Goal: Task Accomplishment & Management: Manage account settings

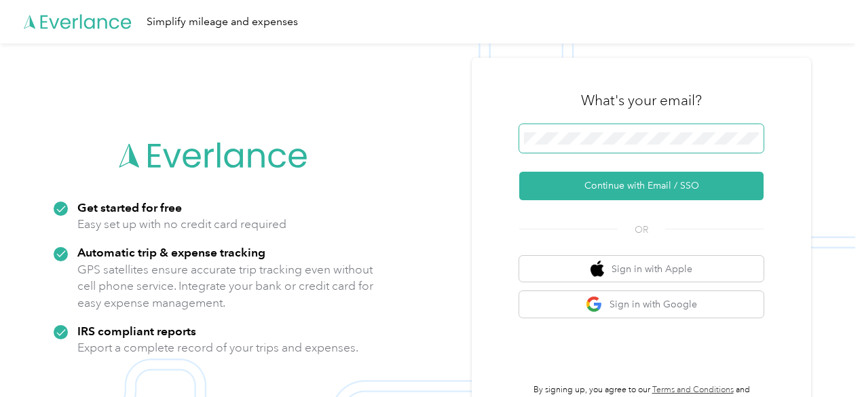
click at [601, 131] on span at bounding box center [641, 138] width 244 height 28
click at [519, 172] on button "Continue with Email / SSO" at bounding box center [641, 186] width 244 height 28
click at [546, 153] on span at bounding box center [641, 138] width 244 height 28
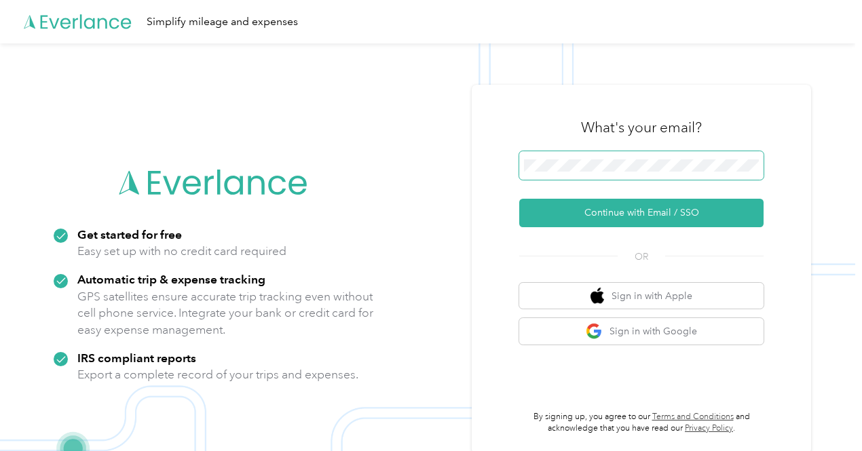
click at [573, 172] on span at bounding box center [641, 165] width 244 height 28
click at [519, 199] on button "Continue with Email / SSO" at bounding box center [641, 213] width 244 height 28
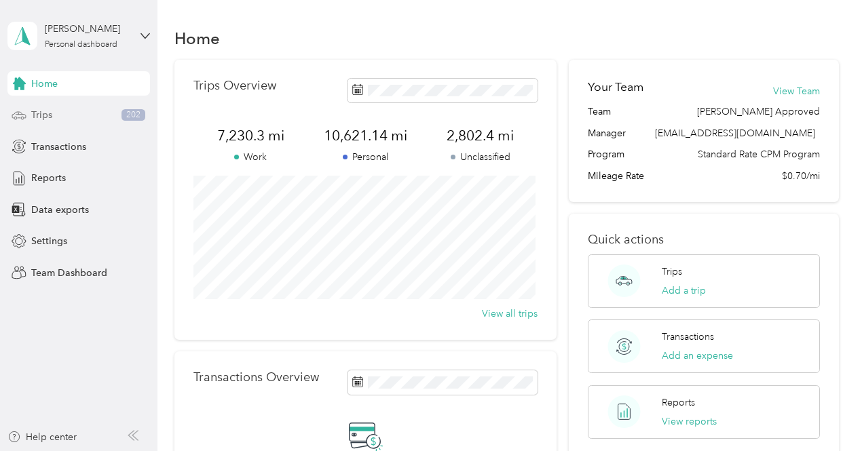
click at [77, 113] on div "Trips 202" at bounding box center [78, 115] width 142 height 24
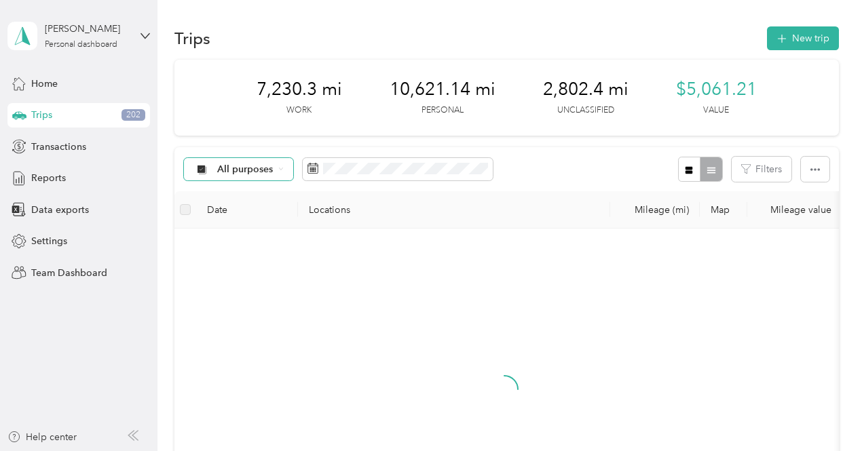
click at [263, 168] on span "All purposes" at bounding box center [245, 169] width 56 height 9
click at [252, 215] on span "Unclassified" at bounding box center [298, 217] width 161 height 14
click at [351, 174] on span at bounding box center [396, 169] width 190 height 23
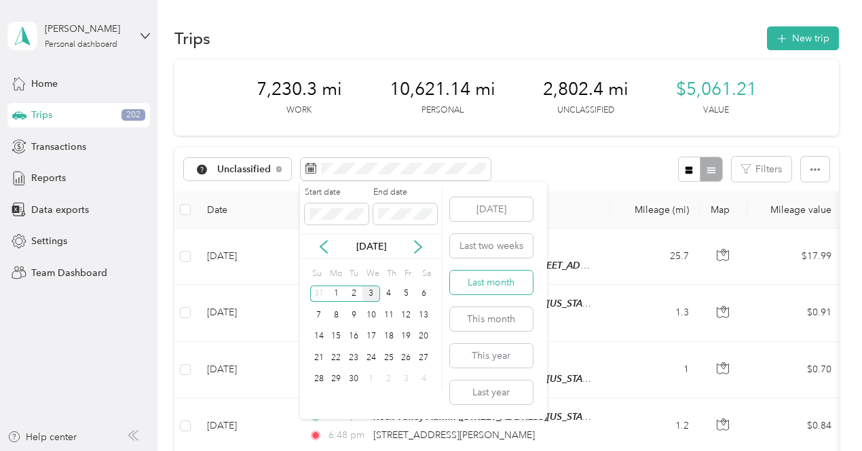
click at [488, 284] on button "Last month" at bounding box center [491, 283] width 83 height 24
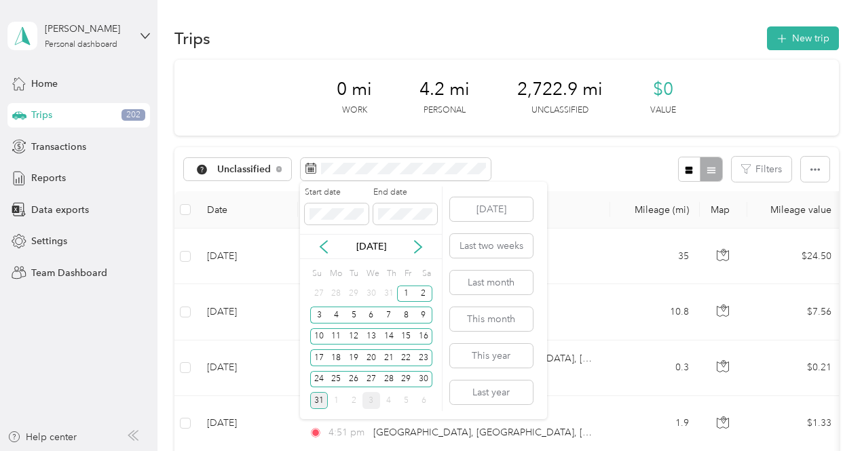
click at [324, 404] on div "31" at bounding box center [319, 400] width 18 height 17
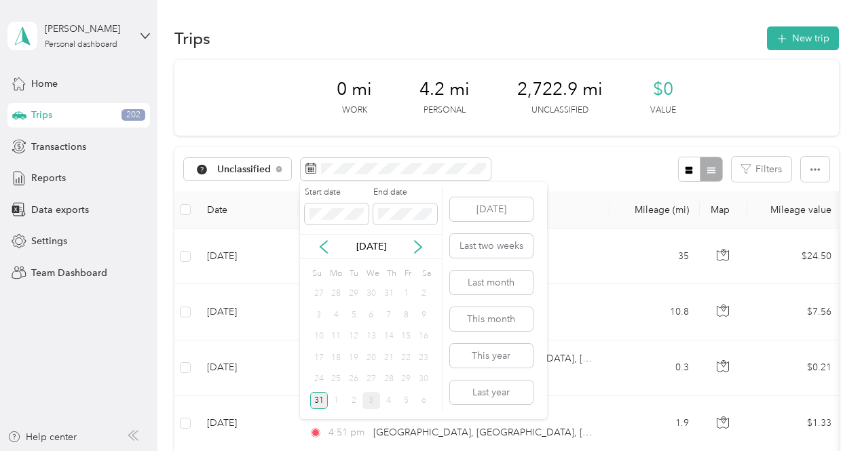
click at [324, 404] on div "31" at bounding box center [319, 400] width 18 height 17
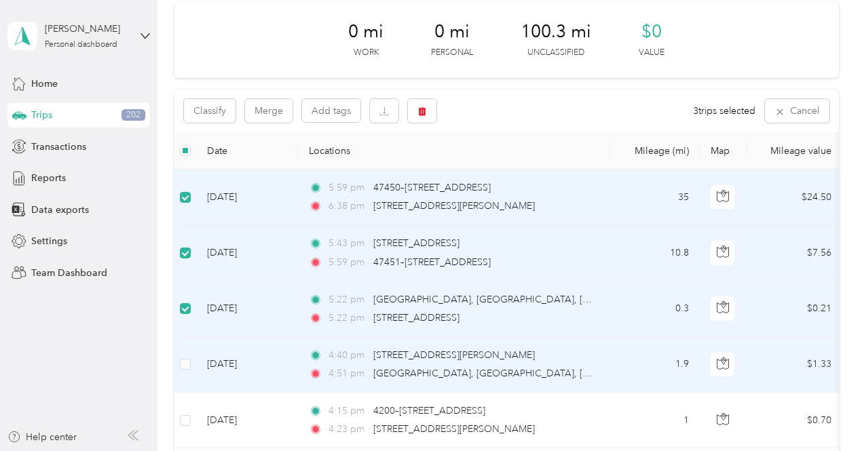
scroll to position [136, 0]
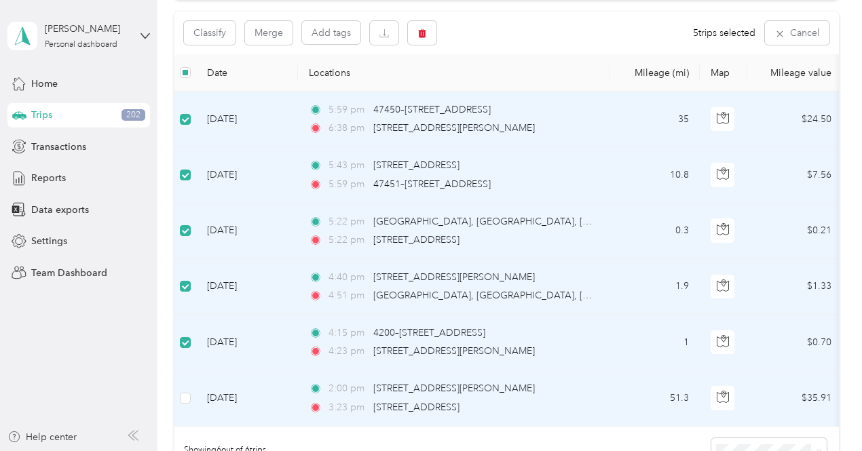
click at [179, 396] on td at bounding box center [185, 398] width 22 height 56
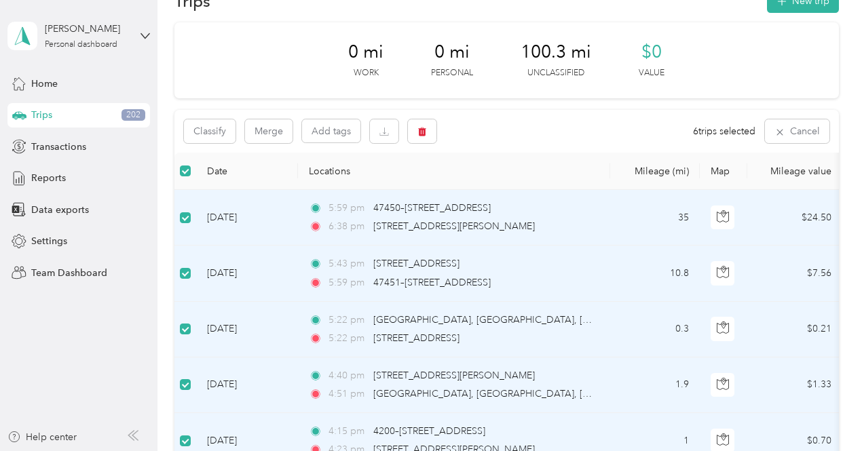
scroll to position [0, 0]
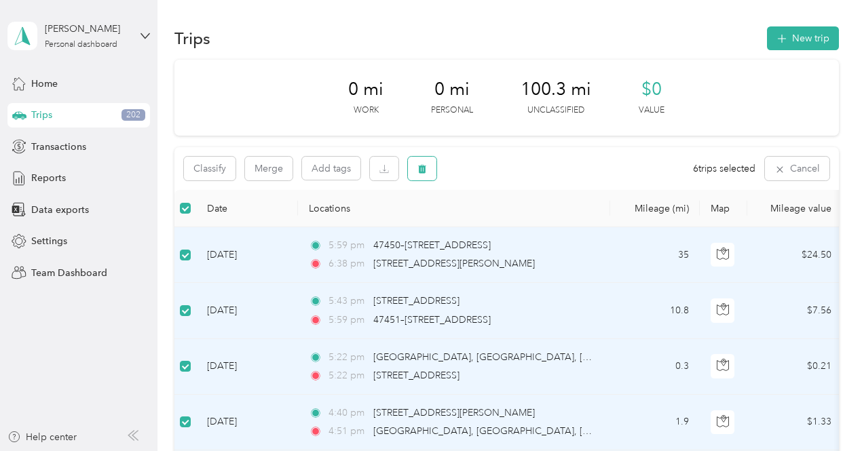
click at [429, 168] on button "button" at bounding box center [422, 169] width 28 height 24
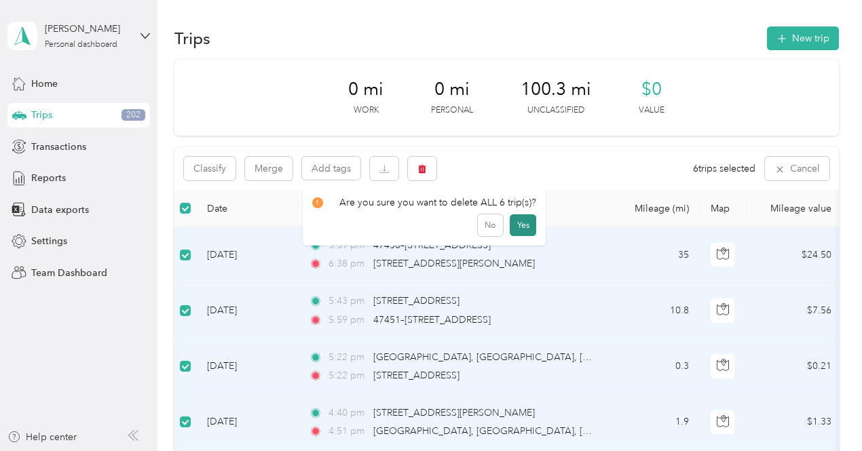
click at [520, 227] on button "Yes" at bounding box center [523, 225] width 26 height 22
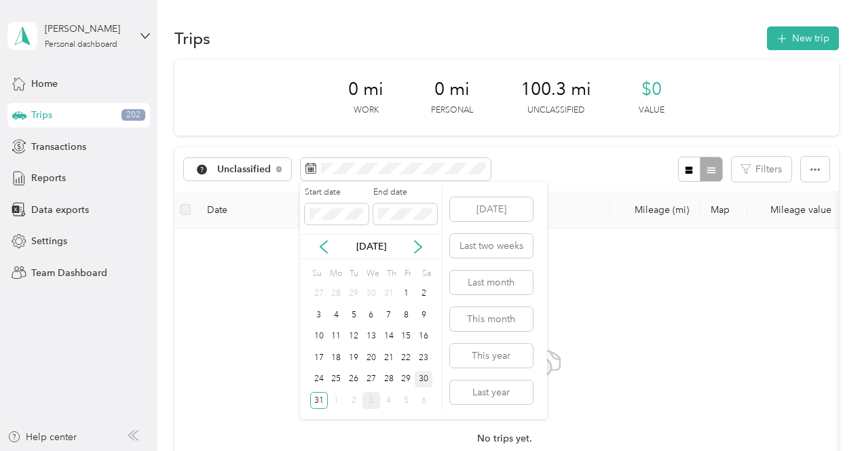
click at [427, 375] on div "30" at bounding box center [424, 379] width 18 height 17
click at [425, 373] on div "30" at bounding box center [424, 379] width 18 height 17
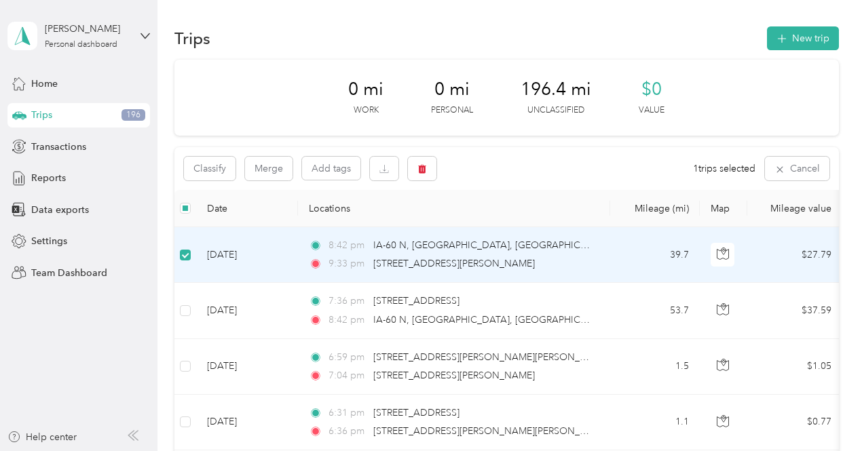
click at [188, 248] on label at bounding box center [185, 255] width 11 height 15
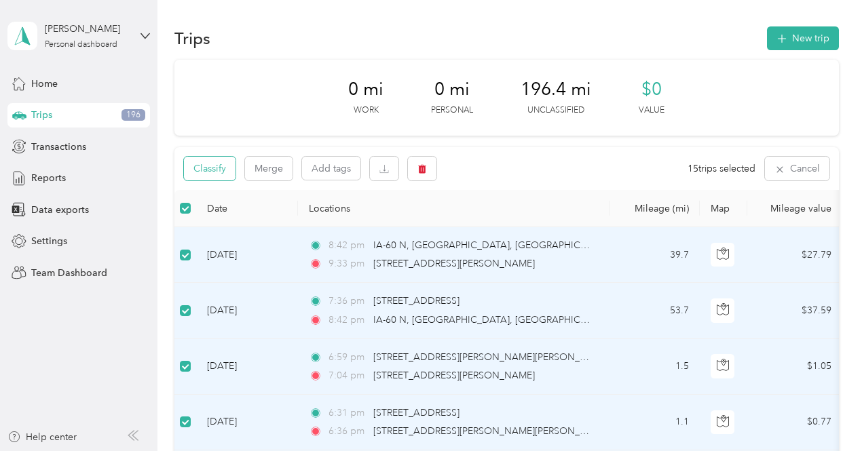
click at [224, 176] on button "Classify" at bounding box center [210, 169] width 52 height 24
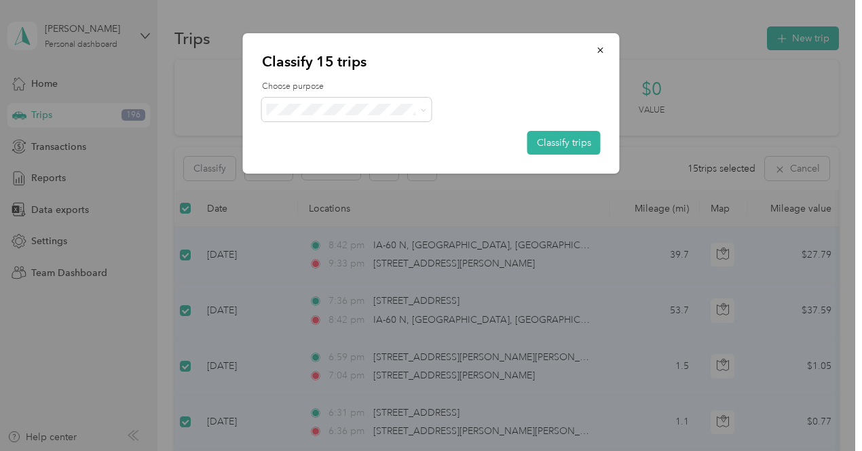
click at [327, 160] on span "Personal" at bounding box center [375, 158] width 161 height 14
click at [580, 147] on button "Classify trips" at bounding box center [563, 143] width 73 height 24
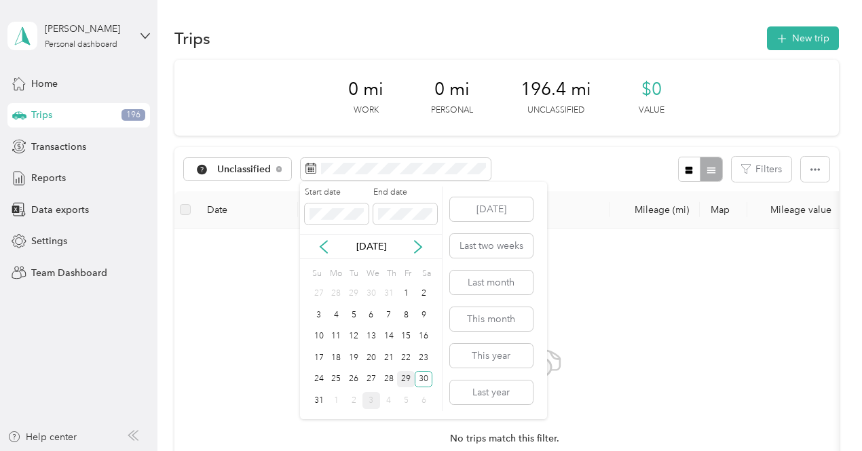
click at [410, 379] on div "29" at bounding box center [406, 379] width 18 height 17
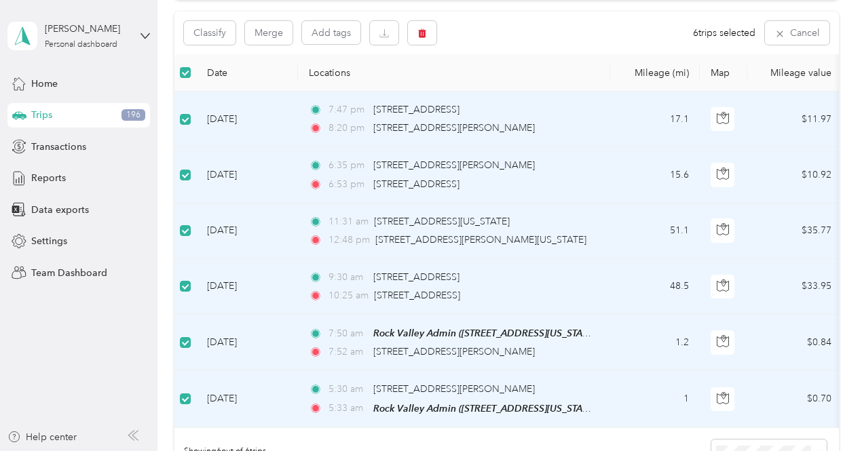
scroll to position [134, 0]
click at [218, 38] on button "Classify" at bounding box center [210, 34] width 52 height 24
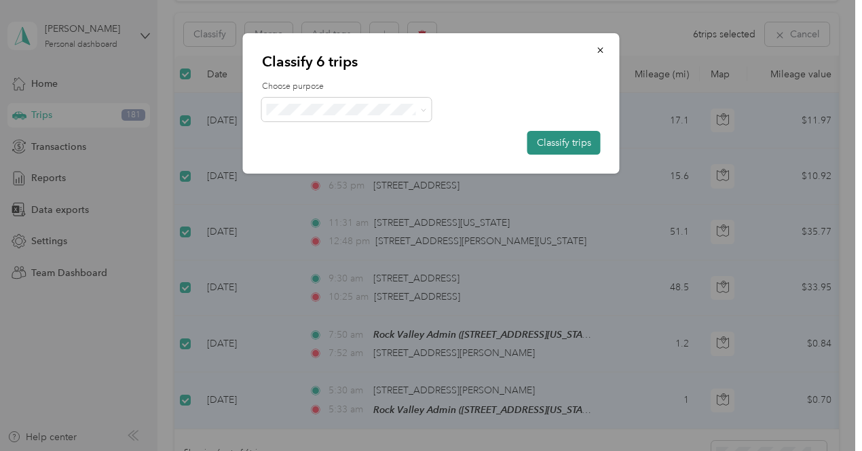
click at [549, 140] on button "Classify trips" at bounding box center [563, 143] width 73 height 24
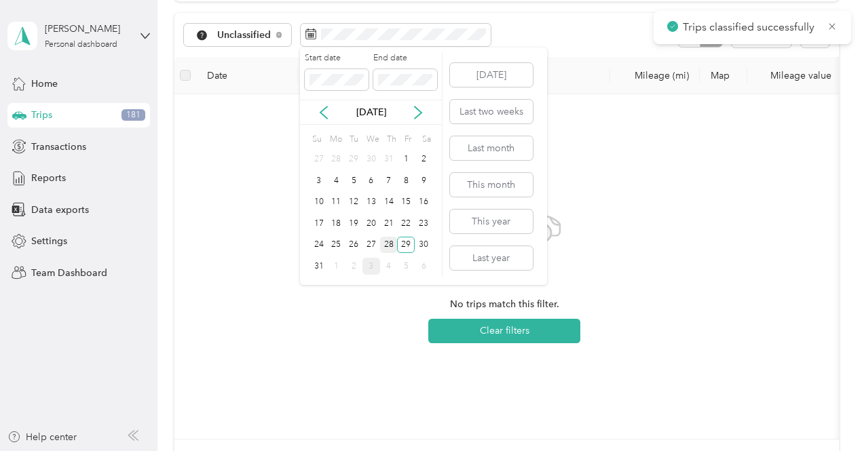
click at [387, 242] on div "28" at bounding box center [389, 245] width 18 height 17
click at [389, 244] on div "28" at bounding box center [389, 245] width 18 height 17
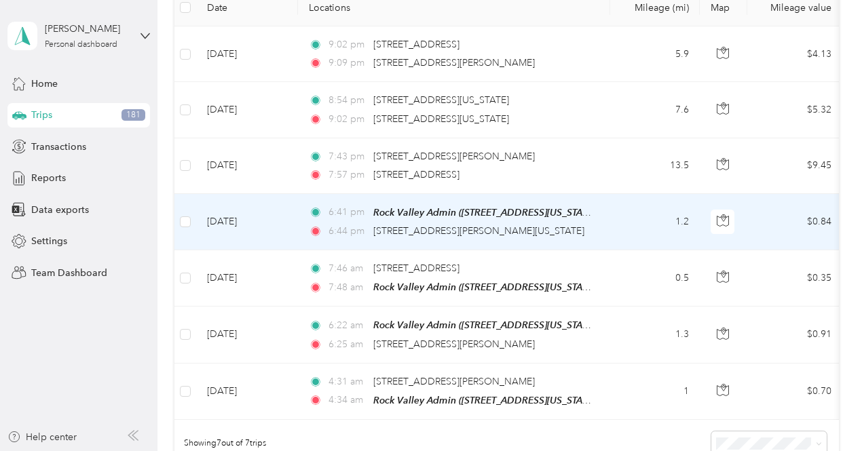
scroll to position [134, 0]
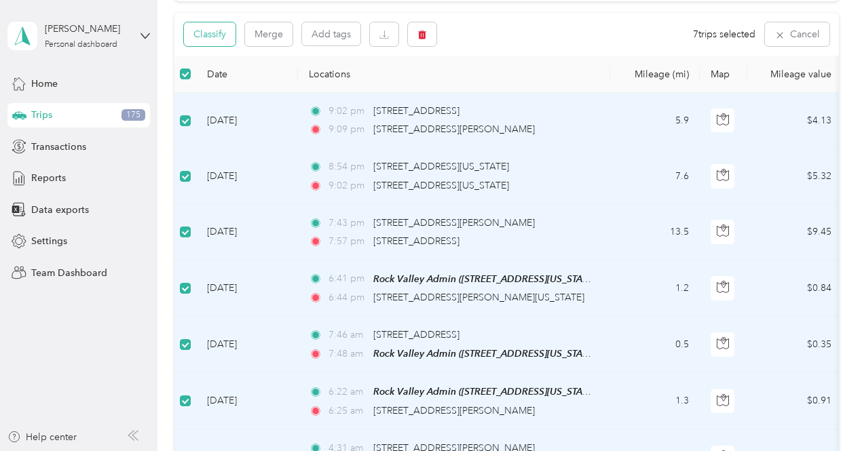
click at [197, 37] on button "Classify" at bounding box center [210, 34] width 52 height 24
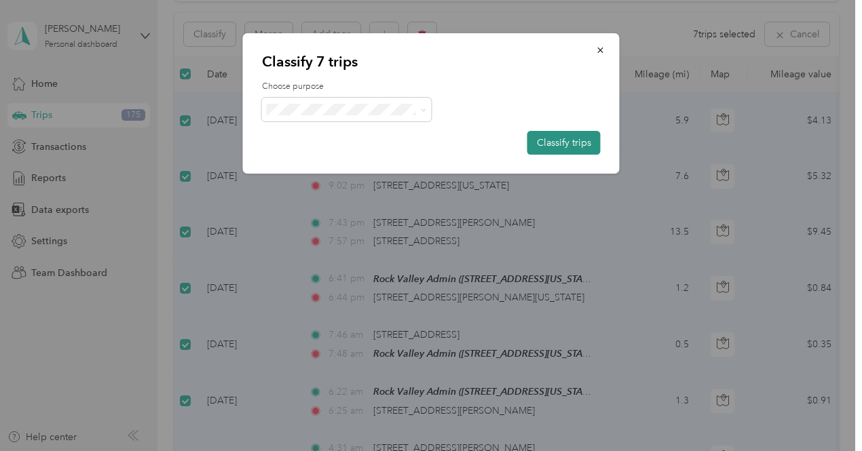
click at [556, 144] on button "Classify trips" at bounding box center [563, 143] width 73 height 24
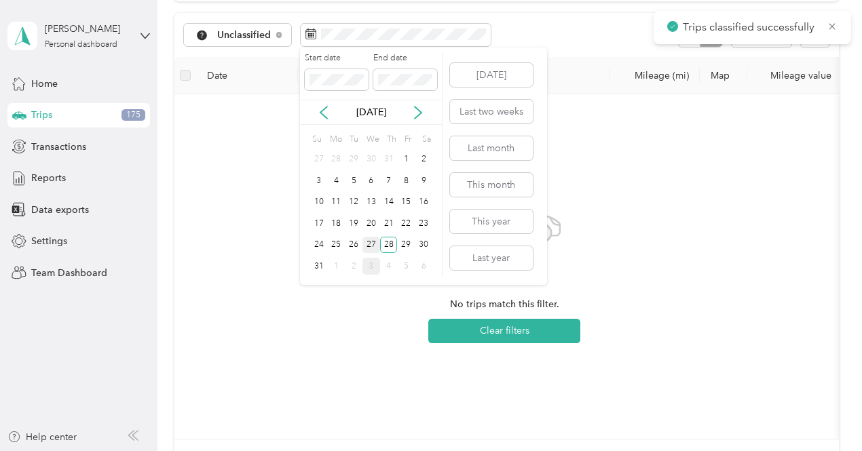
click at [366, 246] on div "27" at bounding box center [371, 245] width 18 height 17
click at [371, 246] on div "27" at bounding box center [371, 245] width 18 height 17
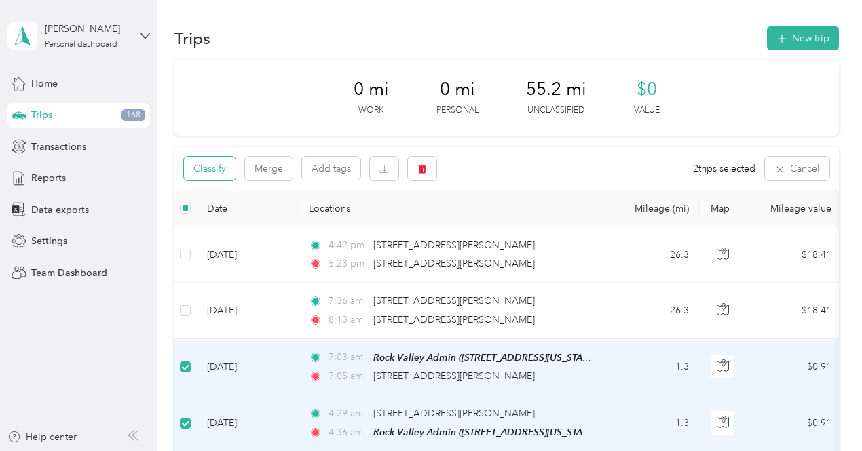
click at [206, 168] on button "Classify" at bounding box center [210, 169] width 52 height 24
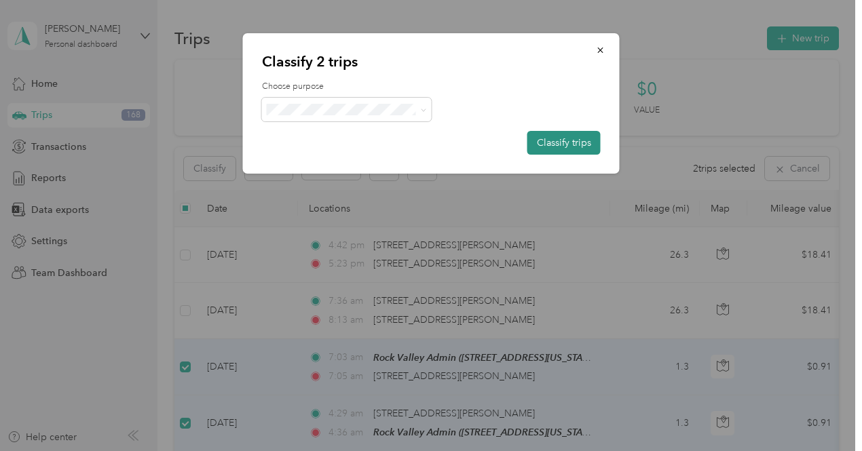
click at [575, 149] on button "Classify trips" at bounding box center [563, 143] width 73 height 24
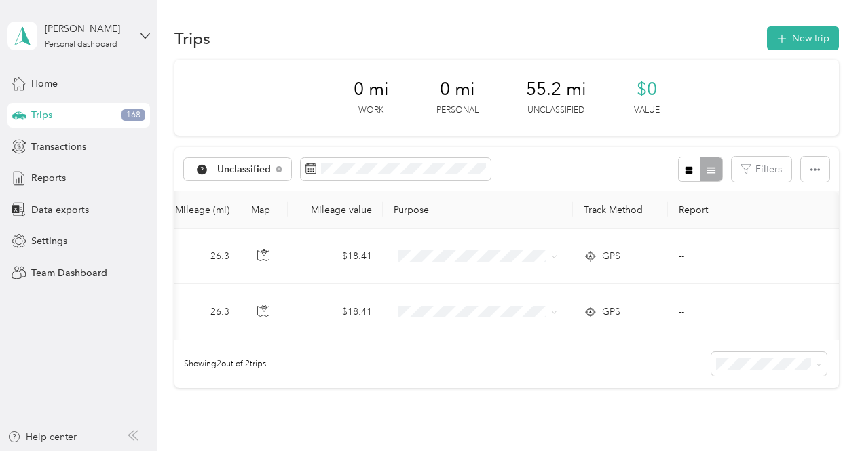
scroll to position [0, 463]
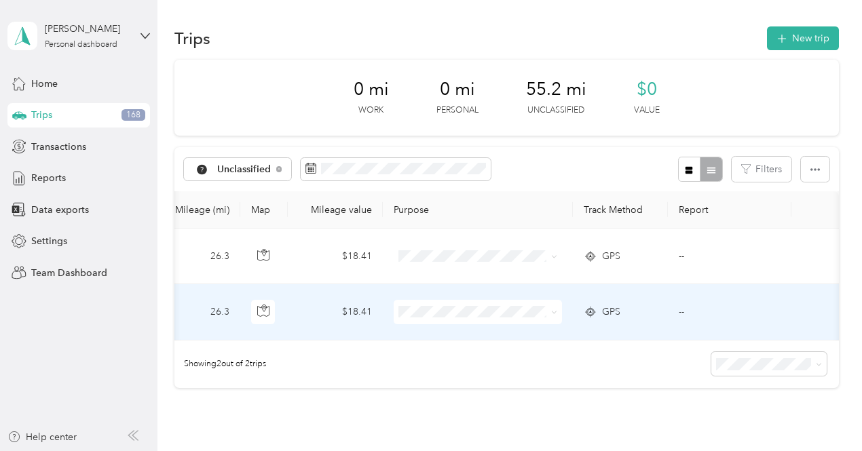
click at [605, 314] on span "GPS" at bounding box center [611, 312] width 18 height 15
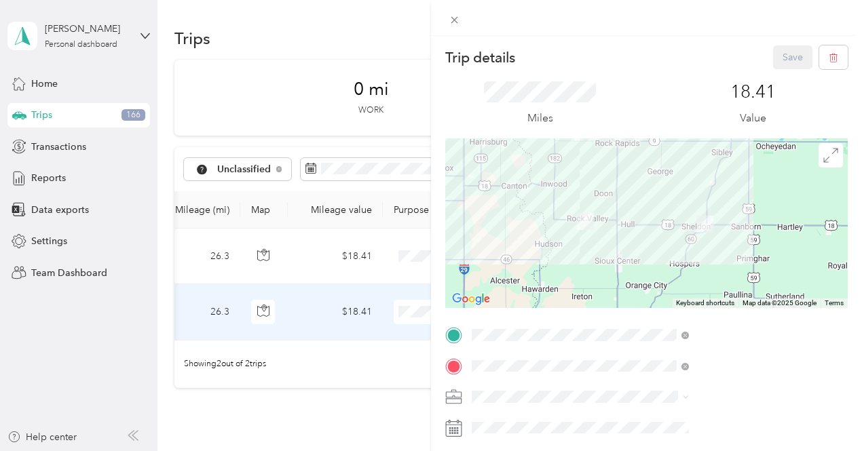
scroll to position [68, 0]
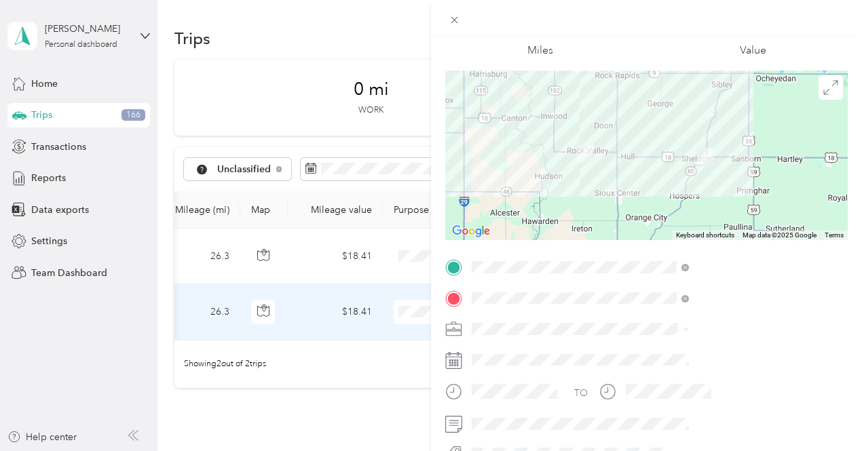
click at [653, 349] on span "Cooperative Farmers Elevator (CFE)" at bounding box center [696, 349] width 153 height 12
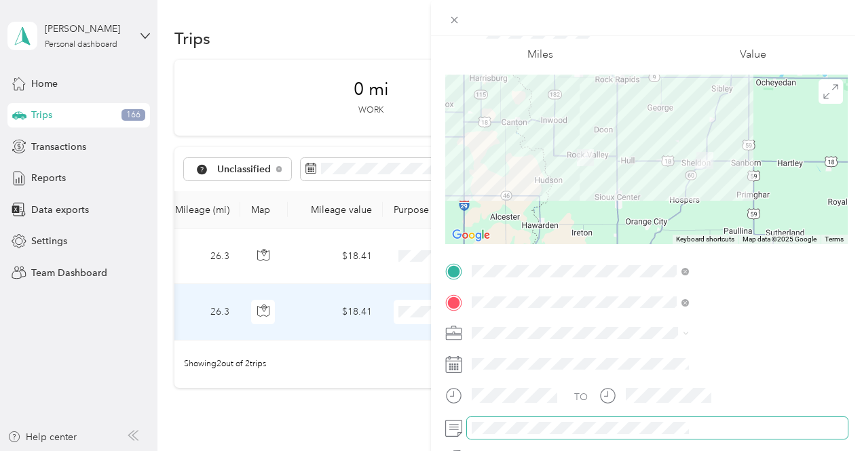
scroll to position [0, 0]
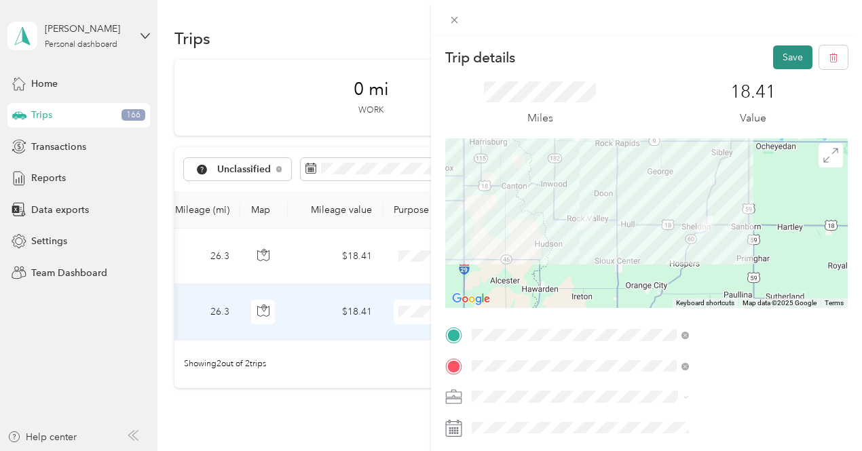
click at [783, 60] on button "Save" at bounding box center [792, 57] width 39 height 24
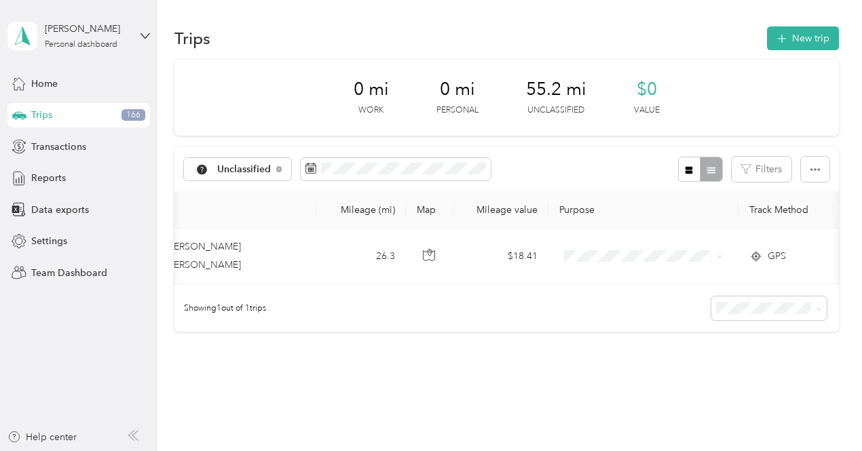
scroll to position [0, 434]
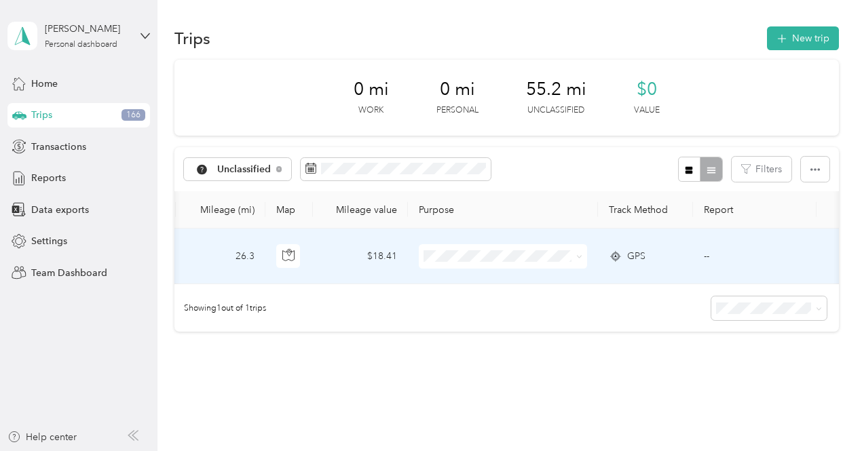
click at [642, 259] on span "GPS" at bounding box center [636, 256] width 18 height 15
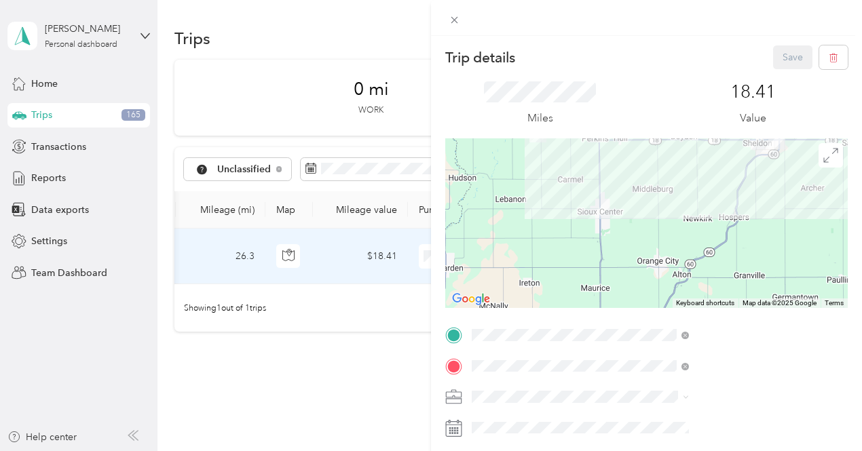
click at [659, 351] on span "Cooperative Farmers Elevator (CFE)" at bounding box center [696, 349] width 153 height 12
click at [789, 60] on button "Save" at bounding box center [792, 57] width 39 height 24
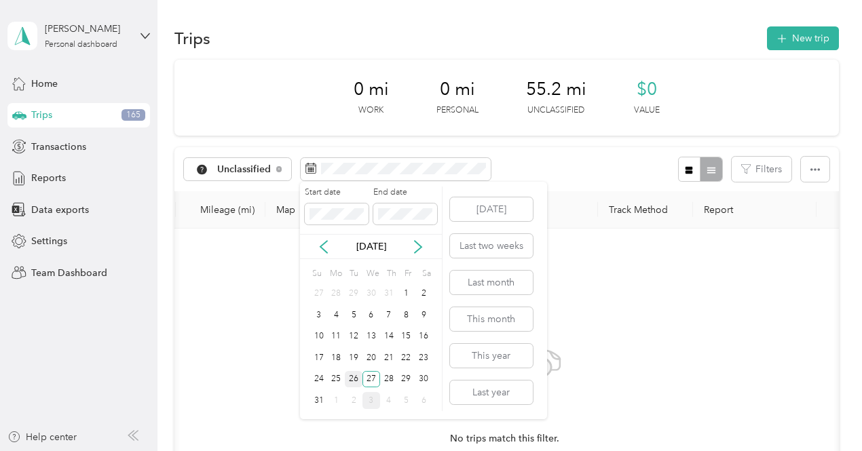
click at [352, 381] on div "26" at bounding box center [354, 379] width 18 height 17
click at [354, 379] on div "26" at bounding box center [354, 379] width 18 height 17
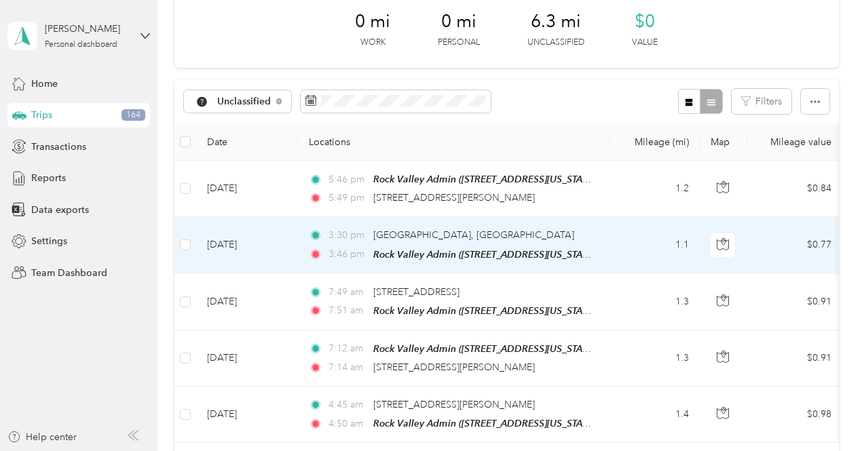
scroll to position [136, 0]
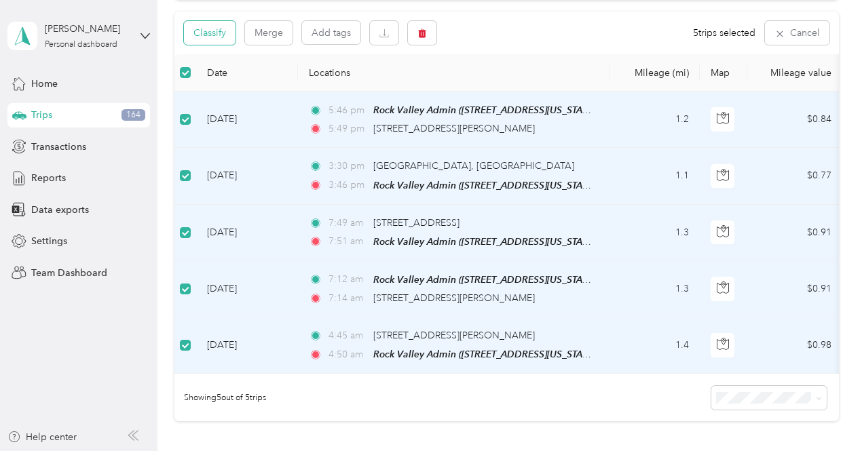
click at [210, 28] on button "Classify" at bounding box center [210, 33] width 52 height 24
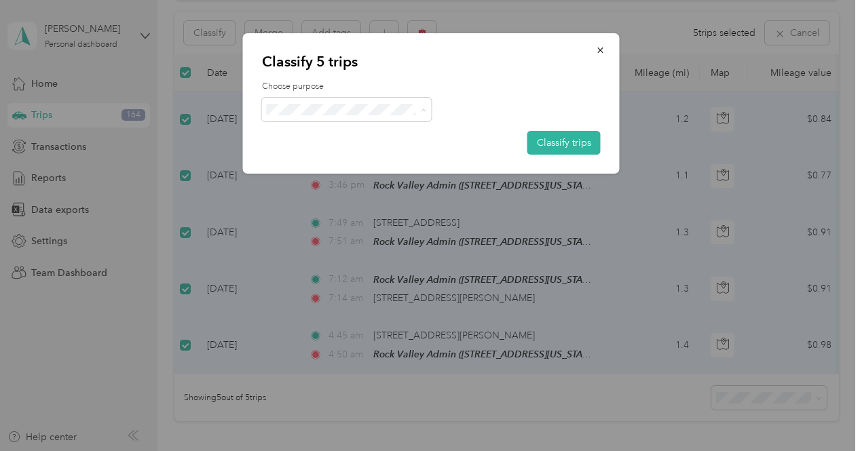
click at [336, 149] on li "Personal" at bounding box center [364, 159] width 204 height 24
click at [567, 146] on button "Classify trips" at bounding box center [563, 143] width 73 height 24
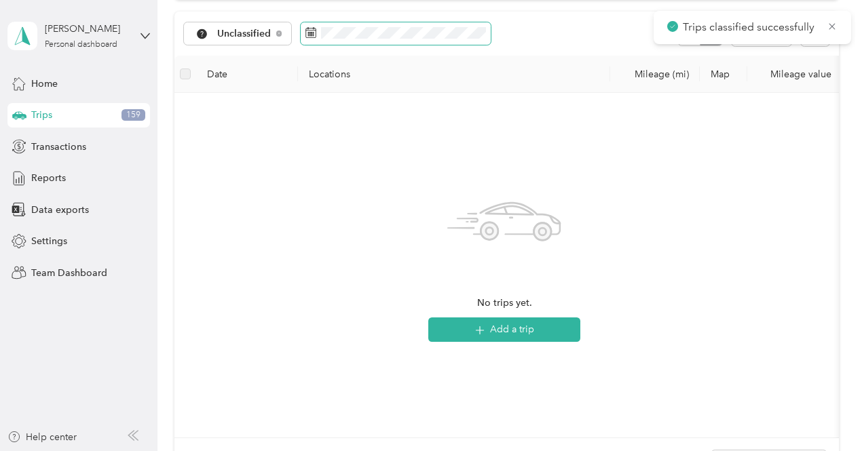
click at [381, 39] on span at bounding box center [396, 33] width 190 height 23
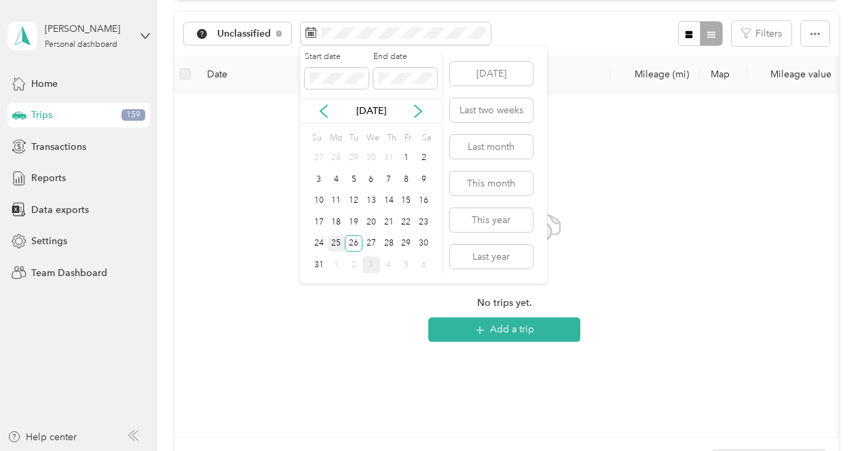
click at [332, 245] on div "25" at bounding box center [337, 243] width 18 height 17
click at [337, 244] on div "25" at bounding box center [337, 243] width 18 height 17
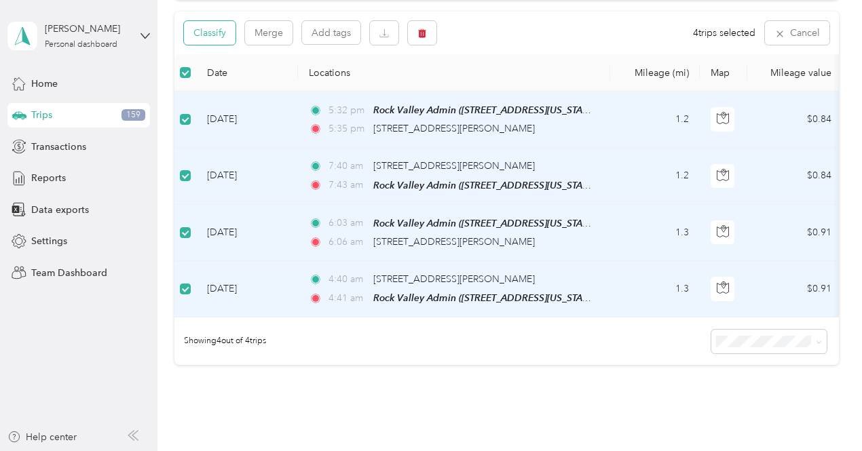
click at [224, 32] on button "Classify" at bounding box center [210, 33] width 52 height 24
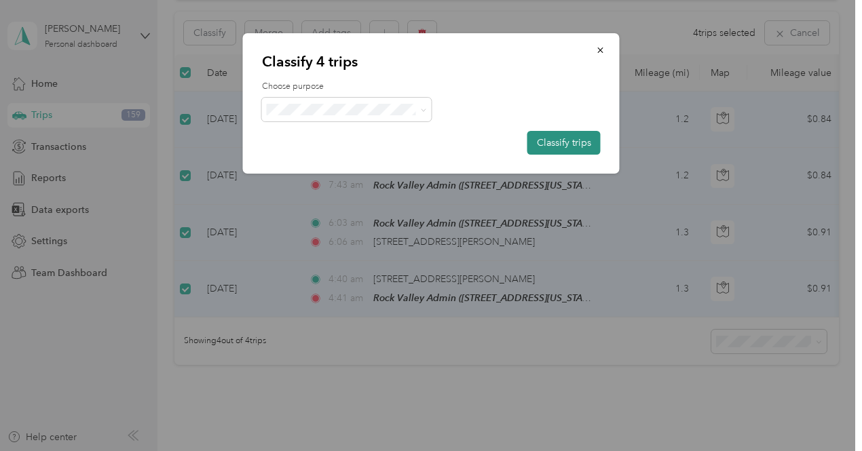
click at [539, 145] on button "Classify trips" at bounding box center [563, 143] width 73 height 24
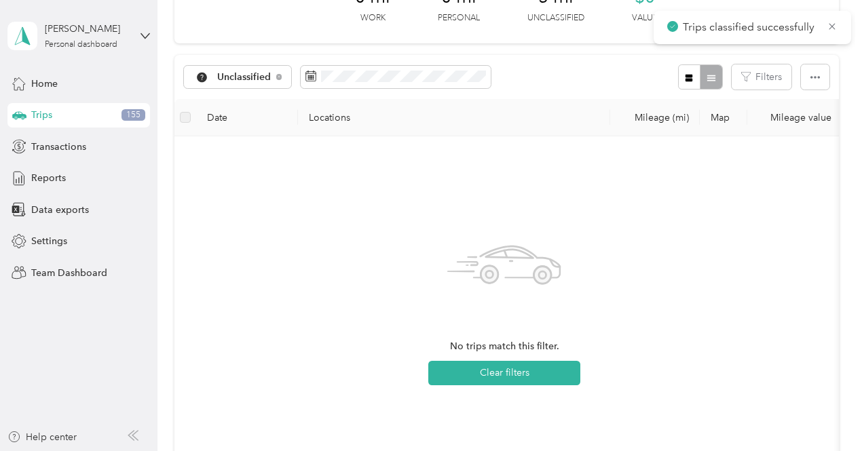
scroll to position [68, 0]
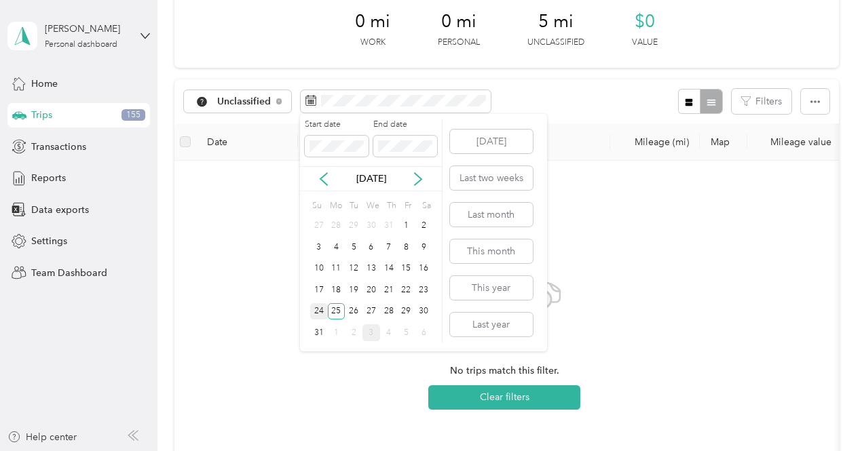
click at [319, 314] on div "24" at bounding box center [319, 311] width 18 height 17
click at [427, 290] on div "23" at bounding box center [424, 290] width 18 height 17
click at [425, 290] on div "23" at bounding box center [424, 290] width 18 height 17
click at [316, 309] on div "24" at bounding box center [319, 311] width 18 height 17
click at [425, 292] on div "23" at bounding box center [424, 290] width 18 height 17
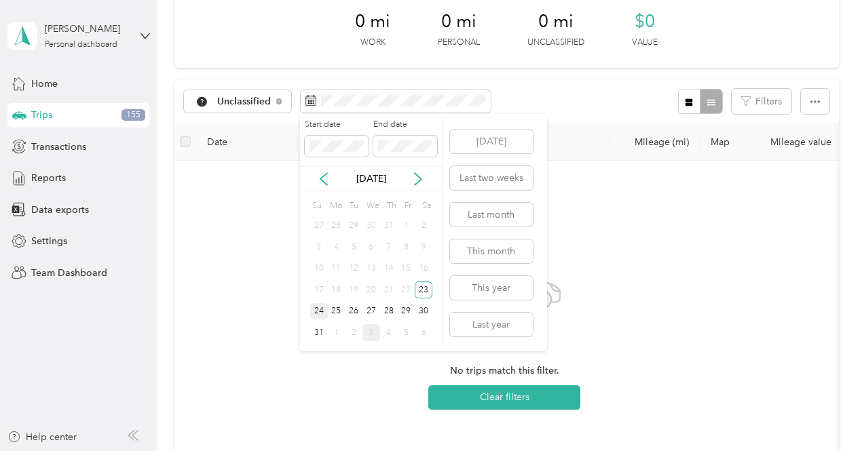
click at [321, 309] on div "24" at bounding box center [319, 311] width 18 height 17
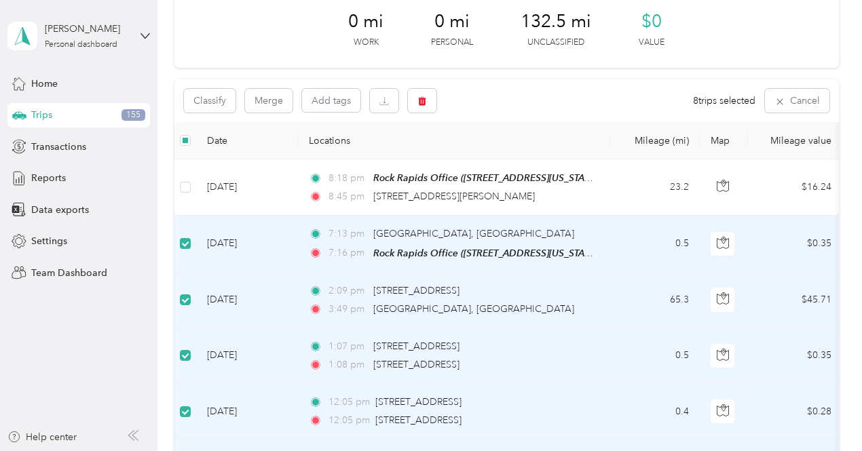
click at [187, 250] on label at bounding box center [185, 243] width 11 height 15
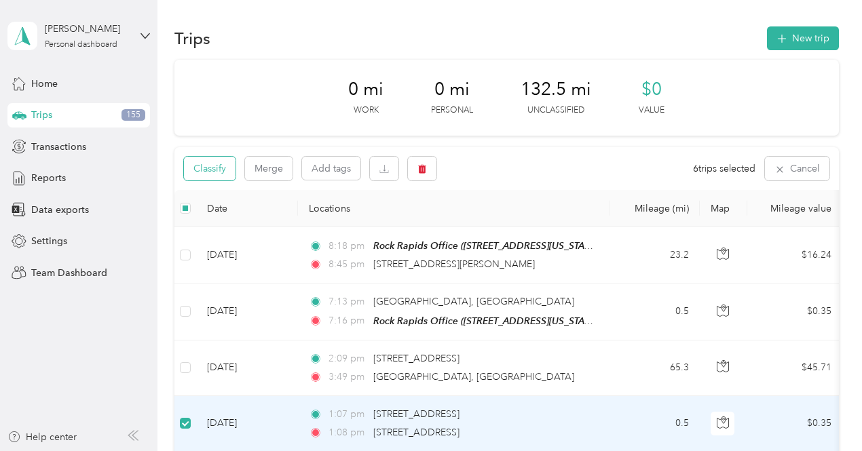
click at [212, 164] on button "Classify" at bounding box center [210, 169] width 52 height 24
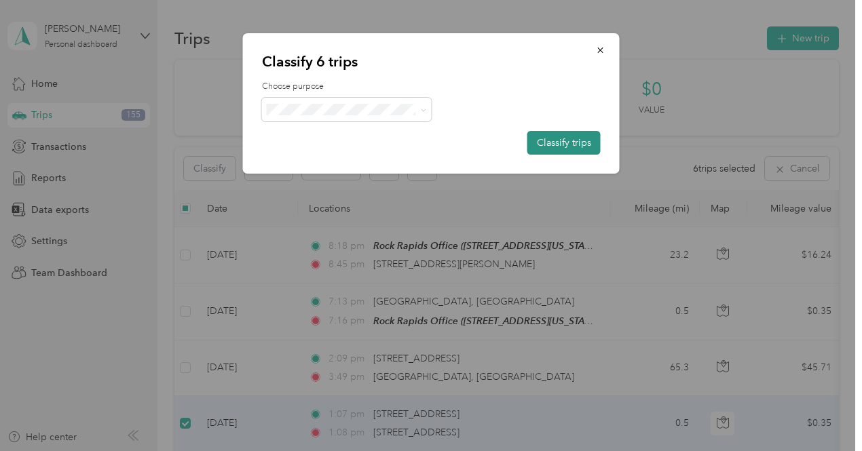
click at [553, 143] on button "Classify trips" at bounding box center [563, 143] width 73 height 24
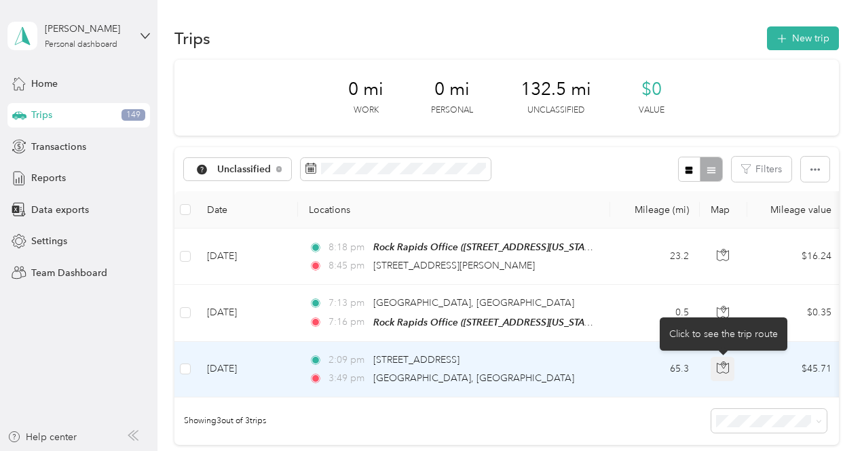
click at [721, 366] on icon "button" at bounding box center [723, 368] width 12 height 12
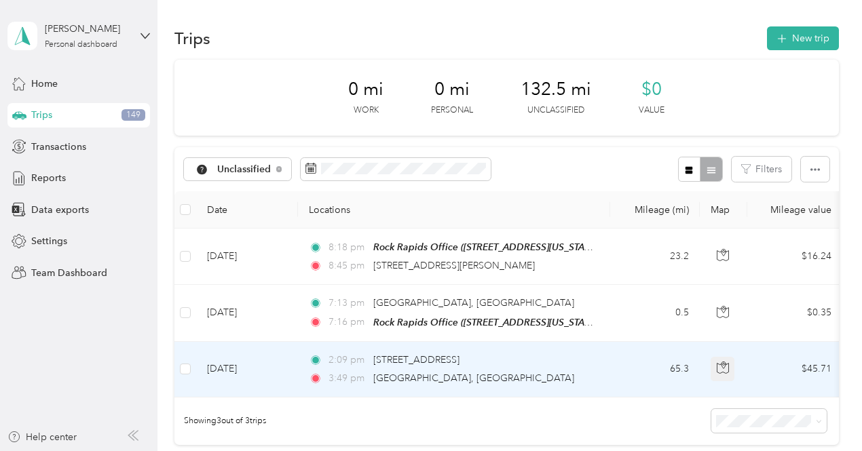
click at [721, 368] on icon "button" at bounding box center [723, 368] width 12 height 12
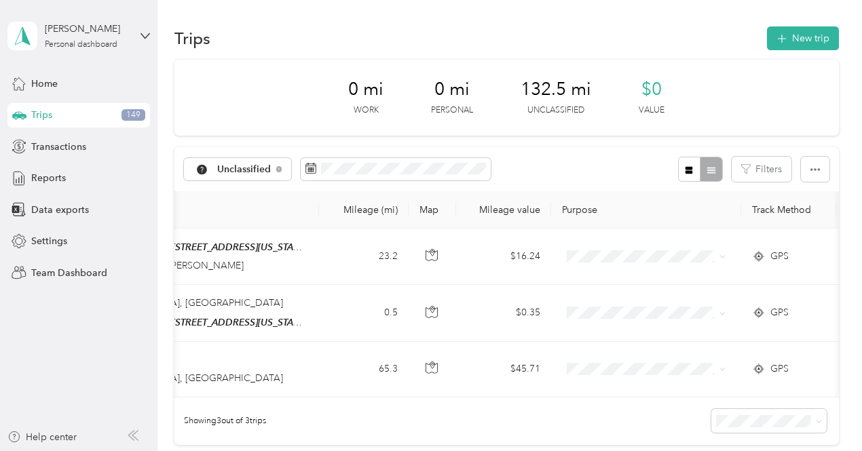
scroll to position [0, 337]
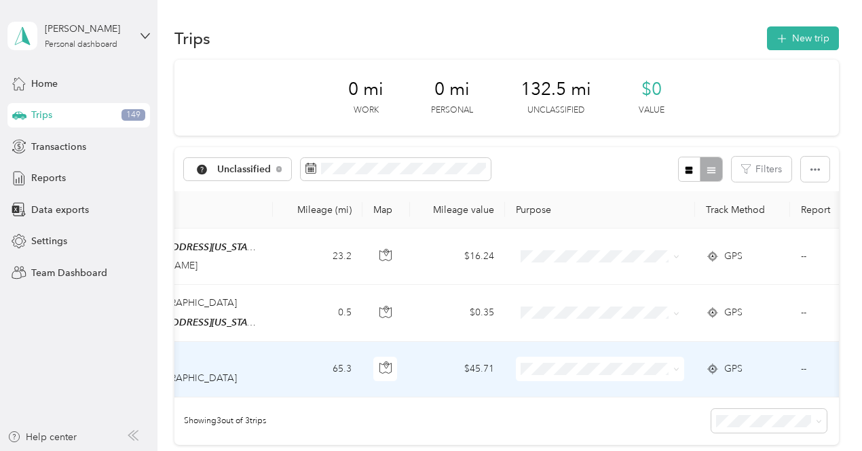
click at [735, 372] on span "GPS" at bounding box center [733, 369] width 18 height 15
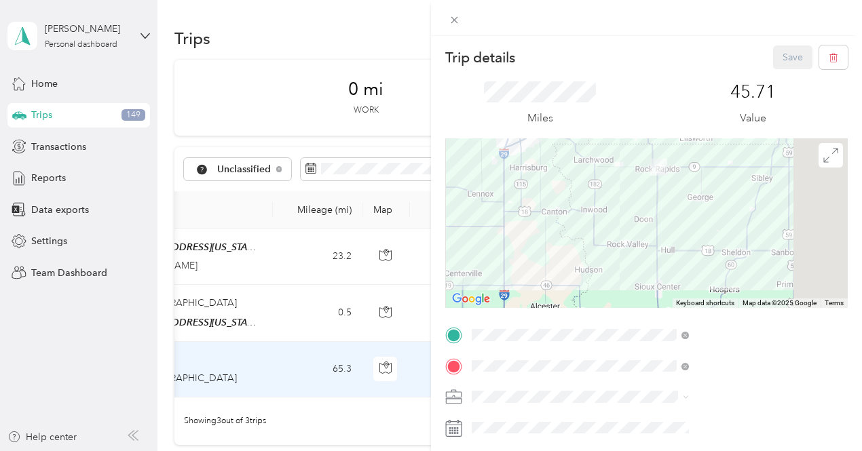
drag, startPoint x: 666, startPoint y: 263, endPoint x: 631, endPoint y: 223, distance: 53.9
click at [631, 223] on div at bounding box center [646, 223] width 402 height 170
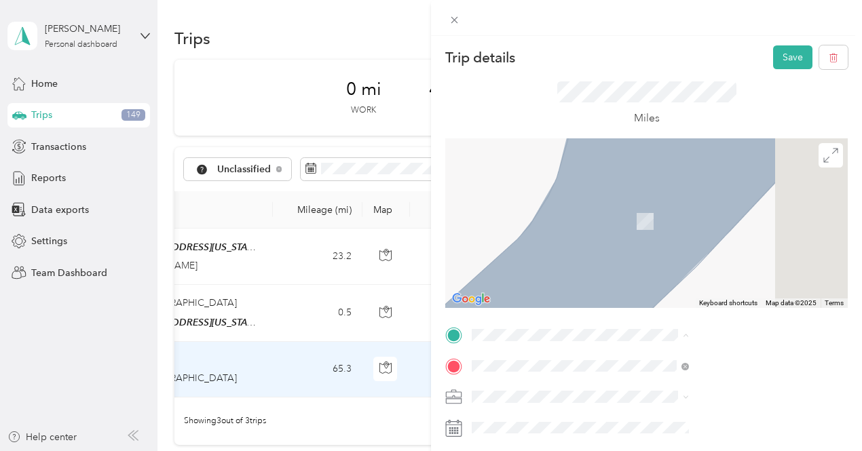
click at [691, 227] on span "301 Edith Prairie Rock Valley, Iowa 51247, United States" at bounding box center [734, 228] width 187 height 24
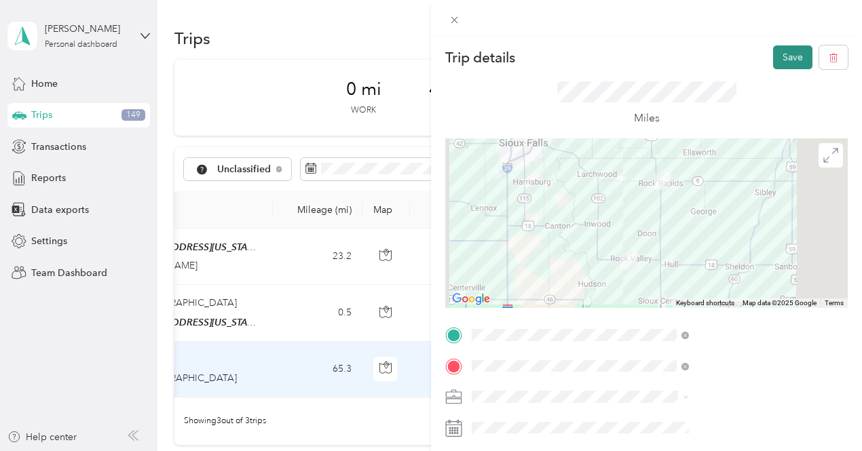
click at [780, 58] on button "Save" at bounding box center [792, 57] width 39 height 24
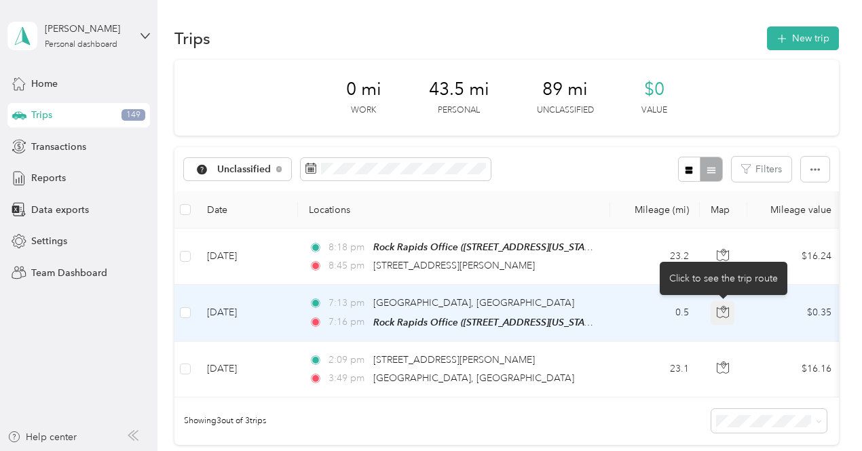
click at [725, 310] on icon "button" at bounding box center [723, 309] width 4 height 7
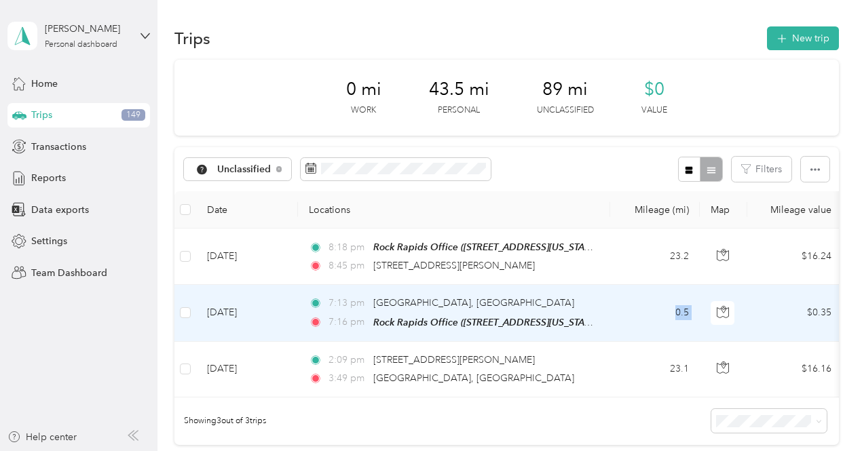
drag, startPoint x: 758, startPoint y: 311, endPoint x: 643, endPoint y: 313, distance: 114.7
click at [643, 313] on tr "Aug 23, 2025 7:13 pm Rock Rapids, IA 7:16 pm Rock Rapids Office (315 North 2nd …" at bounding box center [736, 313] width 1124 height 56
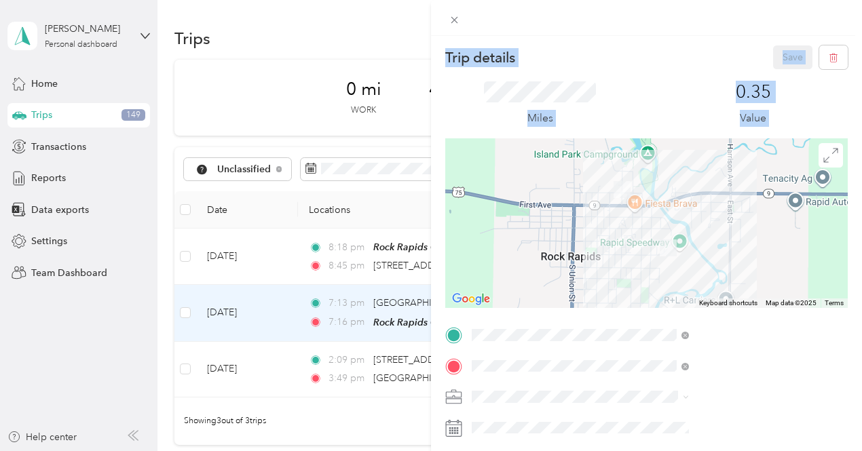
drag, startPoint x: 537, startPoint y: 402, endPoint x: 599, endPoint y: 399, distance: 62.5
click at [600, 400] on div "Trip details Save This trip cannot be edited because it is either under review,…" at bounding box center [431, 225] width 862 height 451
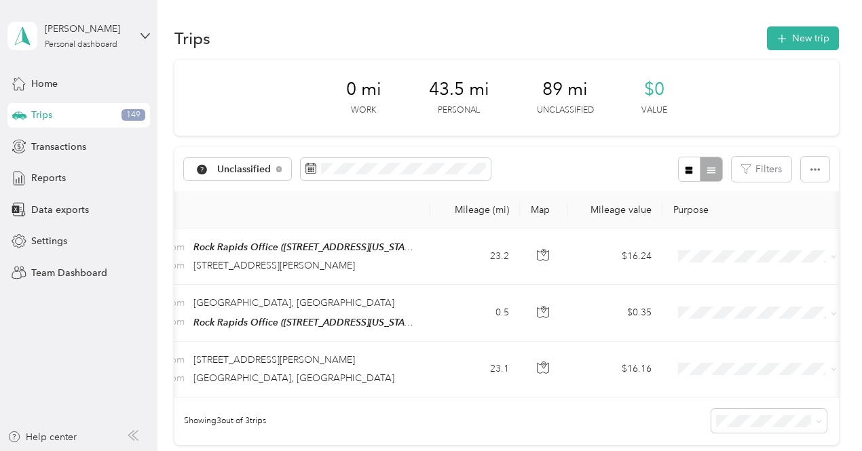
scroll to position [0, 231]
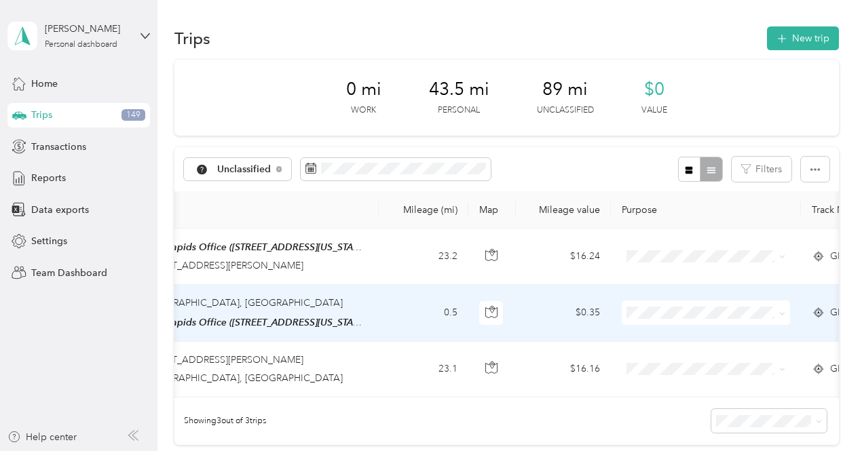
click at [781, 312] on icon at bounding box center [782, 314] width 6 height 6
click at [681, 360] on span "Personal" at bounding box center [735, 362] width 161 height 14
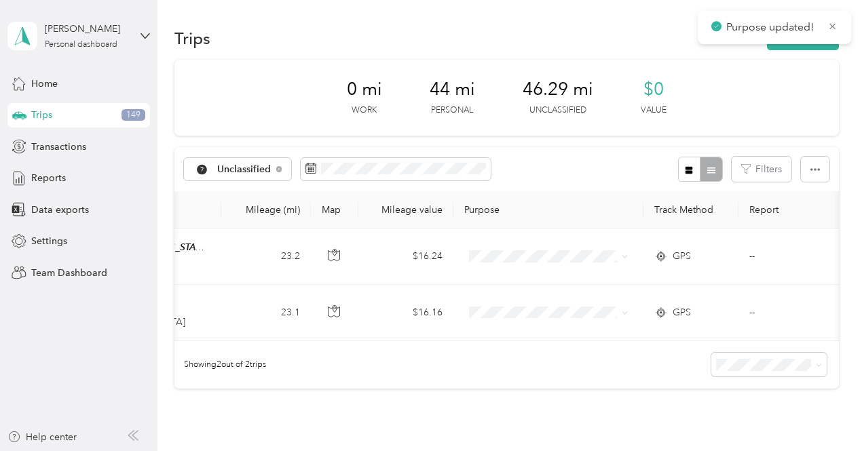
scroll to position [0, 430]
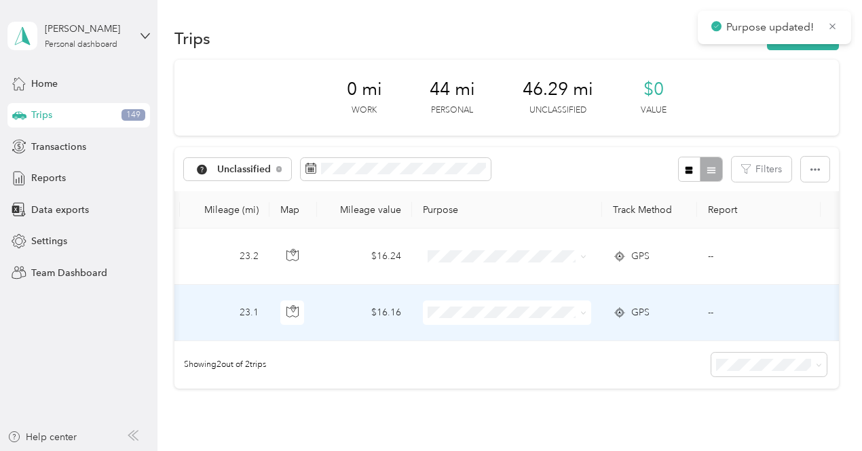
click at [626, 312] on icon at bounding box center [620, 312] width 14 height 11
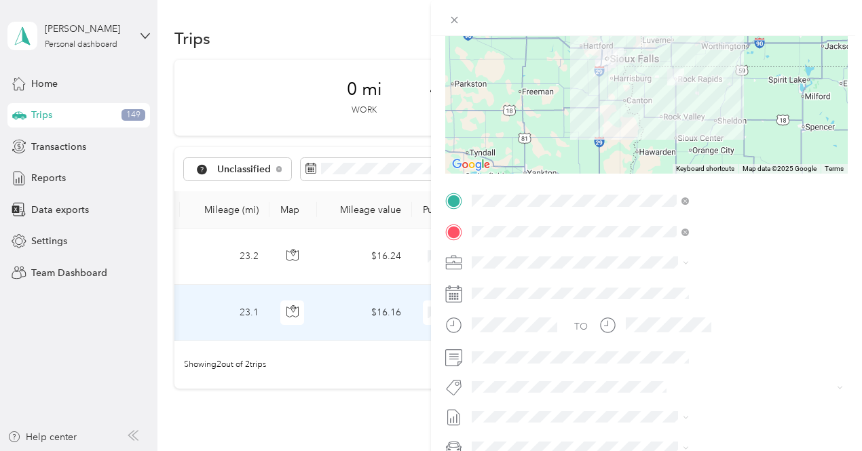
scroll to position [136, 0]
click at [653, 284] on span "Cooperative Farmers Elevator (CFE)" at bounding box center [696, 286] width 153 height 12
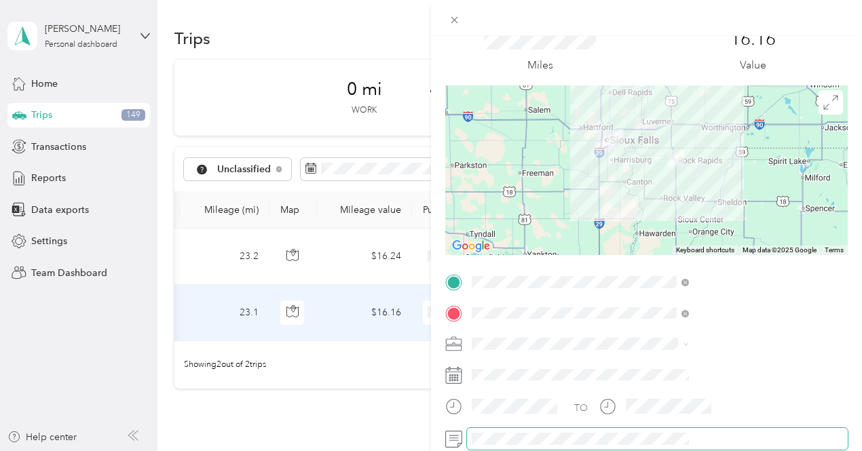
scroll to position [0, 0]
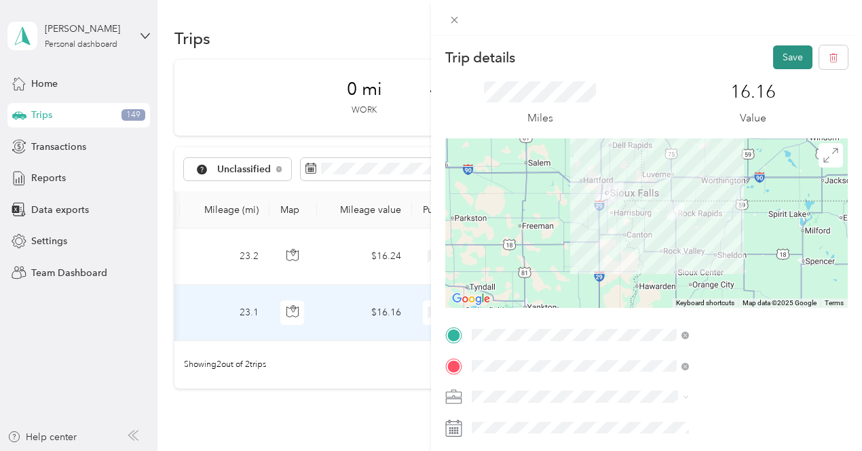
click at [786, 49] on button "Save" at bounding box center [792, 57] width 39 height 24
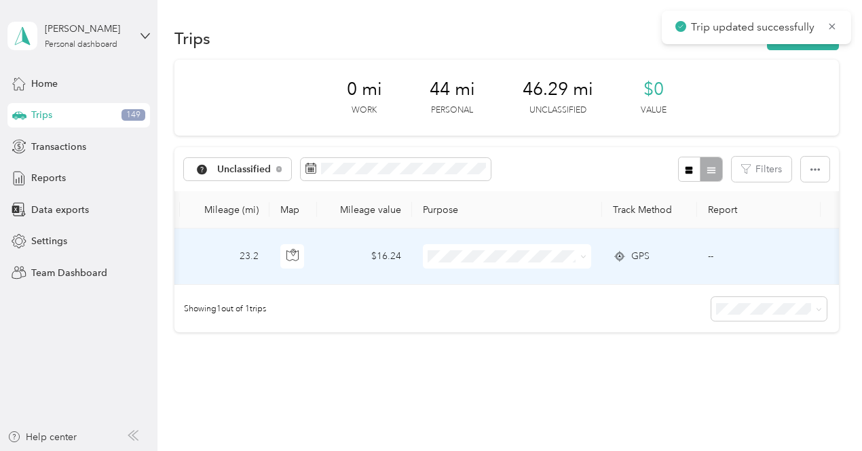
click at [579, 255] on span at bounding box center [580, 256] width 11 height 15
click at [586, 253] on span at bounding box center [583, 256] width 6 height 12
click at [583, 255] on icon at bounding box center [583, 257] width 6 height 6
click at [564, 282] on span "Cooperative Farmers Elevator (CFE)" at bounding box center [537, 282] width 161 height 14
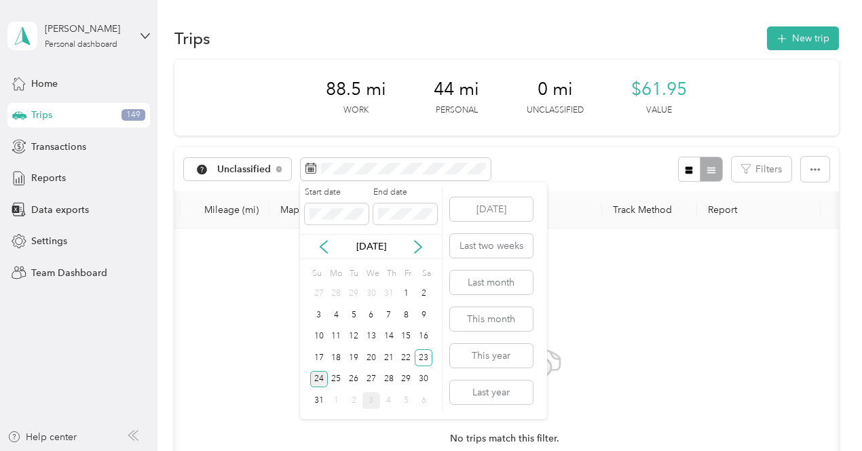
click at [318, 379] on div "24" at bounding box center [319, 379] width 18 height 17
click at [408, 355] on div "22" at bounding box center [406, 357] width 18 height 17
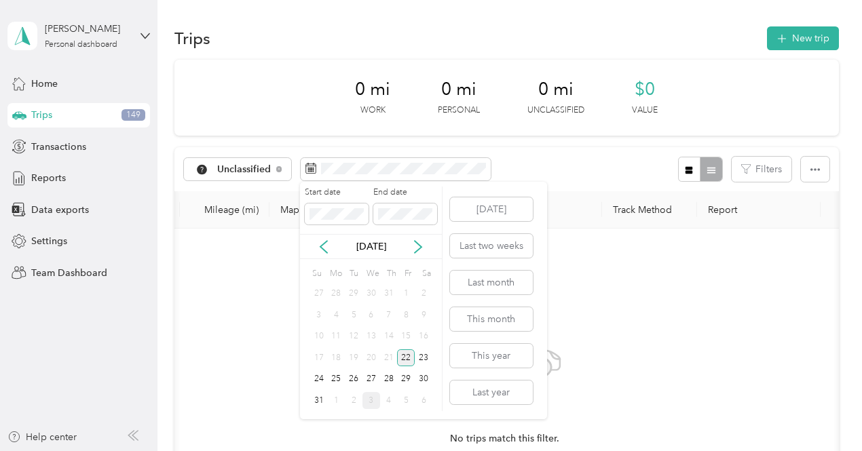
click at [402, 355] on div "22" at bounding box center [406, 357] width 18 height 17
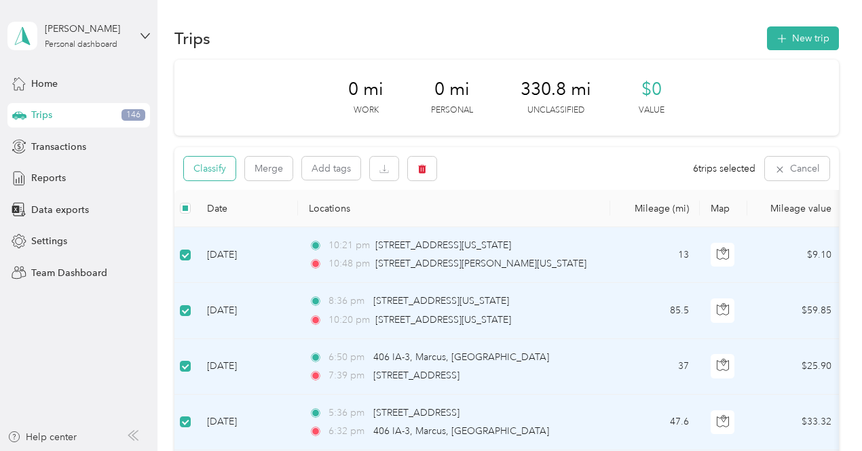
click at [212, 170] on button "Classify" at bounding box center [210, 169] width 52 height 24
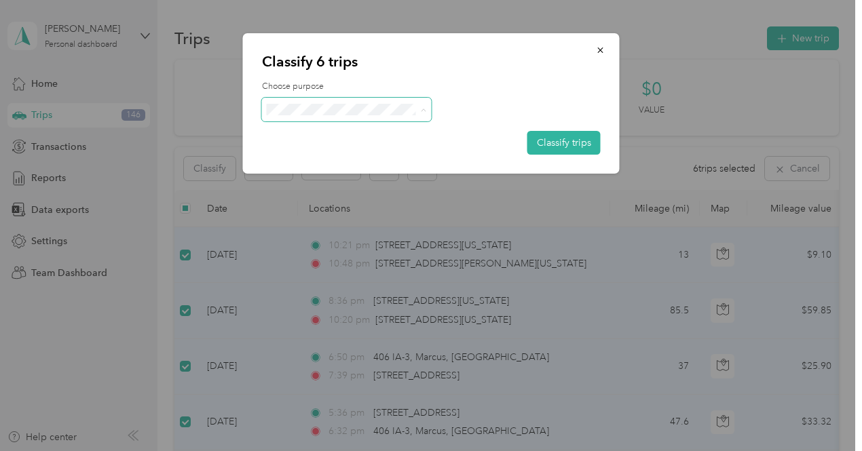
click at [342, 157] on span "Personal" at bounding box center [375, 158] width 161 height 14
click at [570, 140] on button "Classify trips" at bounding box center [563, 143] width 73 height 24
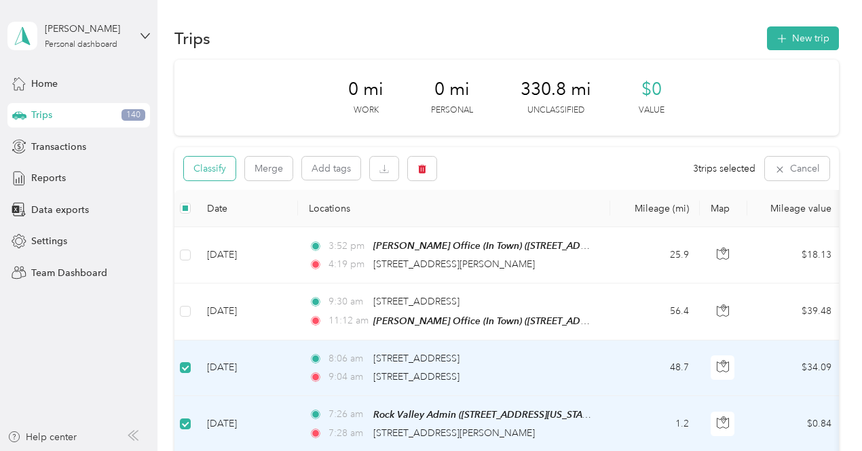
click at [231, 169] on button "Classify" at bounding box center [210, 169] width 52 height 24
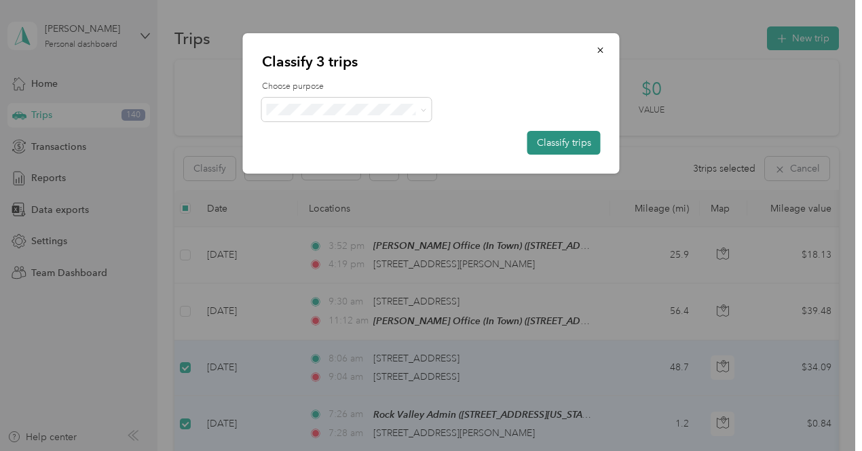
click at [584, 141] on button "Classify trips" at bounding box center [563, 143] width 73 height 24
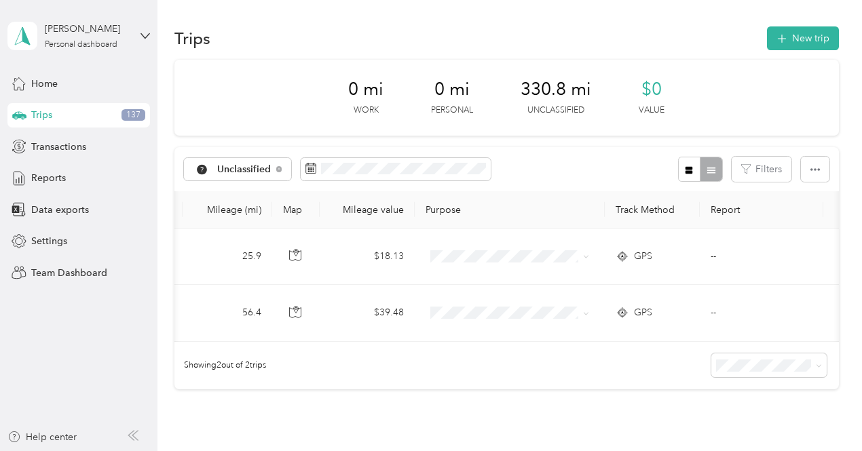
scroll to position [0, 430]
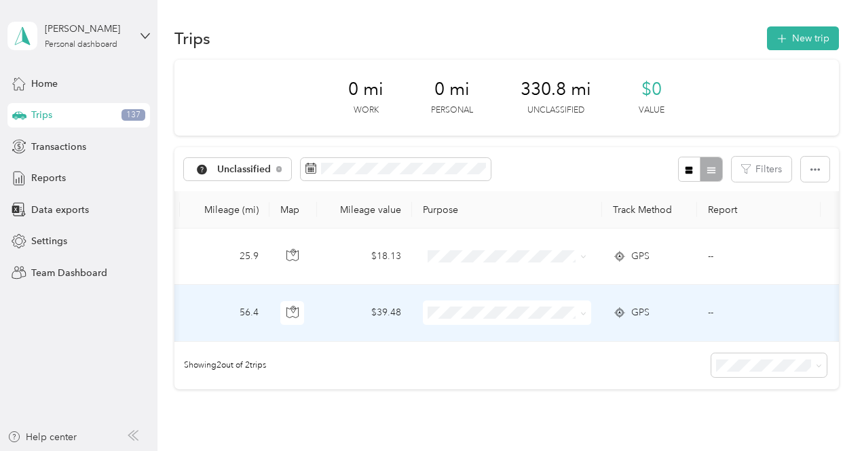
click at [590, 313] on span at bounding box center [507, 313] width 168 height 24
click at [585, 313] on icon at bounding box center [583, 314] width 6 height 6
click at [545, 334] on span "Cooperative Farmers Elevator (CFE)" at bounding box center [537, 338] width 161 height 14
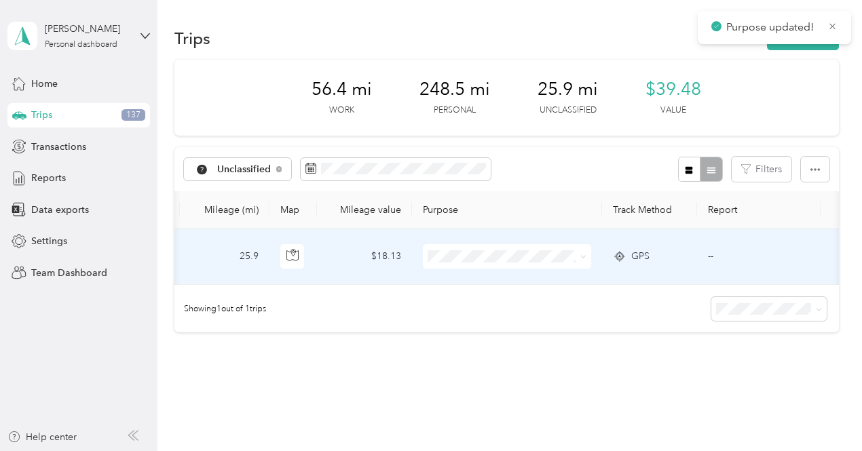
click at [584, 252] on span at bounding box center [583, 256] width 6 height 12
click at [579, 256] on span at bounding box center [580, 256] width 11 height 15
click at [583, 257] on icon at bounding box center [583, 257] width 6 height 6
click at [537, 284] on span "Cooperative Farmers Elevator (CFE)" at bounding box center [537, 282] width 161 height 14
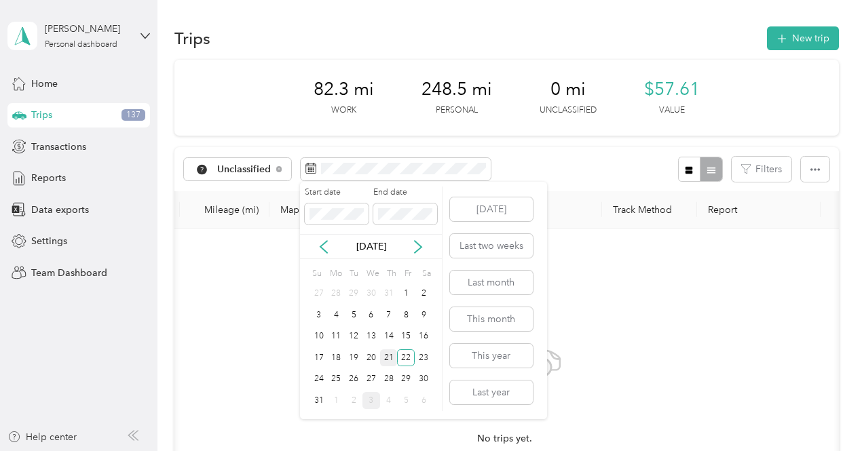
click at [391, 360] on div "21" at bounding box center [389, 357] width 18 height 17
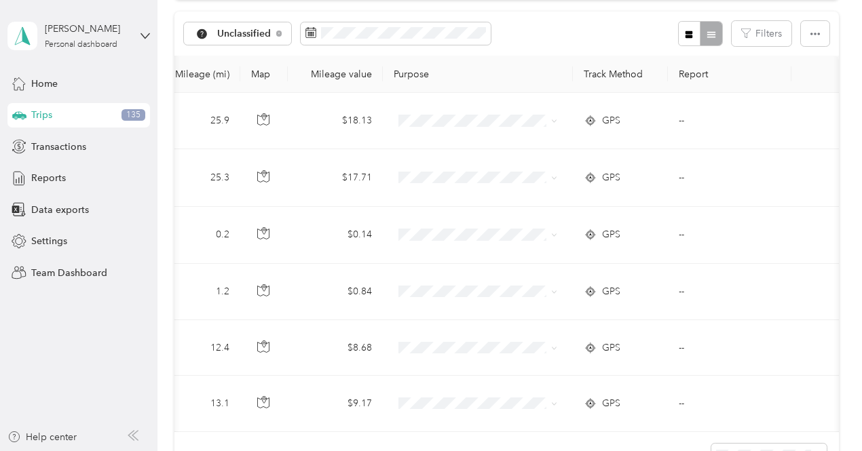
scroll to position [0, 463]
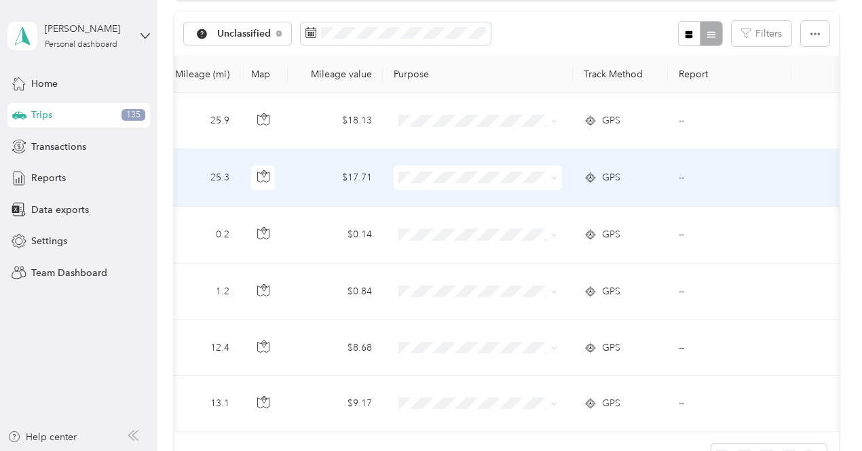
click at [602, 174] on span "GPS" at bounding box center [611, 177] width 18 height 15
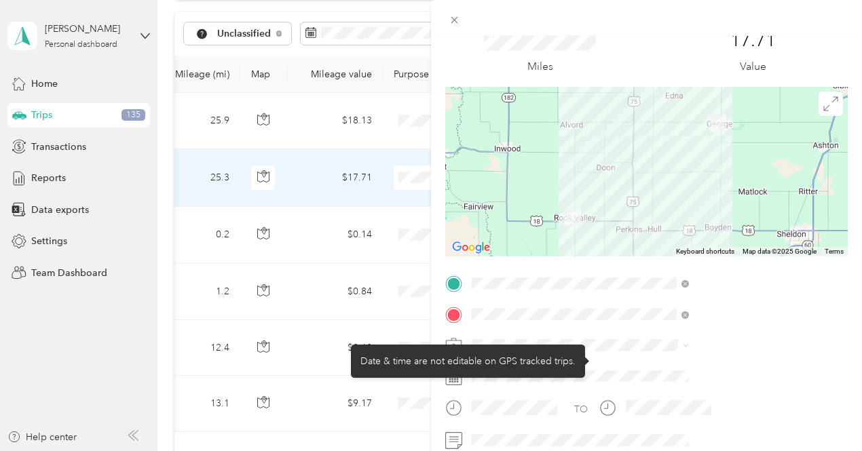
scroll to position [68, 0]
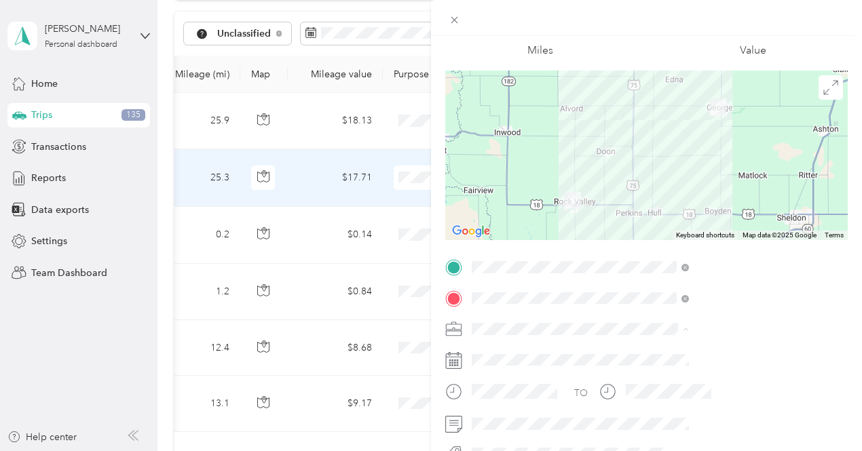
click at [668, 355] on div "Cooperative Farmers Elevator (CFE)" at bounding box center [724, 353] width 208 height 14
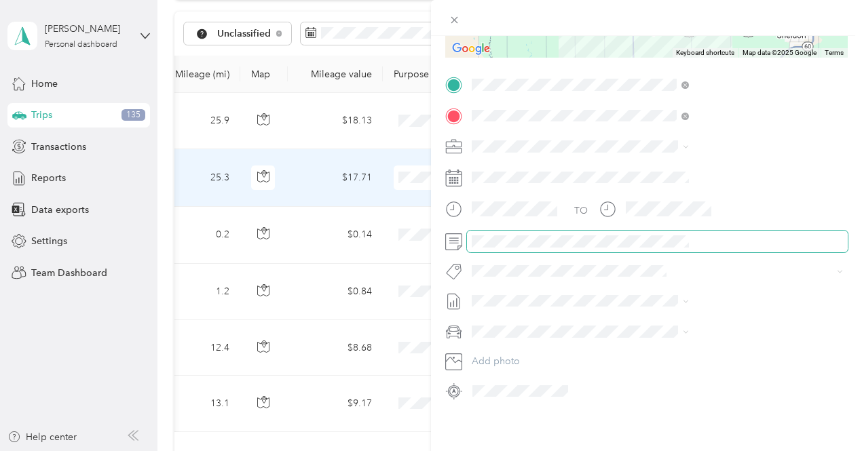
scroll to position [0, 0]
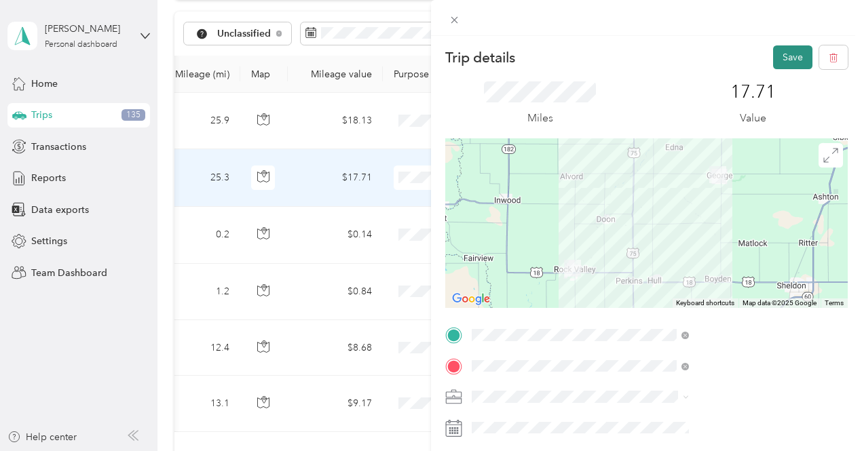
click at [786, 62] on button "Save" at bounding box center [792, 57] width 39 height 24
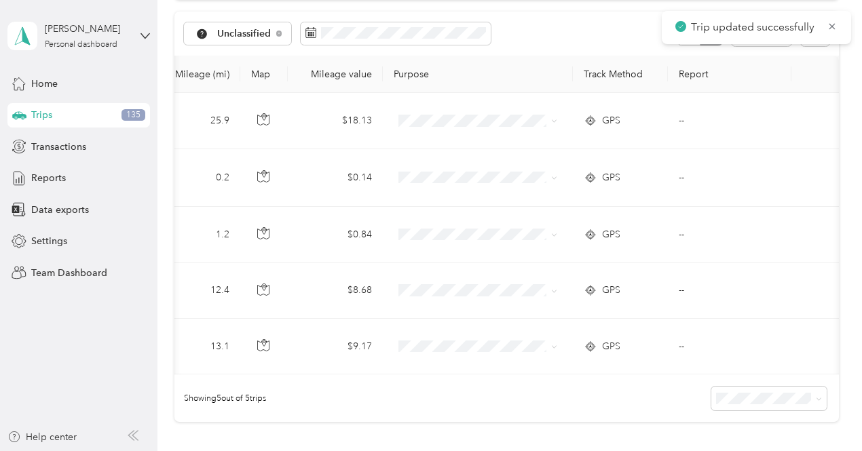
drag, startPoint x: 575, startPoint y: 372, endPoint x: 458, endPoint y: 385, distance: 117.4
click at [458, 385] on div "Unclassified Filters Date Locations Mileage (mi) Map Mileage value Purpose Trac…" at bounding box center [506, 217] width 664 height 410
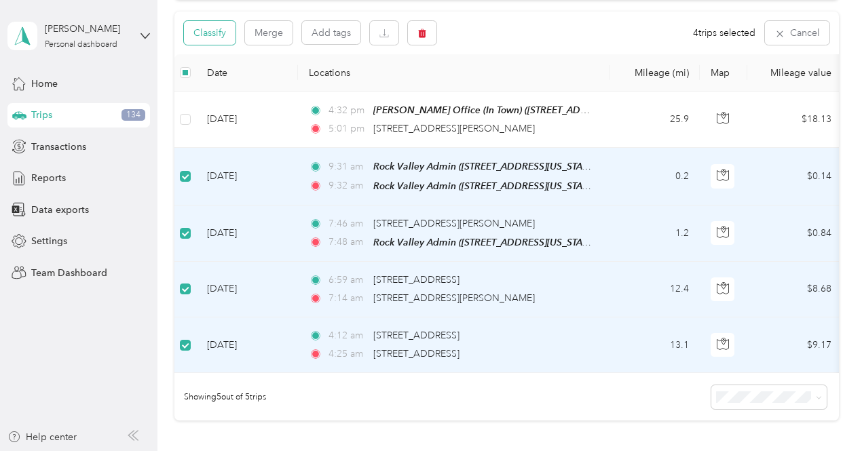
click at [195, 35] on button "Classify" at bounding box center [210, 33] width 52 height 24
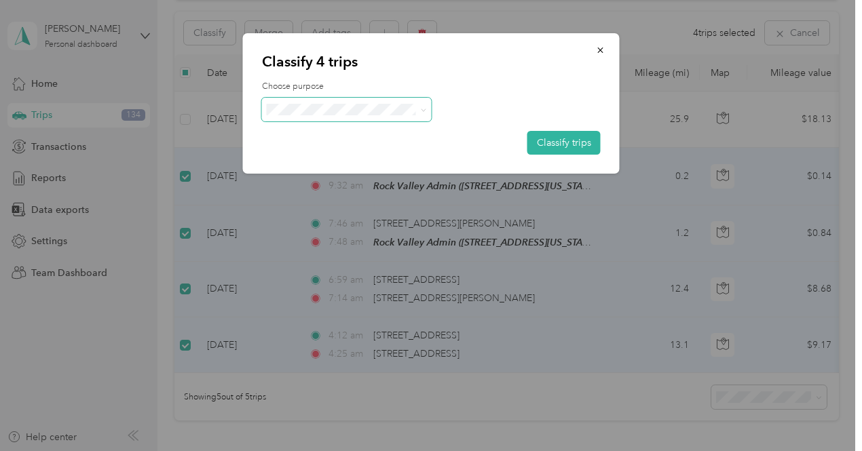
click at [426, 109] on span at bounding box center [347, 110] width 170 height 24
click at [424, 107] on span at bounding box center [423, 110] width 6 height 12
click at [419, 112] on span at bounding box center [420, 109] width 11 height 14
click at [421, 109] on icon at bounding box center [423, 110] width 6 height 6
click at [343, 161] on span "Personal" at bounding box center [375, 156] width 161 height 14
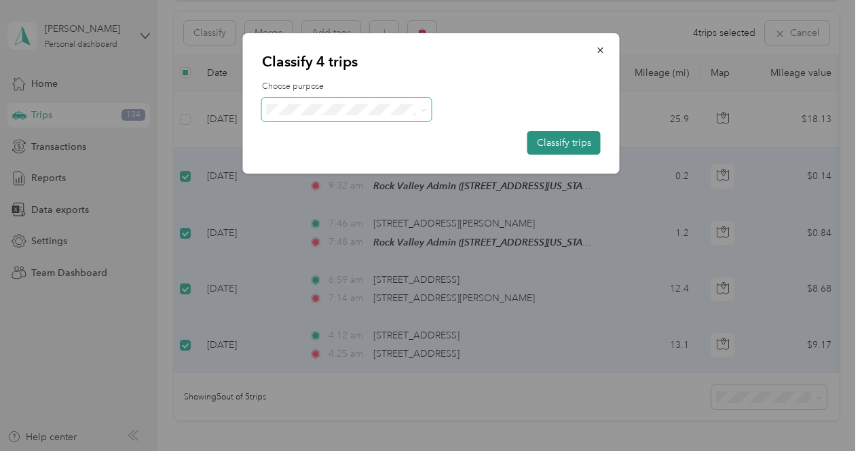
click at [560, 145] on button "Classify trips" at bounding box center [563, 143] width 73 height 24
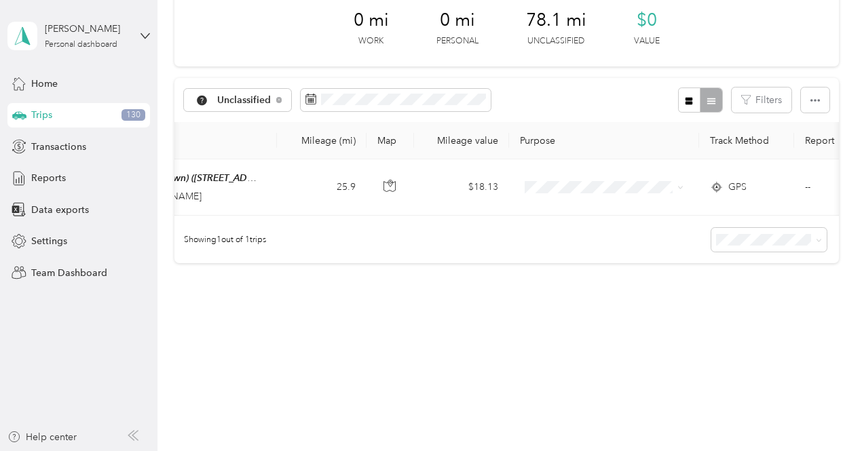
scroll to position [0, 335]
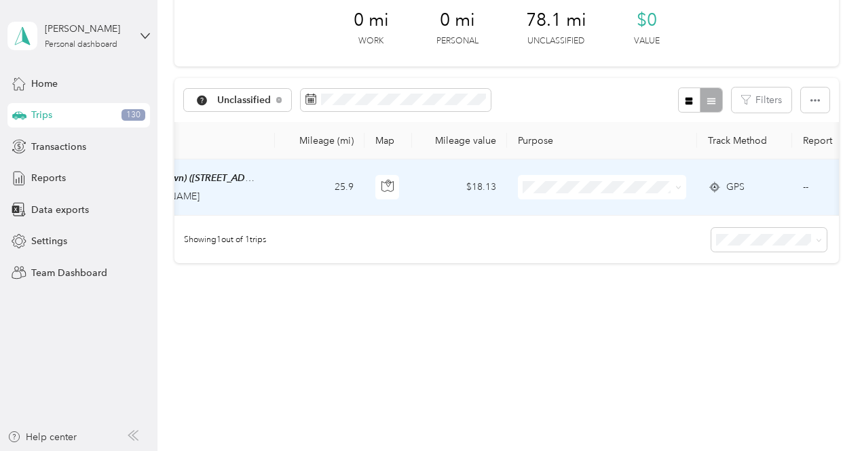
click at [676, 185] on icon at bounding box center [678, 188] width 6 height 6
click at [581, 204] on span "Cooperative Farmers Elevator (CFE)" at bounding box center [631, 202] width 161 height 14
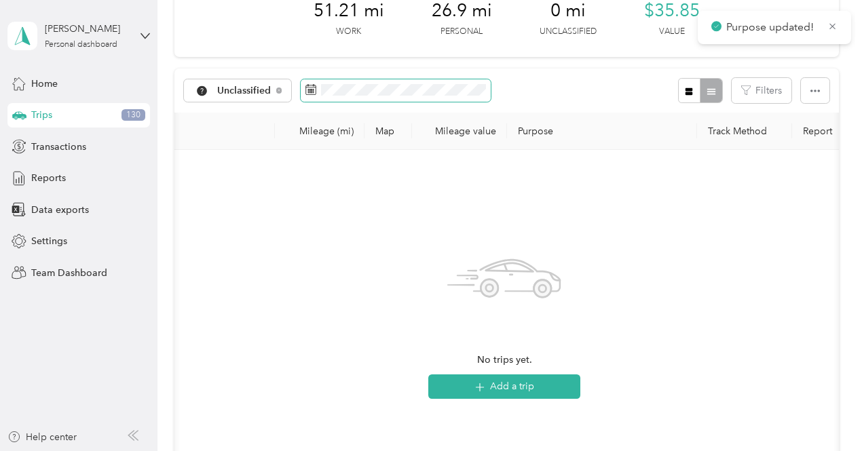
click at [370, 100] on span at bounding box center [396, 90] width 190 height 23
click at [373, 97] on span at bounding box center [396, 90] width 190 height 23
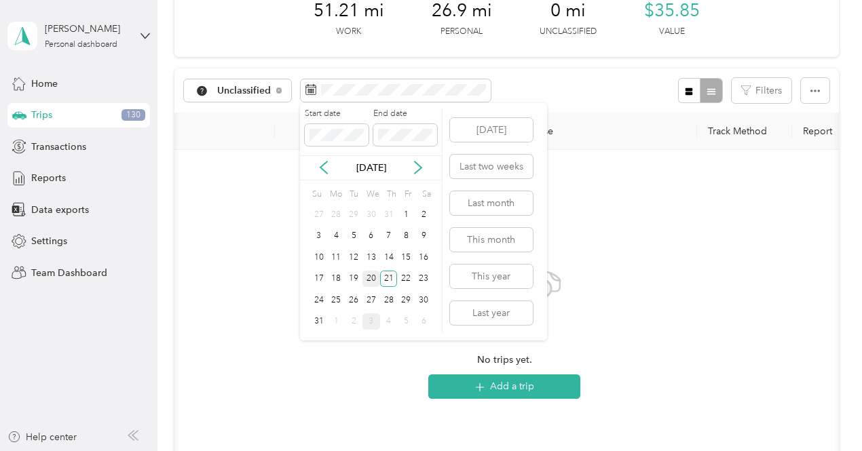
click at [372, 280] on div "20" at bounding box center [371, 279] width 18 height 17
click at [372, 279] on div "20" at bounding box center [371, 279] width 18 height 17
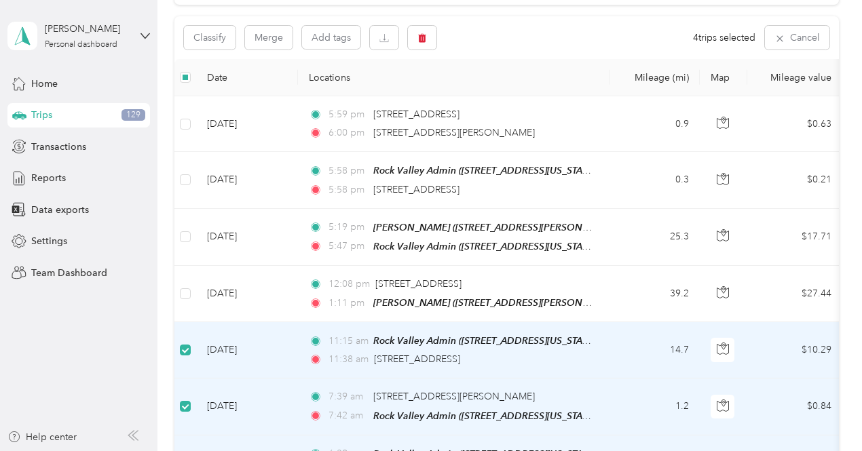
scroll to position [63, 0]
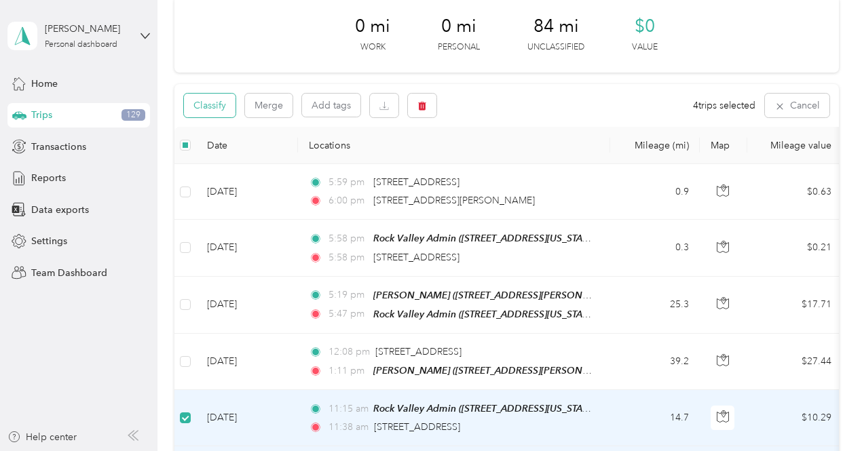
click at [212, 107] on button "Classify" at bounding box center [210, 106] width 52 height 24
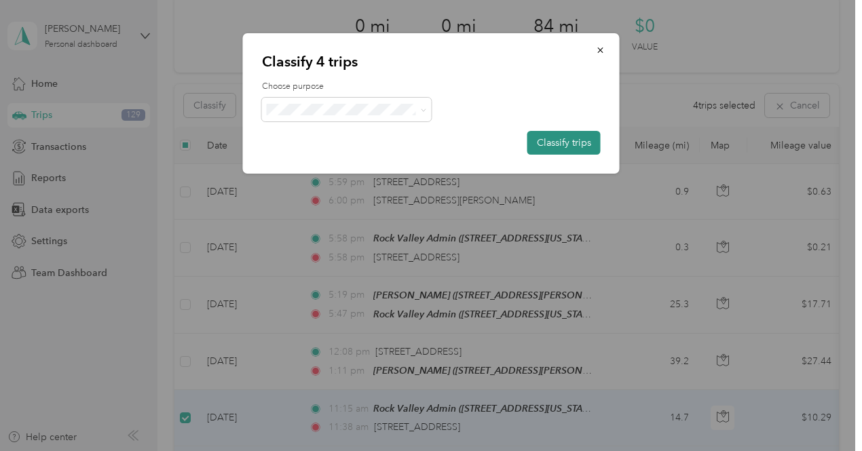
click at [575, 140] on button "Classify trips" at bounding box center [563, 143] width 73 height 24
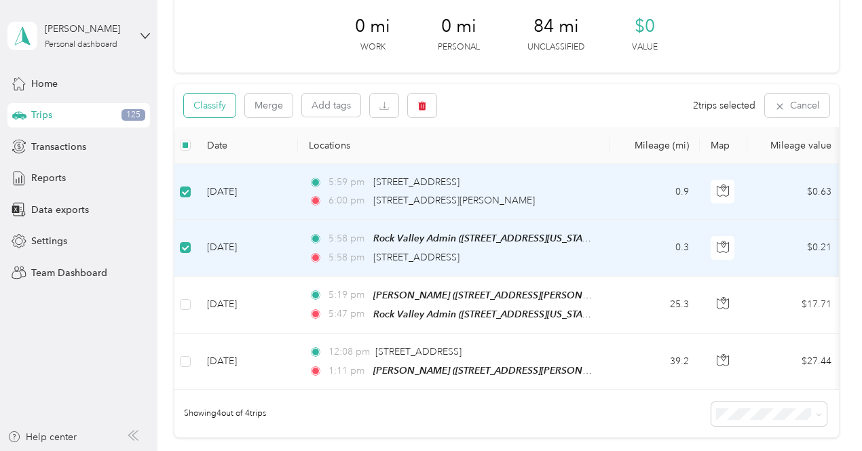
click at [226, 99] on button "Classify" at bounding box center [210, 106] width 52 height 24
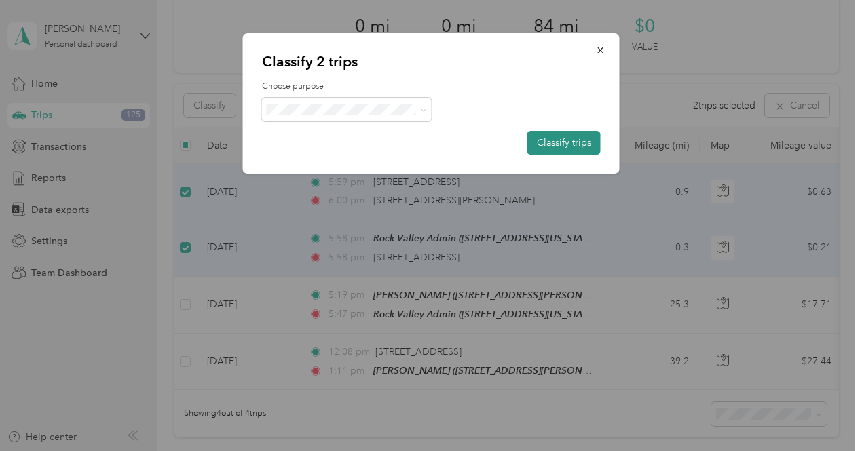
click at [571, 145] on button "Classify trips" at bounding box center [563, 143] width 73 height 24
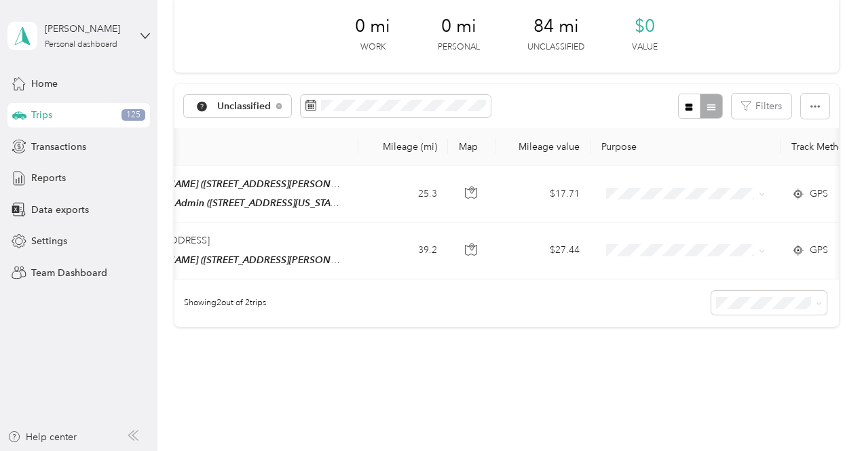
scroll to position [0, 313]
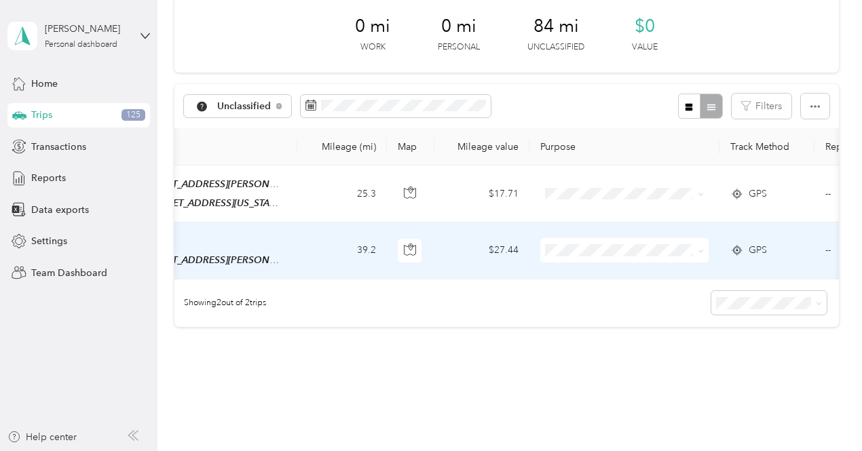
click at [698, 244] on span at bounding box center [701, 250] width 6 height 12
click at [700, 250] on icon at bounding box center [700, 251] width 4 height 3
click at [673, 273] on span "Cooperative Farmers Elevator (CFE)" at bounding box center [654, 275] width 161 height 14
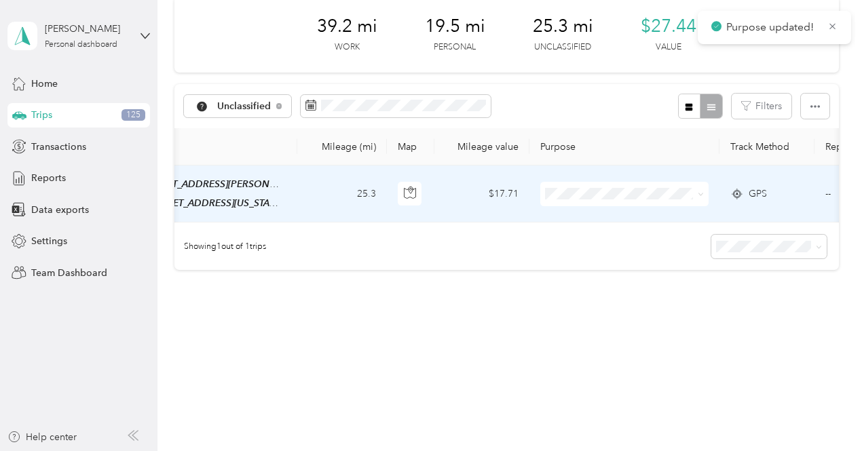
click at [700, 190] on span at bounding box center [701, 194] width 6 height 12
click at [698, 193] on icon at bounding box center [701, 194] width 6 height 6
click at [679, 216] on span "Cooperative Farmers Elevator (CFE)" at bounding box center [654, 219] width 161 height 14
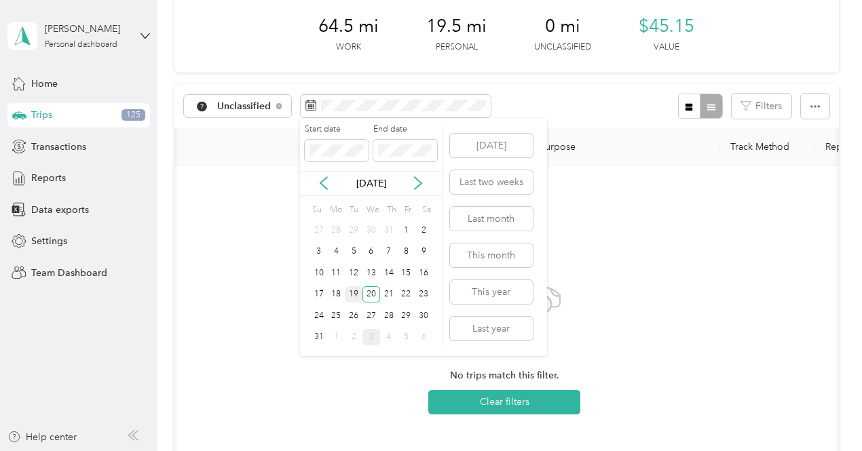
click at [352, 292] on div "19" at bounding box center [354, 294] width 18 height 17
click at [352, 293] on div "19" at bounding box center [354, 294] width 18 height 17
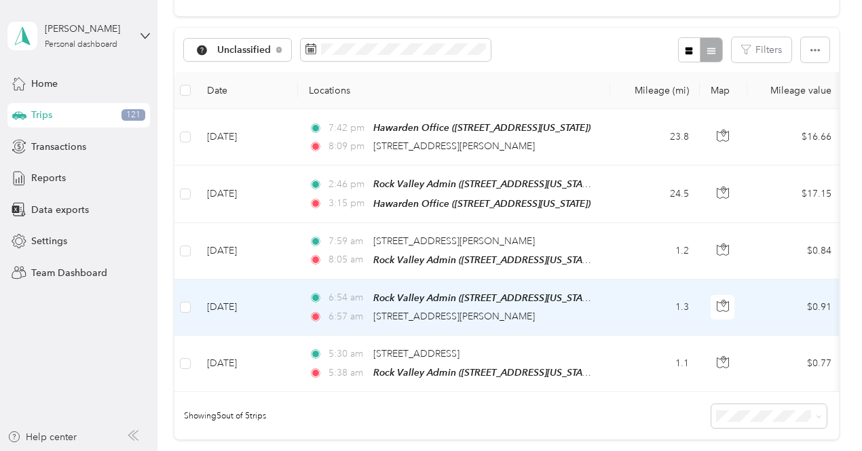
scroll to position [136, 0]
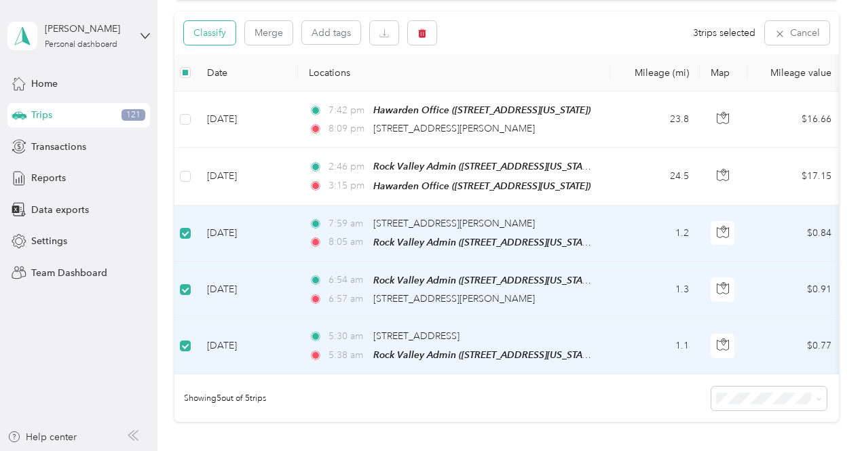
click at [205, 36] on button "Classify" at bounding box center [210, 33] width 52 height 24
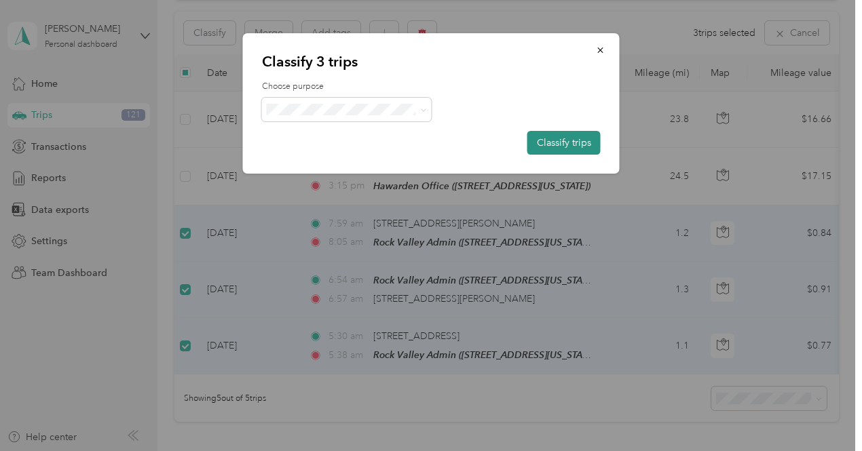
click at [572, 136] on button "Classify trips" at bounding box center [563, 143] width 73 height 24
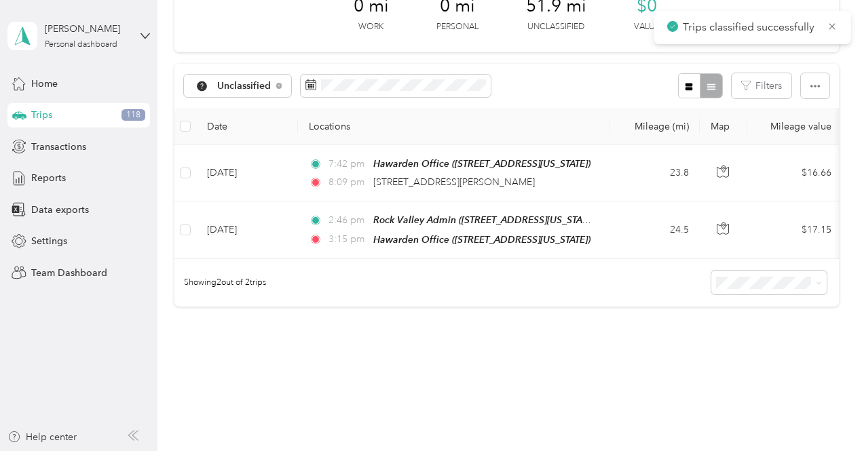
scroll to position [67, 0]
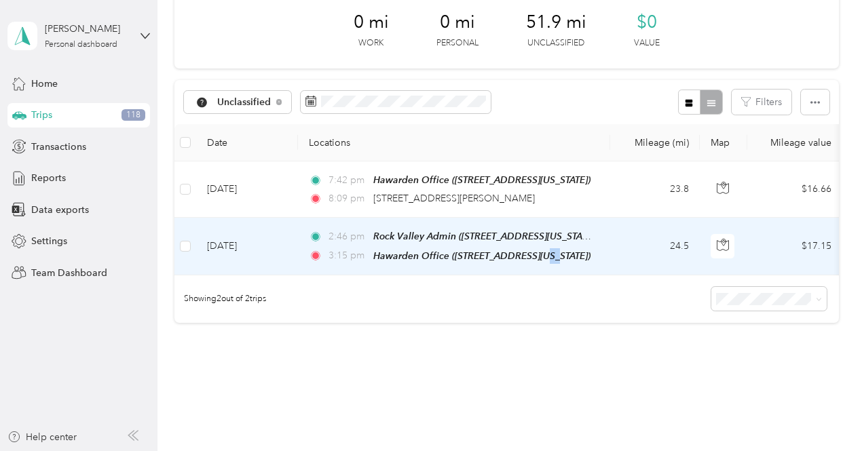
click at [548, 271] on td "2:46 pm Rock Valley Admin (1508 14th Street, Rock Valley, Iowa) 3:15 pm Hawarde…" at bounding box center [454, 246] width 312 height 57
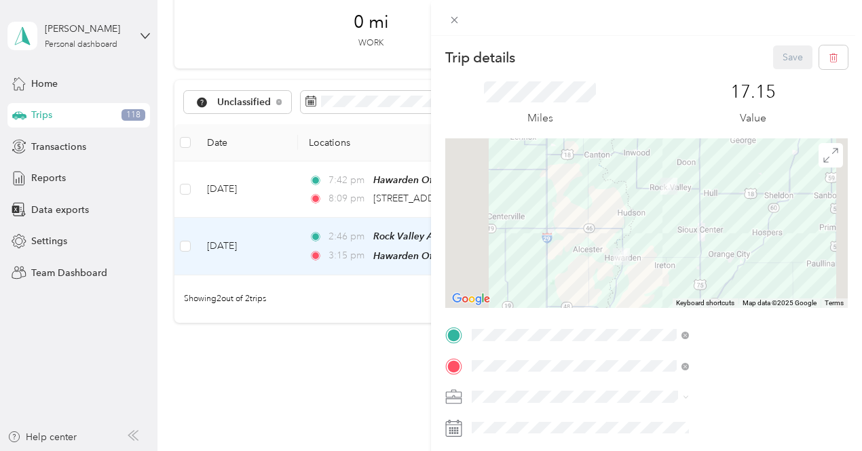
click at [508, 277] on div "Trip details Save This trip cannot be edited because it is either under review,…" at bounding box center [431, 225] width 862 height 451
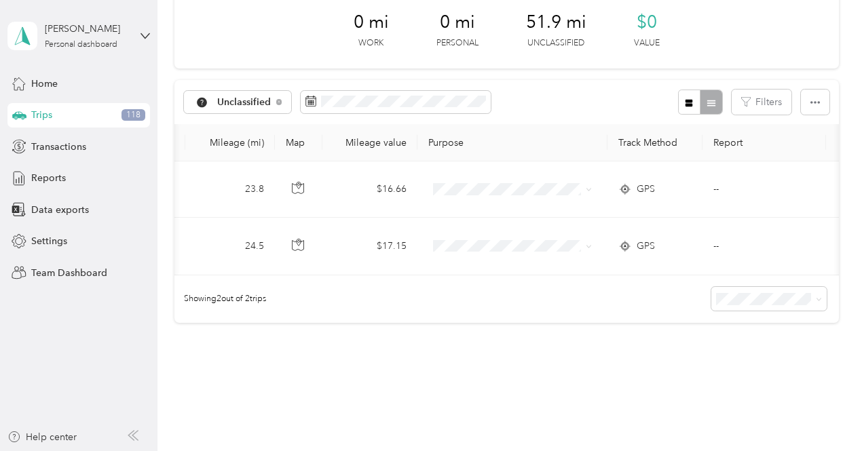
scroll to position [0, 433]
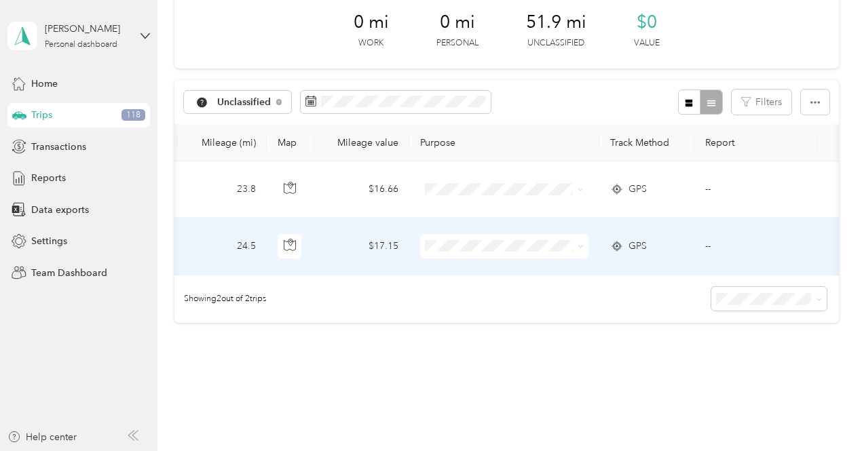
click at [641, 244] on span "GPS" at bounding box center [637, 246] width 18 height 15
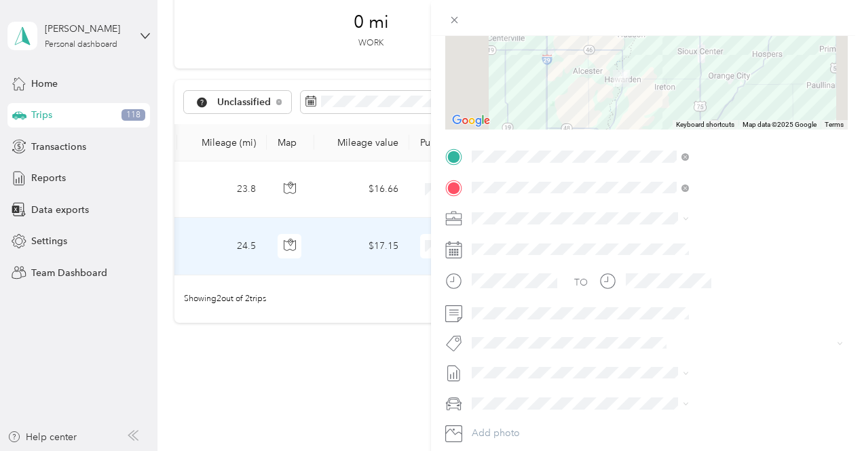
scroll to position [204, 0]
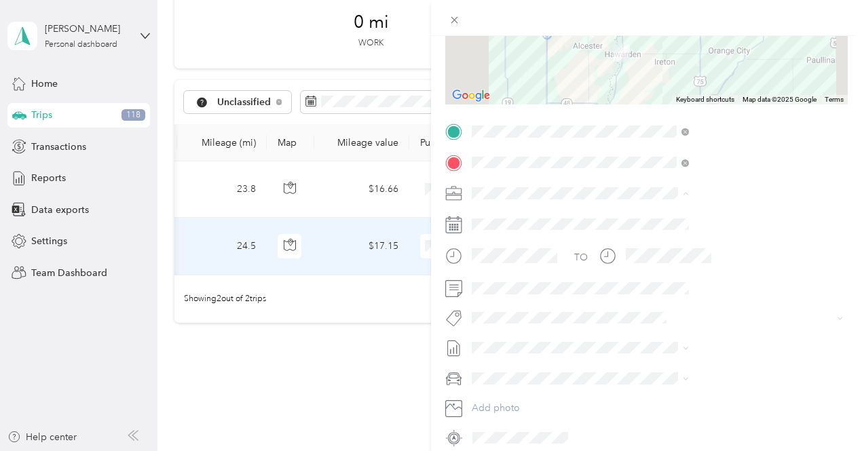
click at [654, 212] on span "Cooperative Farmers Elevator (CFE)" at bounding box center [696, 218] width 153 height 12
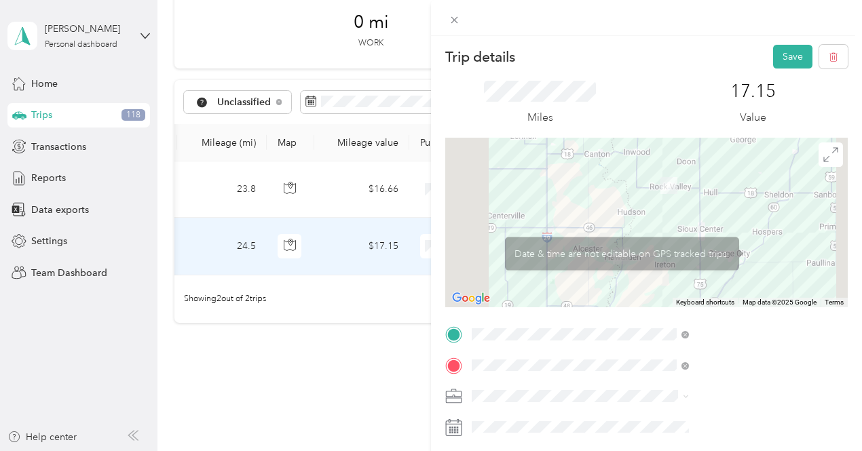
scroll to position [0, 0]
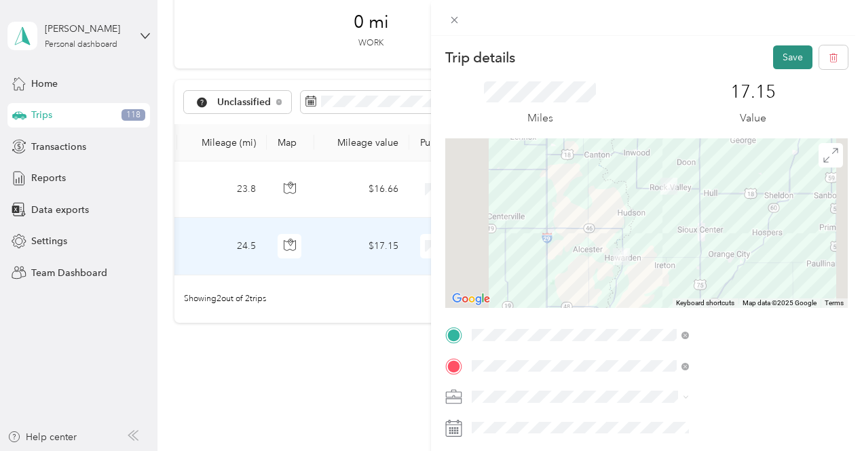
click at [778, 60] on button "Save" at bounding box center [792, 57] width 39 height 24
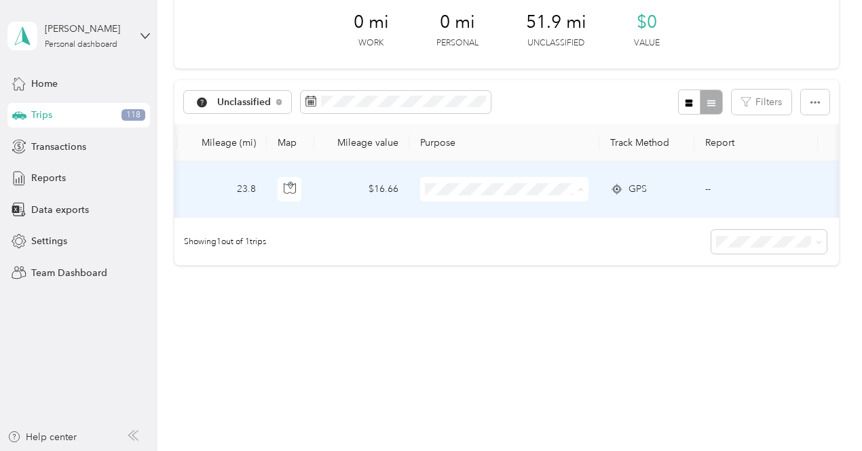
click at [522, 214] on span "Cooperative Farmers Elevator (CFE)" at bounding box center [533, 214] width 161 height 14
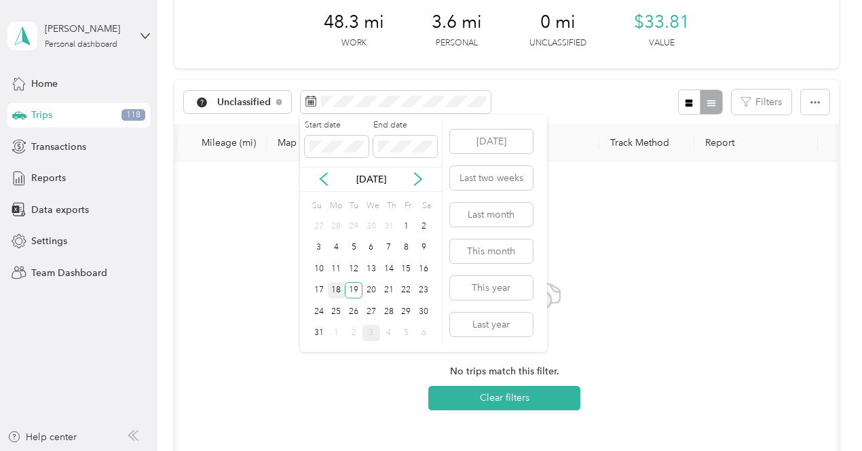
click at [333, 292] on div "18" at bounding box center [337, 290] width 18 height 17
click at [340, 293] on div "18" at bounding box center [337, 290] width 18 height 17
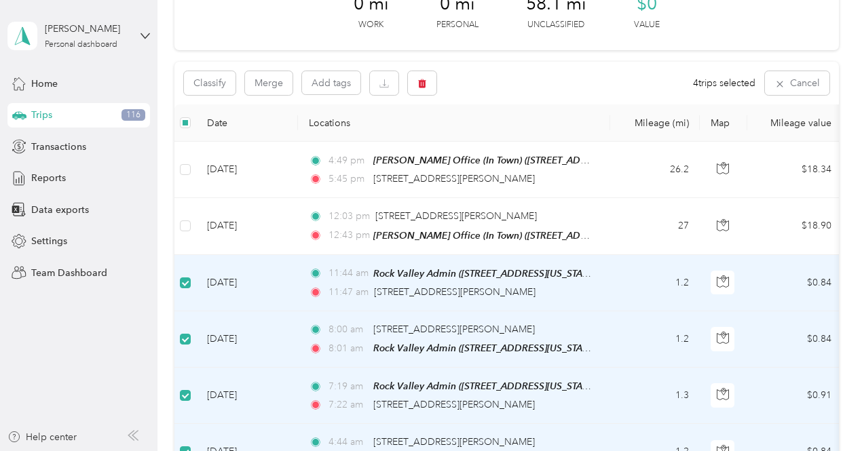
scroll to position [66, 0]
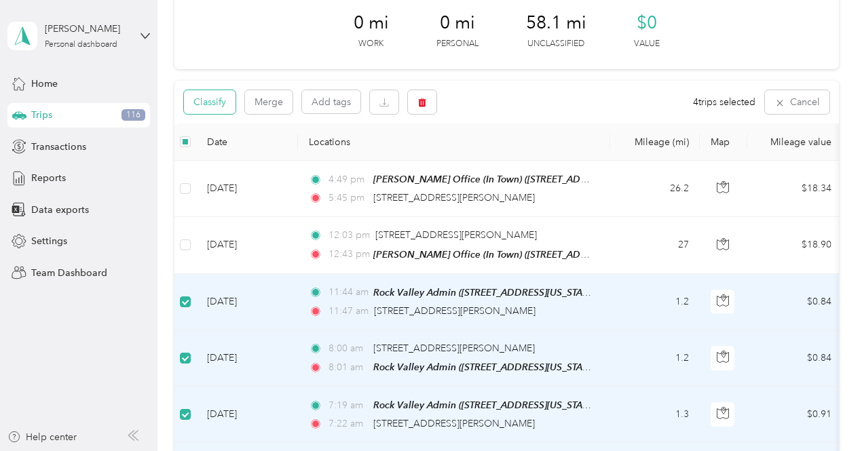
click at [217, 100] on button "Classify" at bounding box center [210, 102] width 52 height 24
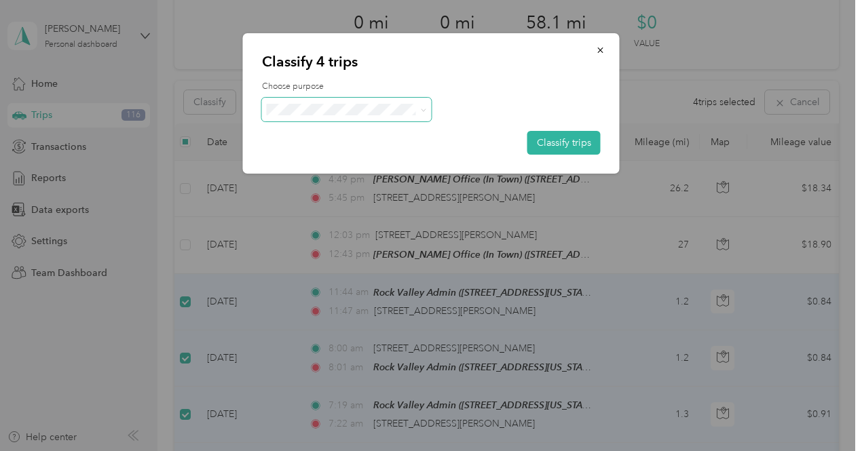
click at [404, 98] on span at bounding box center [347, 110] width 170 height 24
click at [320, 161] on li "Personal" at bounding box center [364, 159] width 204 height 24
click at [547, 142] on button "Classify trips" at bounding box center [563, 143] width 73 height 24
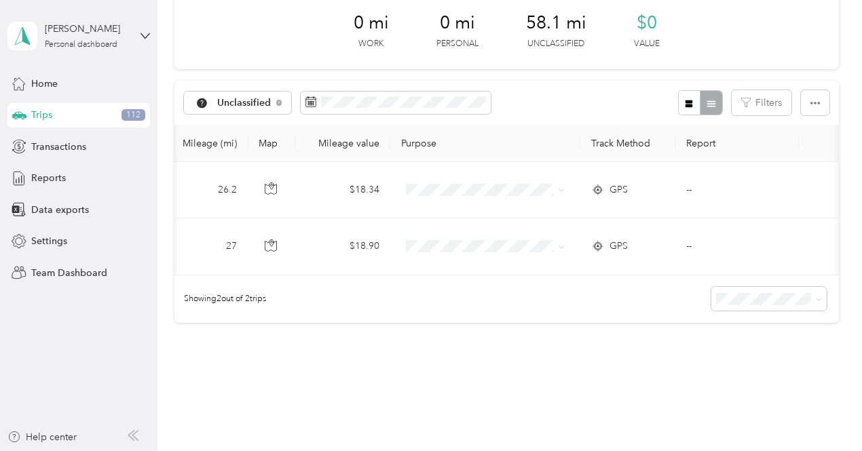
scroll to position [0, 463]
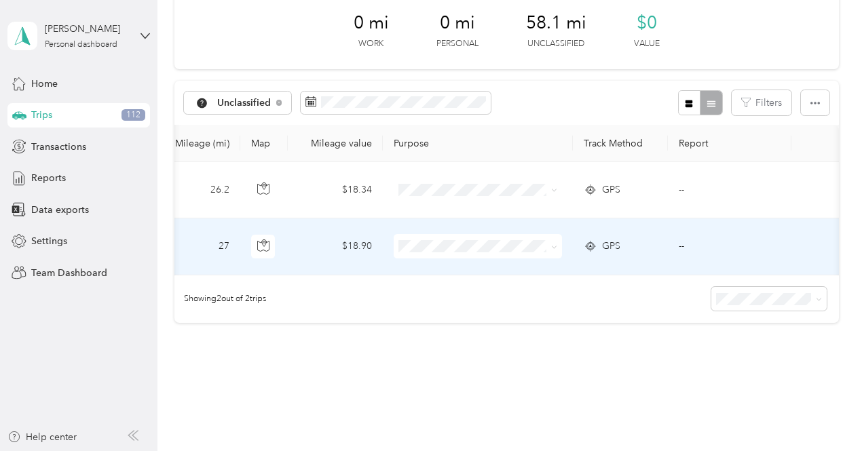
click at [622, 246] on div "GPS" at bounding box center [620, 246] width 73 height 15
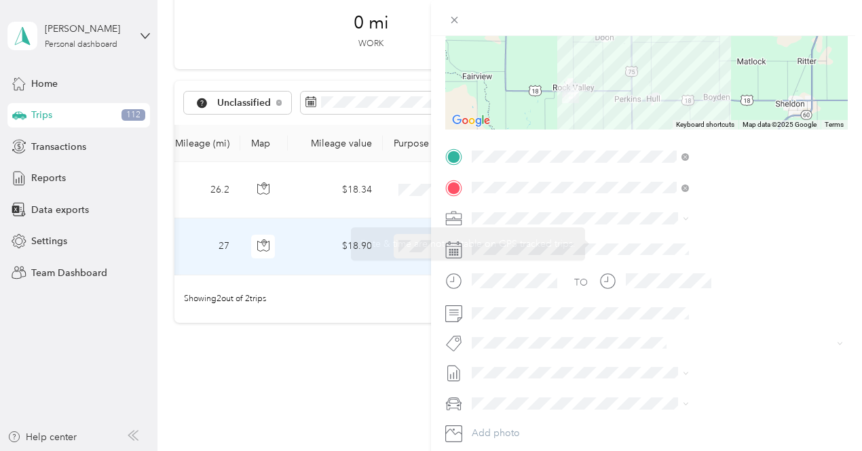
scroll to position [204, 0]
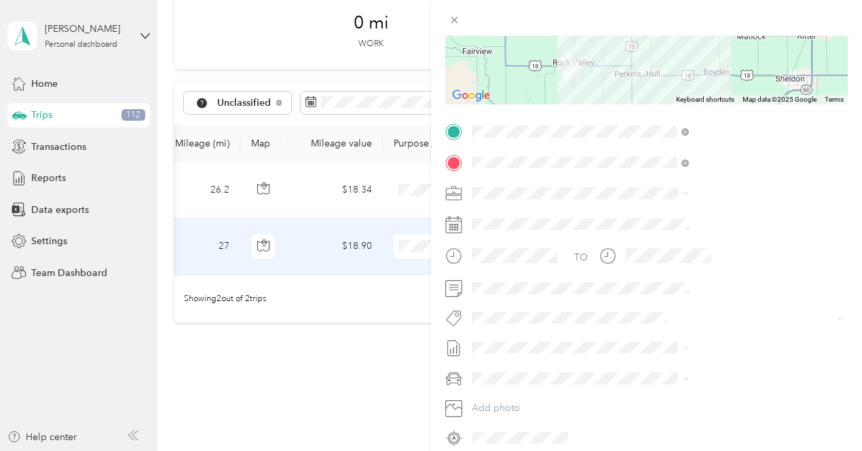
click at [656, 221] on li "Cooperative Farmers Elevator (CFE)" at bounding box center [724, 218] width 227 height 24
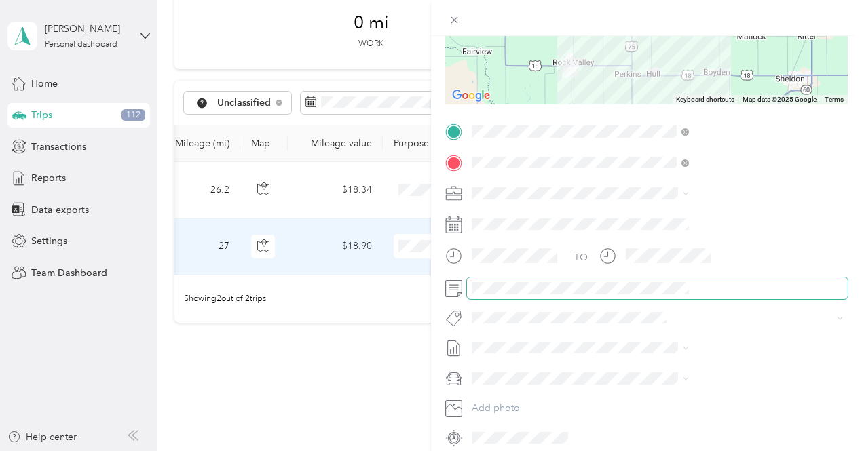
click at [773, 280] on span at bounding box center [657, 289] width 381 height 22
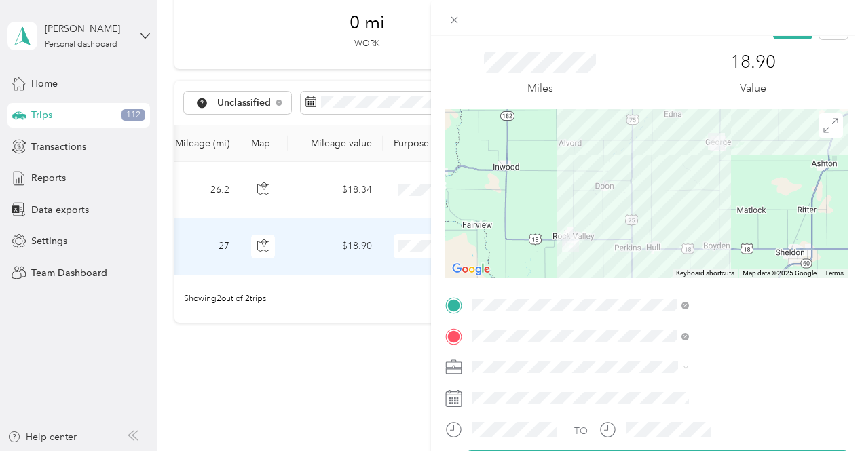
scroll to position [0, 0]
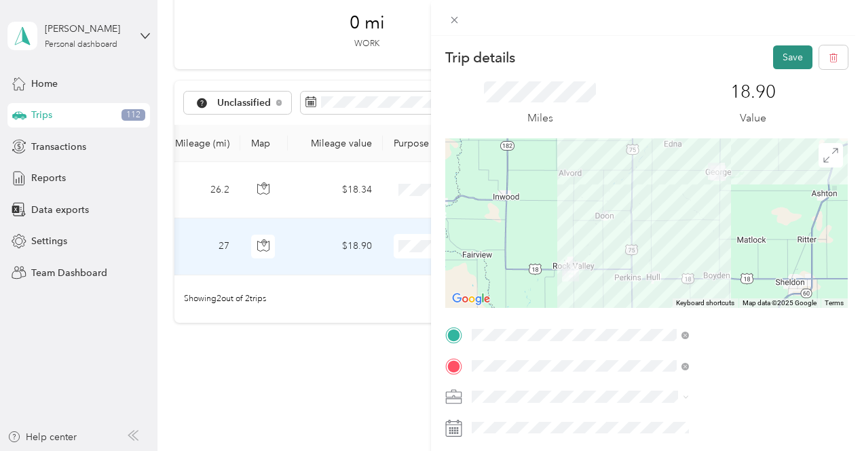
click at [783, 64] on button "Save" at bounding box center [792, 57] width 39 height 24
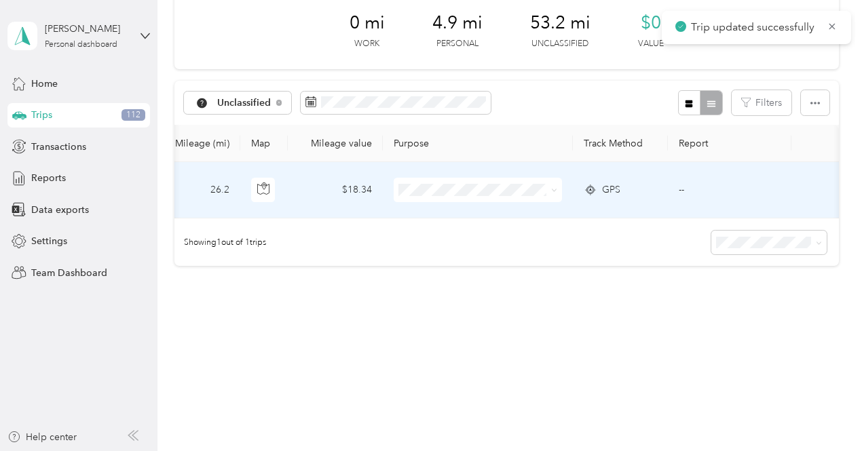
click at [549, 183] on span at bounding box center [551, 190] width 11 height 15
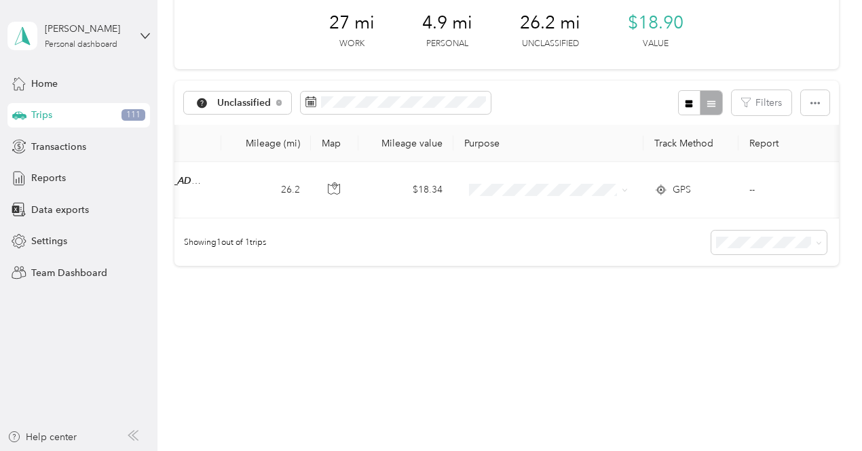
scroll to position [0, 395]
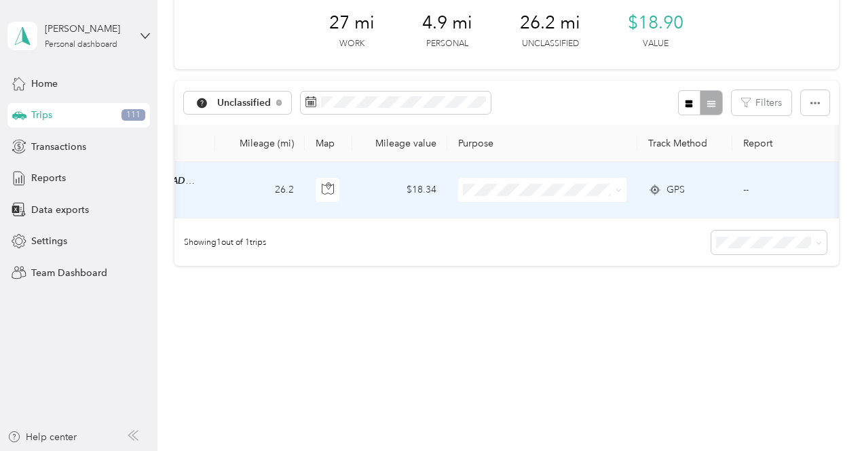
click at [618, 194] on span at bounding box center [618, 190] width 6 height 12
click at [616, 188] on icon at bounding box center [618, 190] width 6 height 6
click at [535, 214] on span "Cooperative Farmers Elevator (CFE)" at bounding box center [572, 215] width 161 height 14
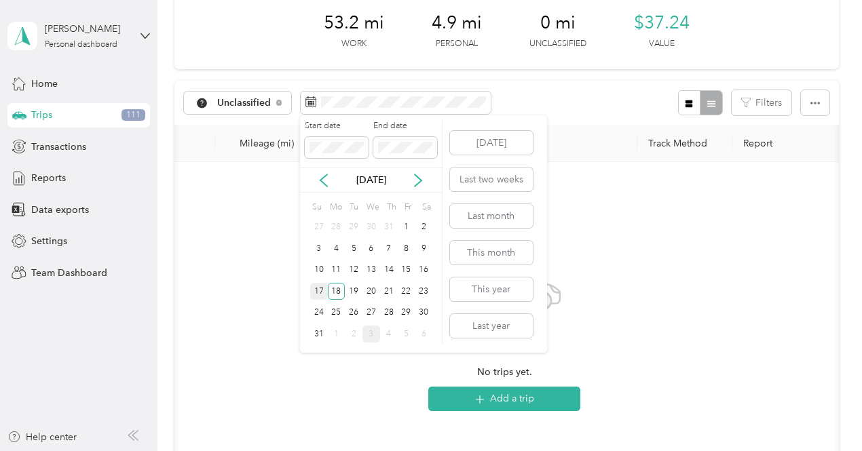
click at [321, 288] on div "17" at bounding box center [319, 291] width 18 height 17
click at [321, 289] on div "17" at bounding box center [319, 291] width 18 height 17
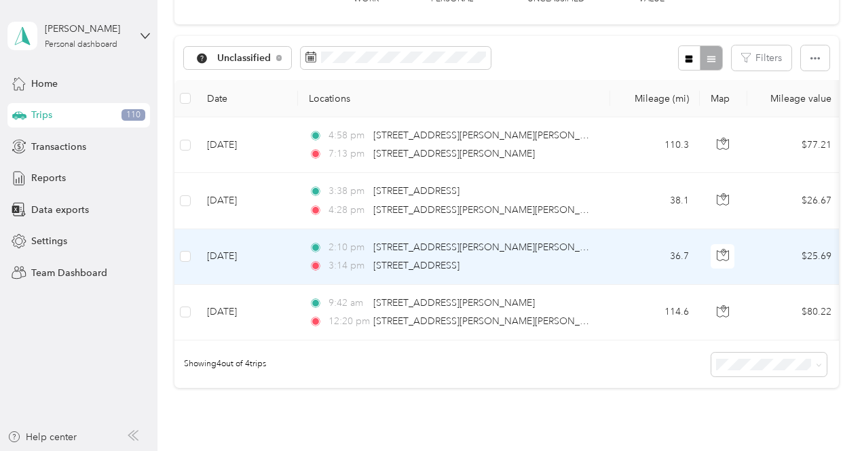
scroll to position [66, 0]
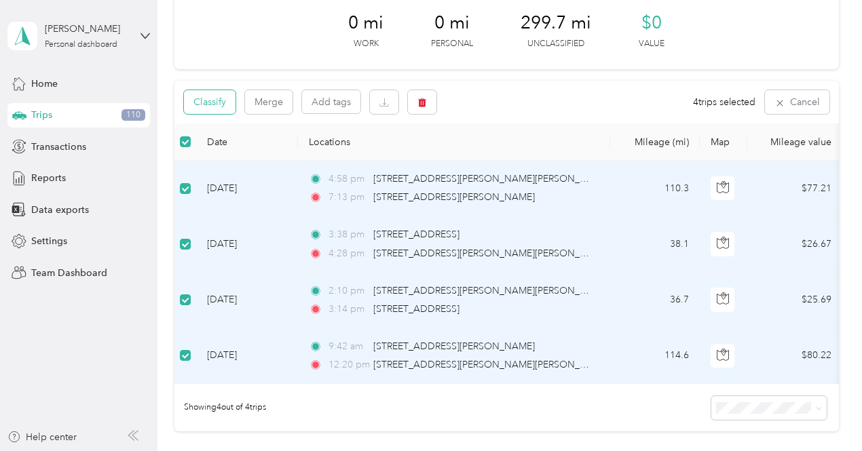
click at [226, 97] on button "Classify" at bounding box center [210, 102] width 52 height 24
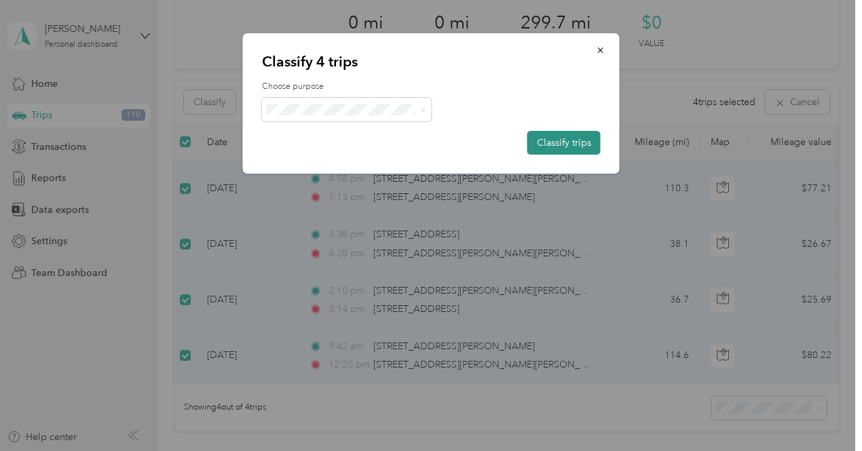
click at [532, 139] on button "Classify trips" at bounding box center [563, 143] width 73 height 24
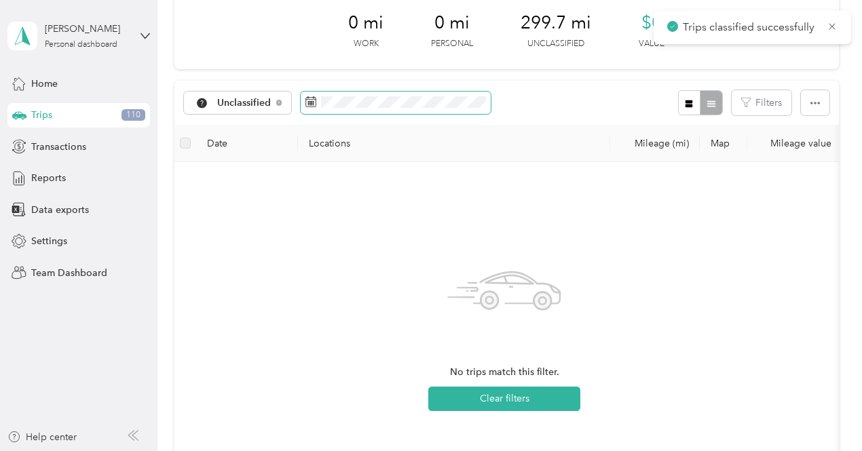
click at [443, 109] on span at bounding box center [396, 103] width 190 height 23
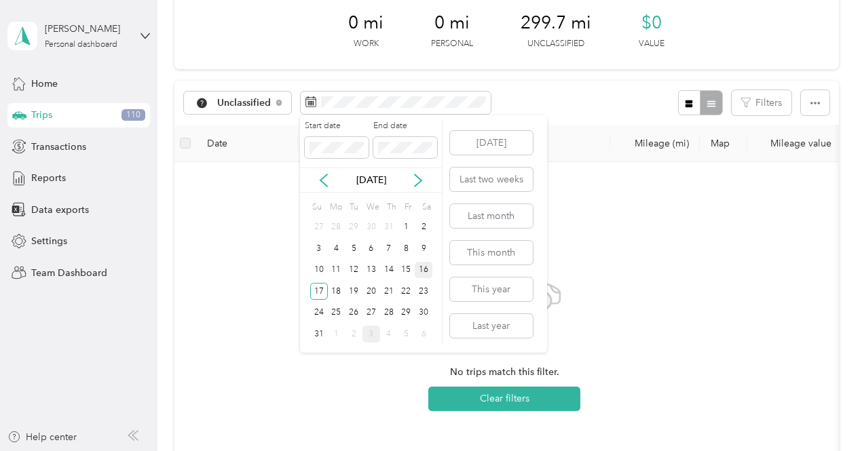
click at [427, 267] on div "16" at bounding box center [424, 270] width 18 height 17
click at [429, 272] on div "16" at bounding box center [424, 270] width 18 height 17
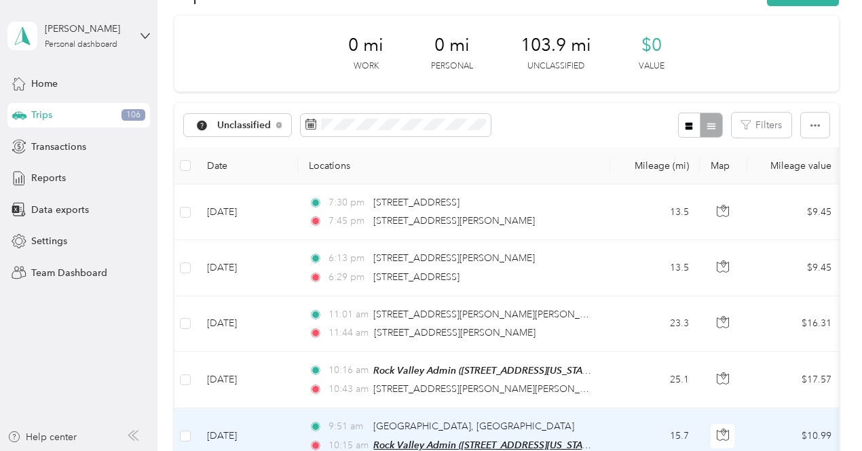
scroll to position [68, 0]
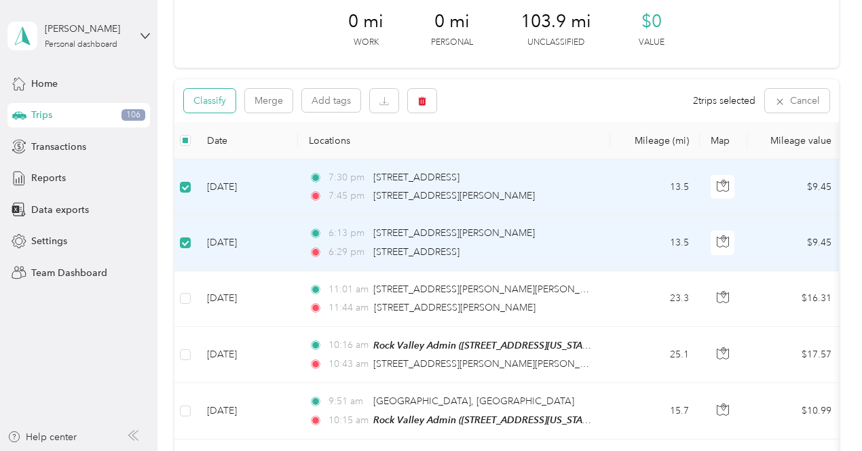
click at [201, 100] on button "Classify" at bounding box center [210, 101] width 52 height 24
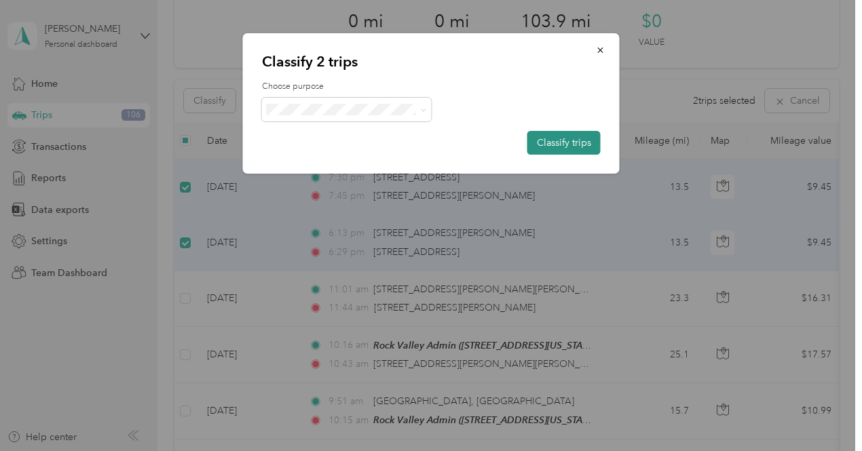
click at [565, 141] on button "Classify trips" at bounding box center [563, 143] width 73 height 24
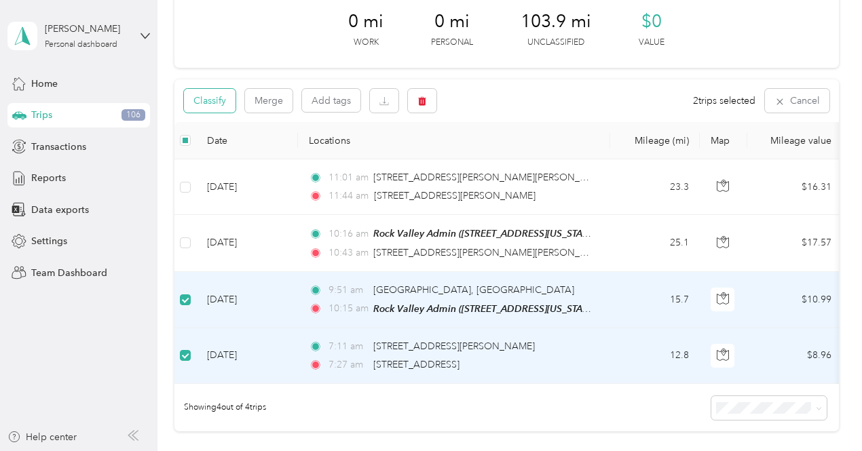
click at [225, 96] on button "Classify" at bounding box center [210, 101] width 52 height 24
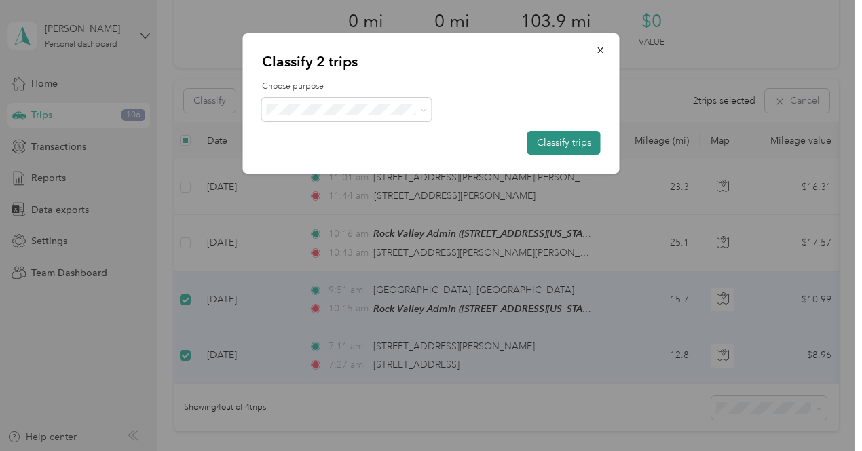
click at [556, 140] on button "Classify trips" at bounding box center [563, 143] width 73 height 24
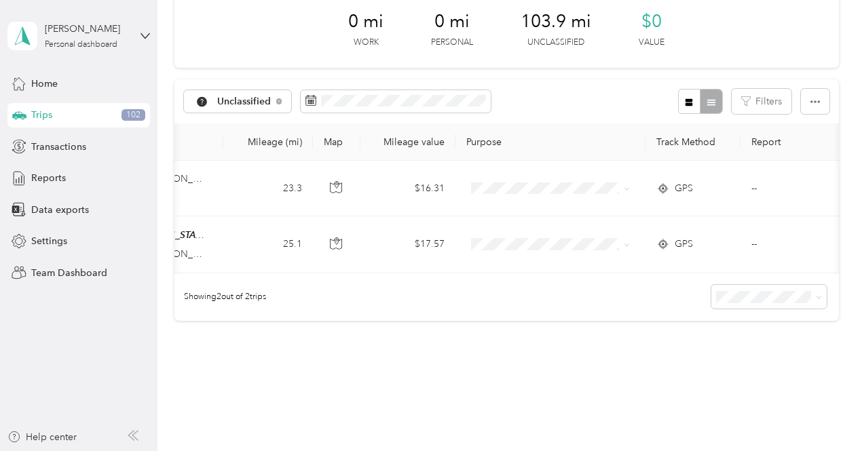
scroll to position [0, 391]
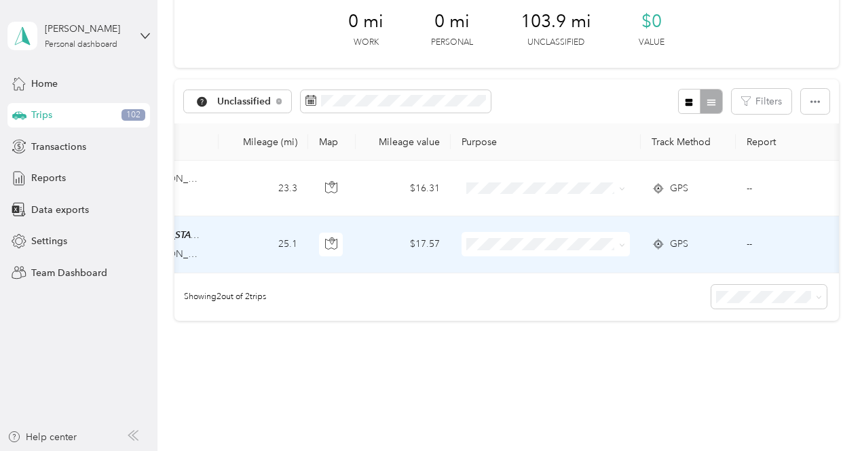
click at [681, 244] on span "GPS" at bounding box center [679, 244] width 18 height 15
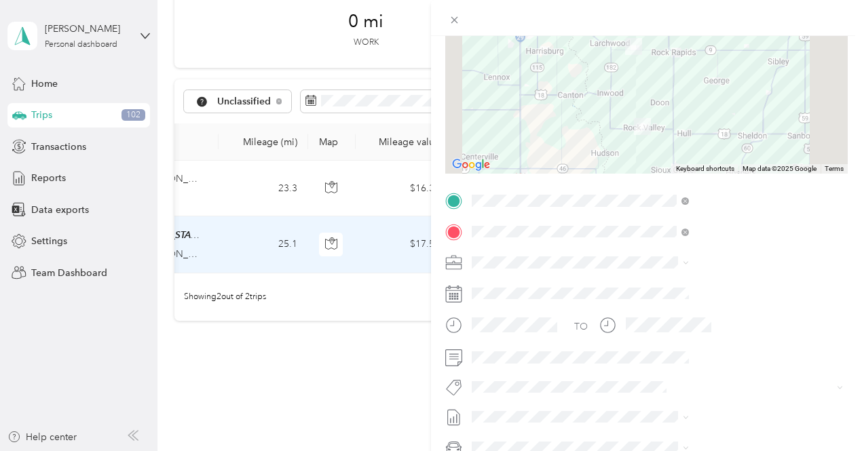
scroll to position [136, 0]
drag, startPoint x: 656, startPoint y: 288, endPoint x: 668, endPoint y: 299, distance: 15.8
click at [656, 287] on div "Cooperative Farmers Elevator (CFE)" at bounding box center [724, 283] width 208 height 14
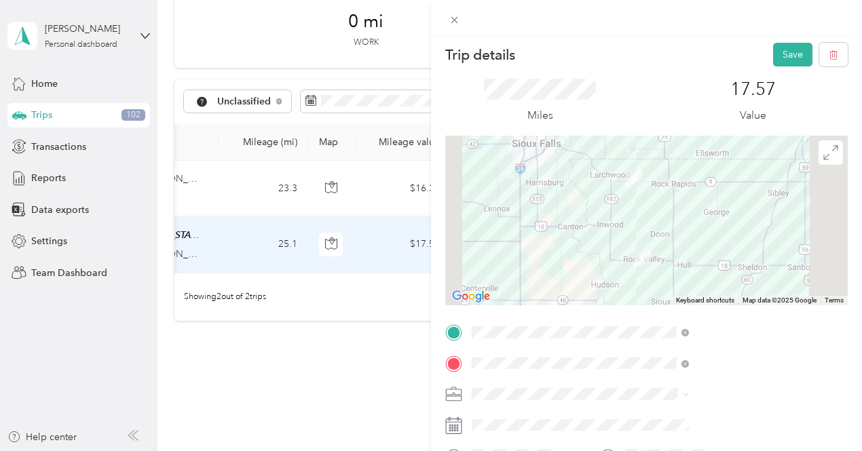
scroll to position [0, 0]
click at [780, 62] on button "Save" at bounding box center [792, 57] width 39 height 24
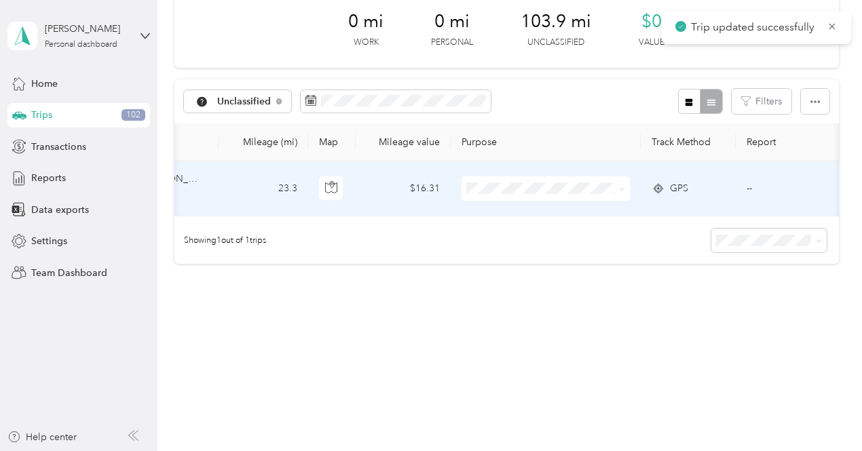
click at [619, 187] on icon at bounding box center [622, 189] width 6 height 6
click at [525, 216] on span "Cooperative Farmers Elevator (CFE)" at bounding box center [575, 214] width 161 height 14
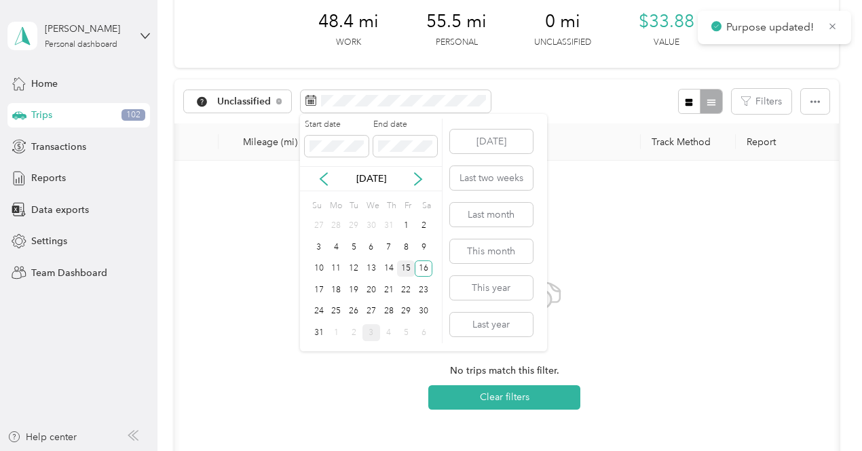
click at [405, 269] on div "15" at bounding box center [406, 269] width 18 height 17
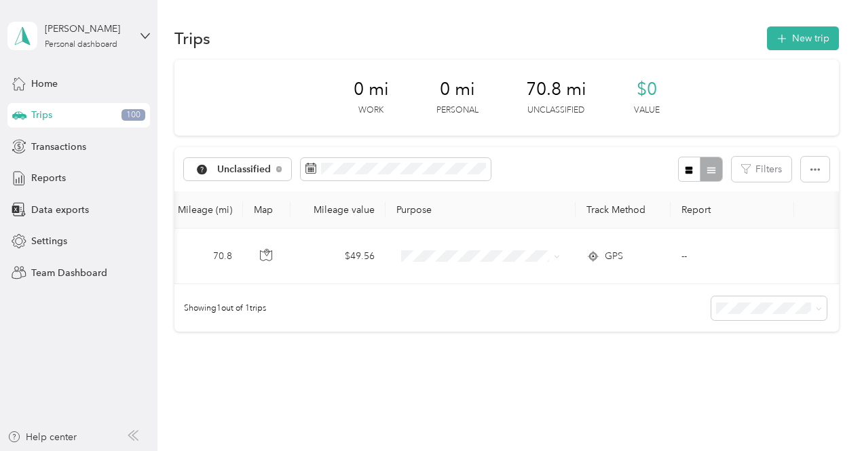
scroll to position [0, 457]
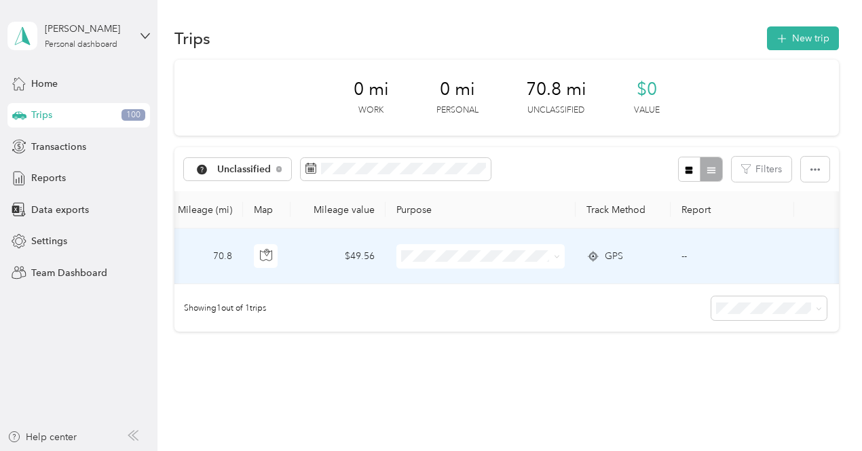
click at [615, 255] on span "GPS" at bounding box center [614, 256] width 18 height 15
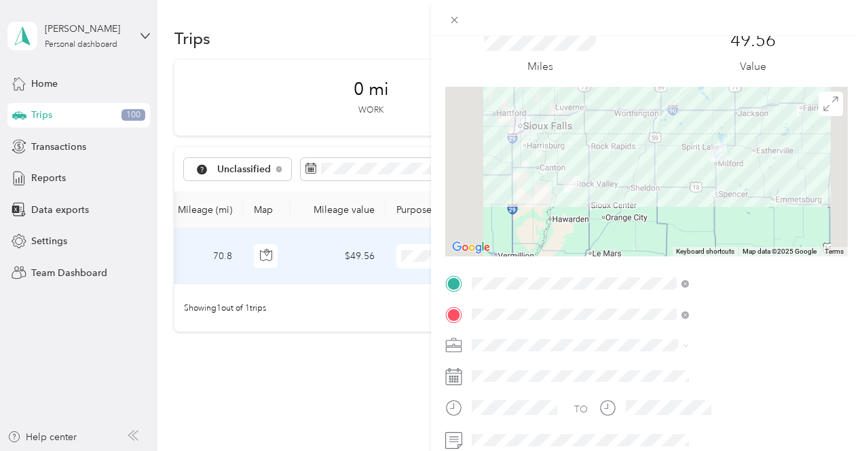
scroll to position [68, 0]
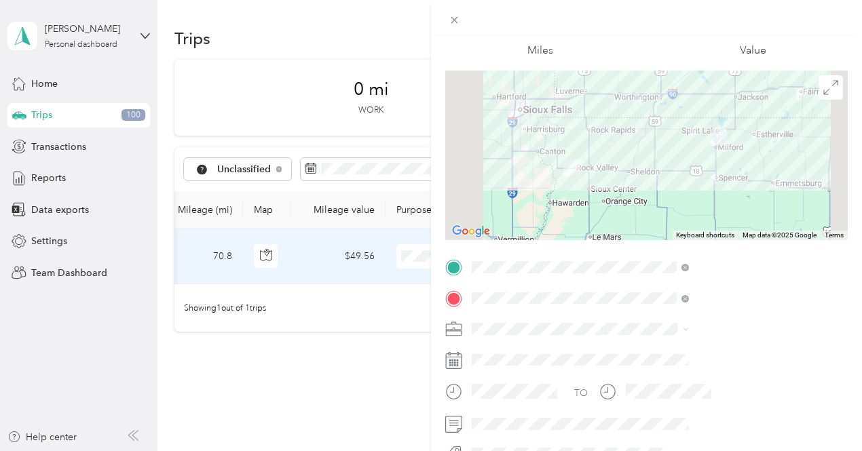
click at [667, 351] on span "Cooperative Farmers Elevator (CFE)" at bounding box center [696, 351] width 153 height 12
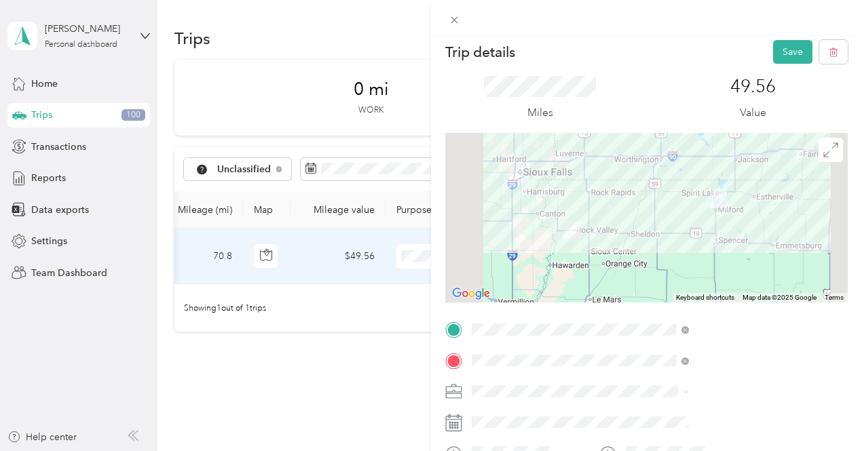
scroll to position [0, 0]
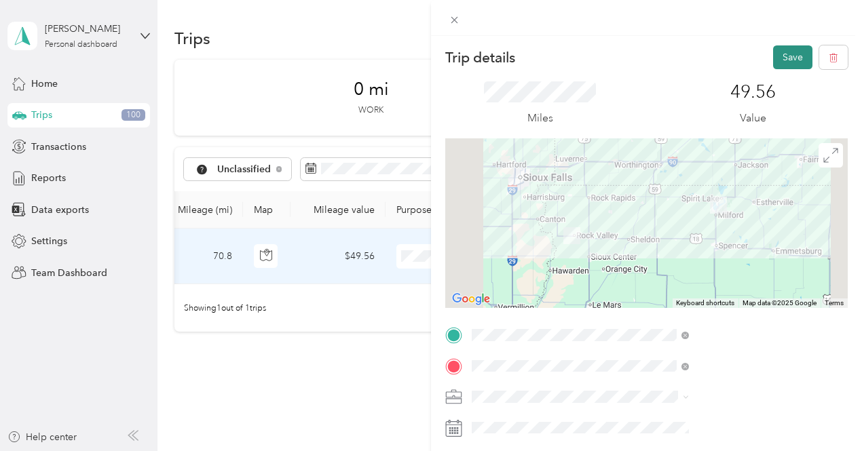
click at [784, 59] on button "Save" at bounding box center [792, 57] width 39 height 24
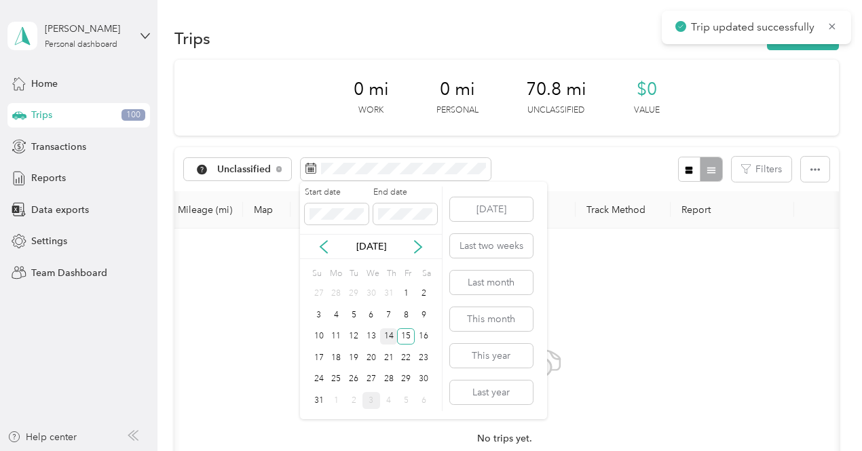
click at [395, 337] on div "14" at bounding box center [389, 336] width 18 height 17
click at [393, 337] on div "14" at bounding box center [389, 336] width 18 height 17
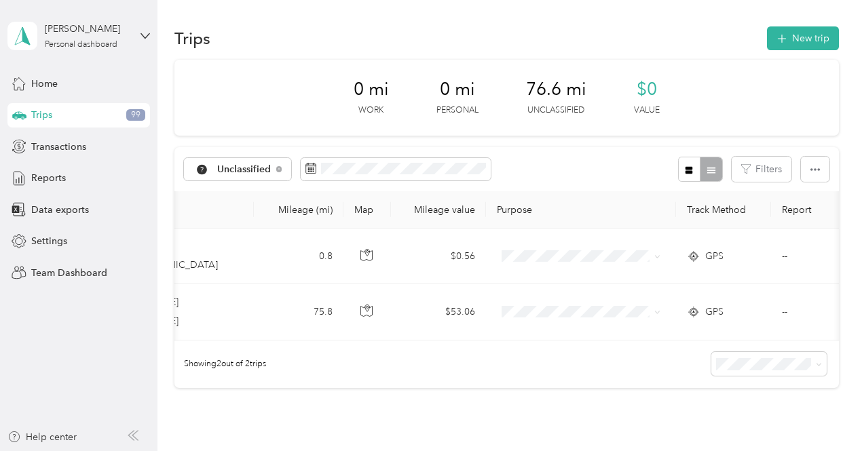
scroll to position [0, 360]
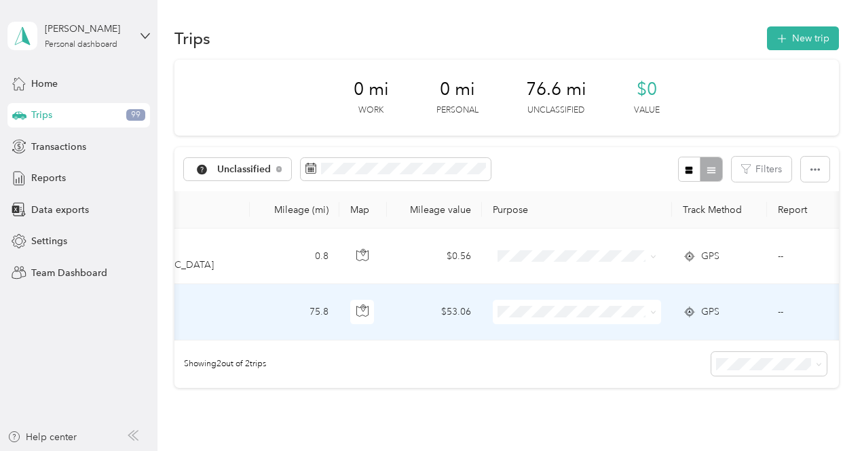
click at [692, 311] on icon at bounding box center [690, 312] width 14 height 11
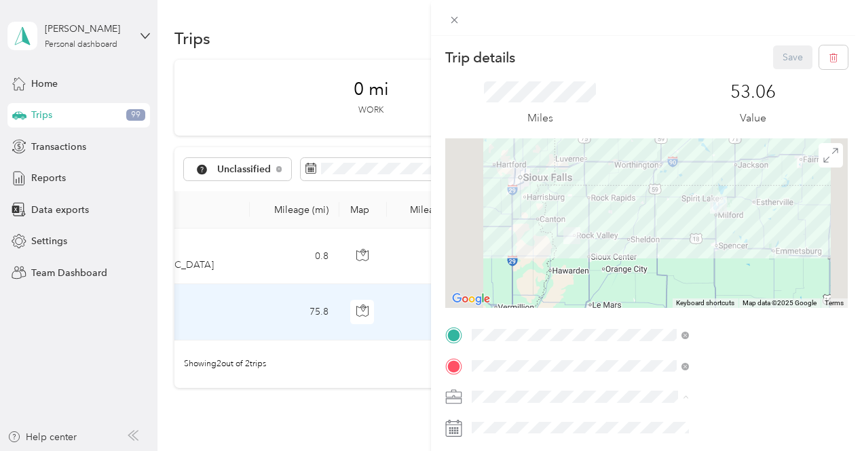
click at [657, 345] on span "Cooperative Farmers Elevator (CFE)" at bounding box center [696, 349] width 153 height 12
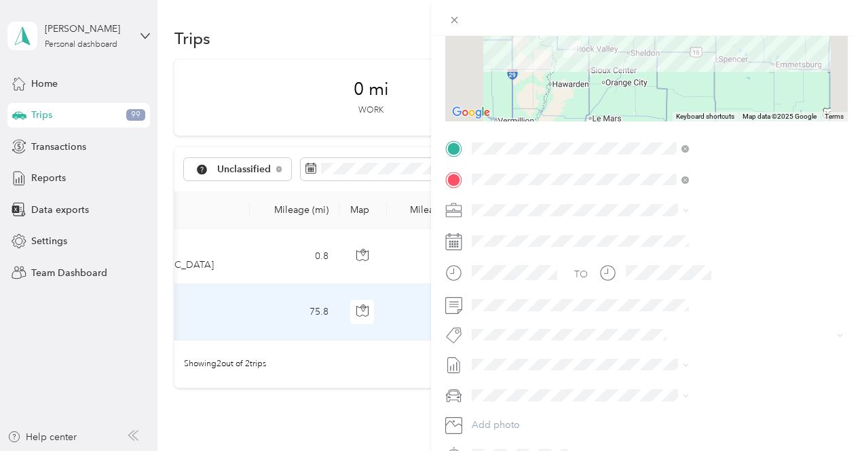
scroll to position [204, 0]
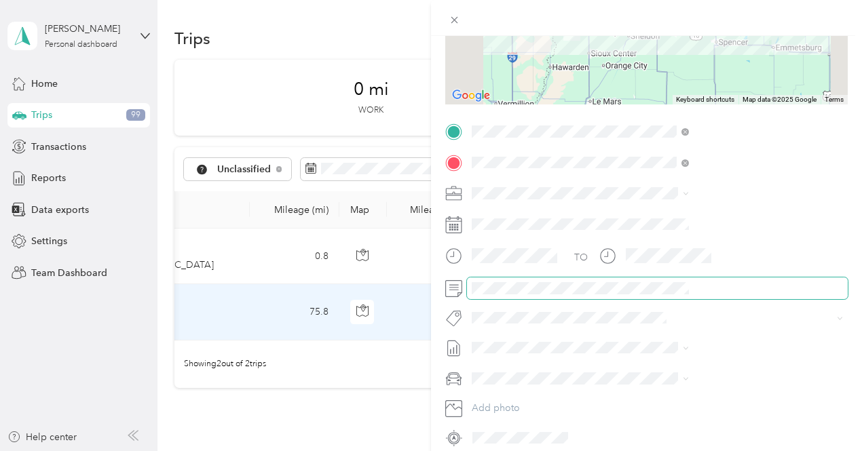
click at [650, 297] on span at bounding box center [657, 289] width 381 height 22
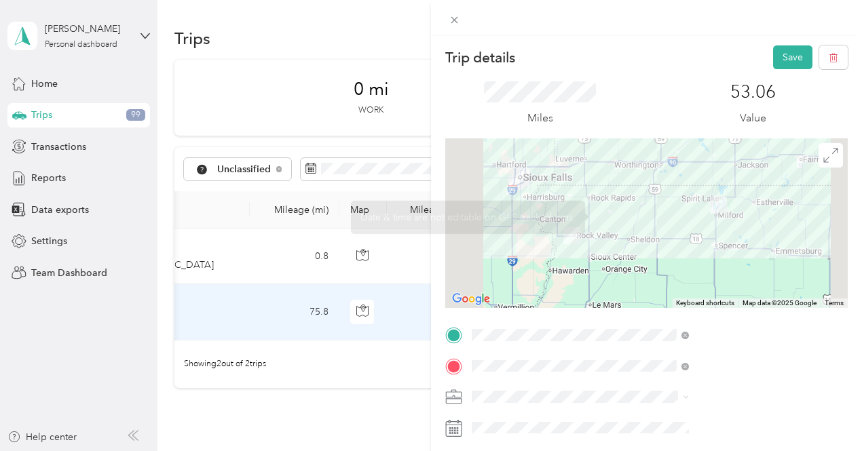
scroll to position [0, 0]
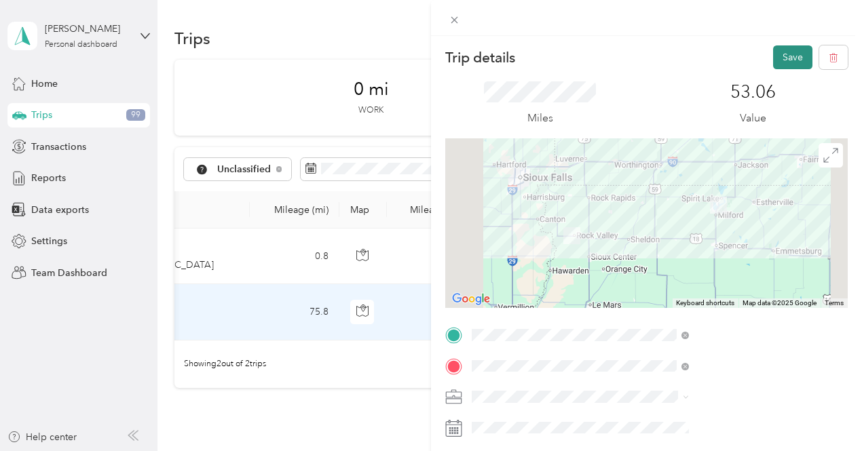
click at [782, 60] on button "Save" at bounding box center [792, 57] width 39 height 24
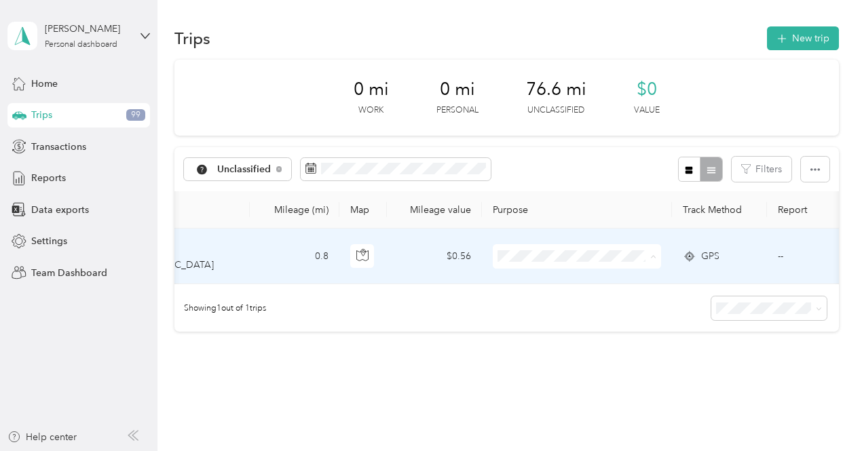
click at [548, 308] on li "Personal" at bounding box center [595, 306] width 204 height 24
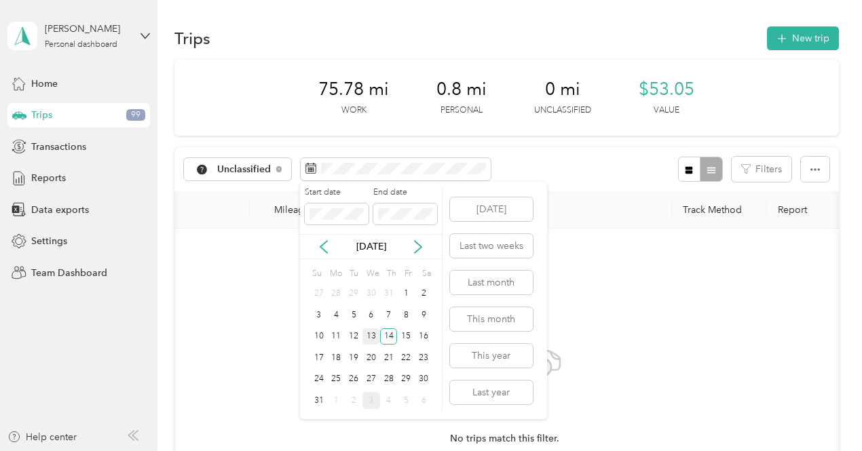
click at [364, 332] on div "13" at bounding box center [371, 336] width 18 height 17
click at [372, 334] on div "13" at bounding box center [371, 336] width 18 height 17
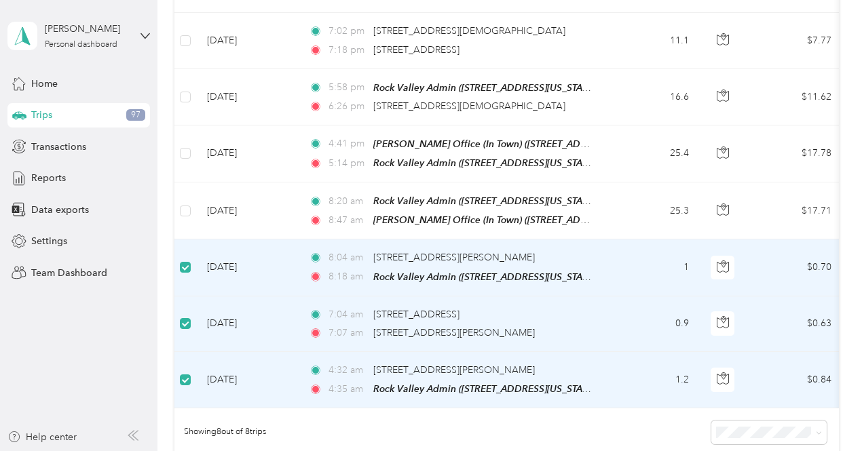
scroll to position [202, 0]
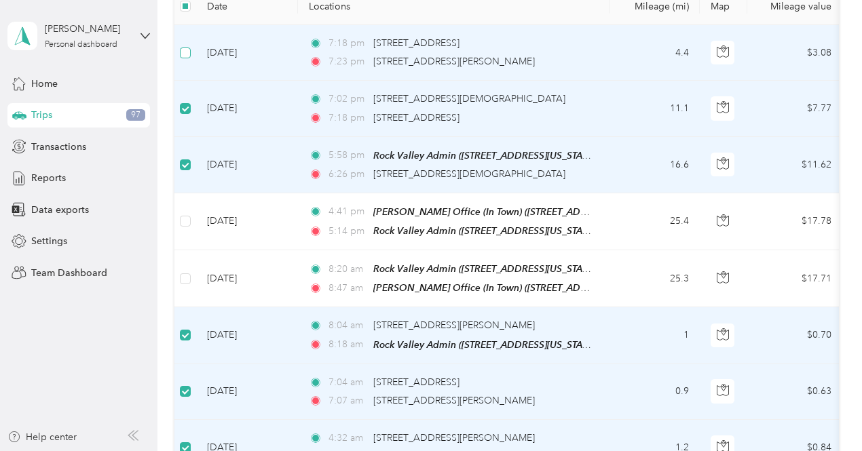
click at [184, 46] on label at bounding box center [185, 52] width 11 height 15
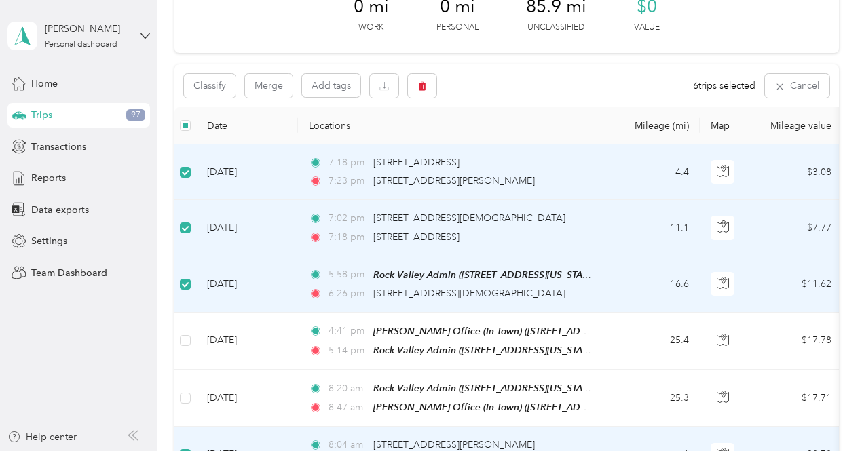
scroll to position [66, 0]
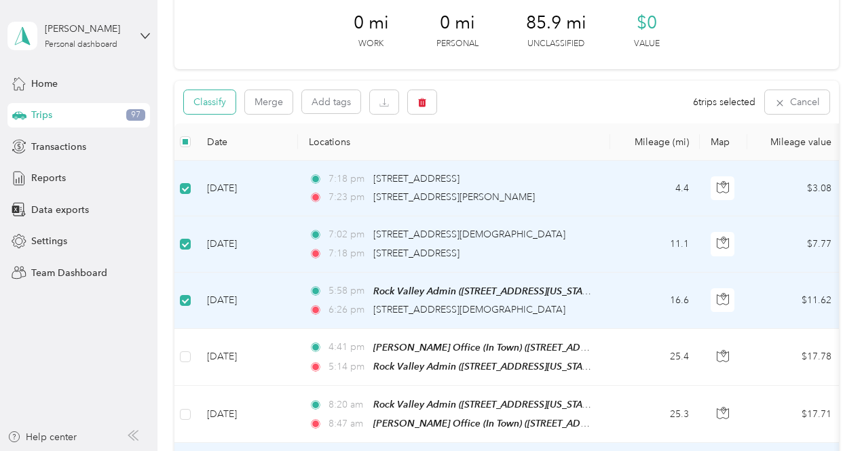
click at [224, 107] on button "Classify" at bounding box center [210, 102] width 52 height 24
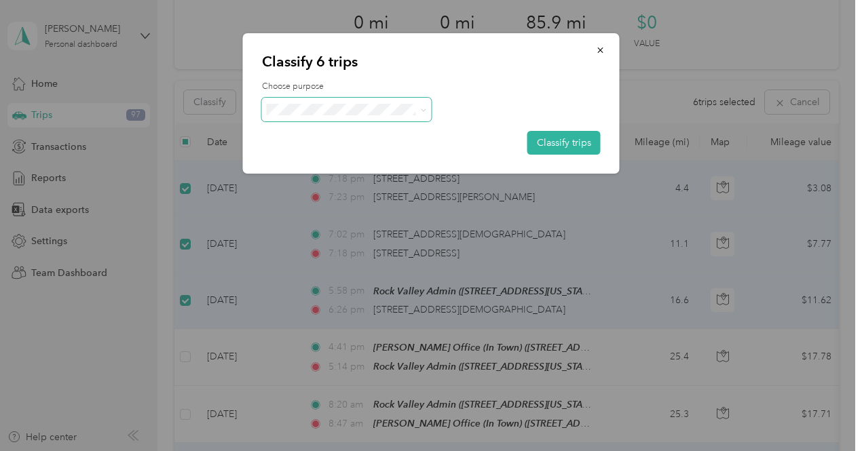
click at [427, 108] on span at bounding box center [347, 110] width 170 height 24
click at [423, 112] on icon at bounding box center [423, 110] width 6 height 6
click at [360, 157] on span "Personal" at bounding box center [375, 158] width 161 height 14
click at [585, 149] on button "Classify trips" at bounding box center [563, 143] width 73 height 24
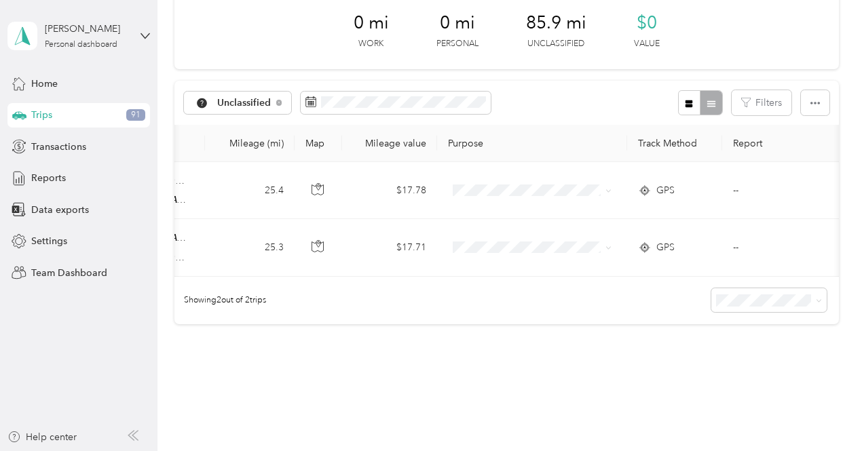
scroll to position [0, 463]
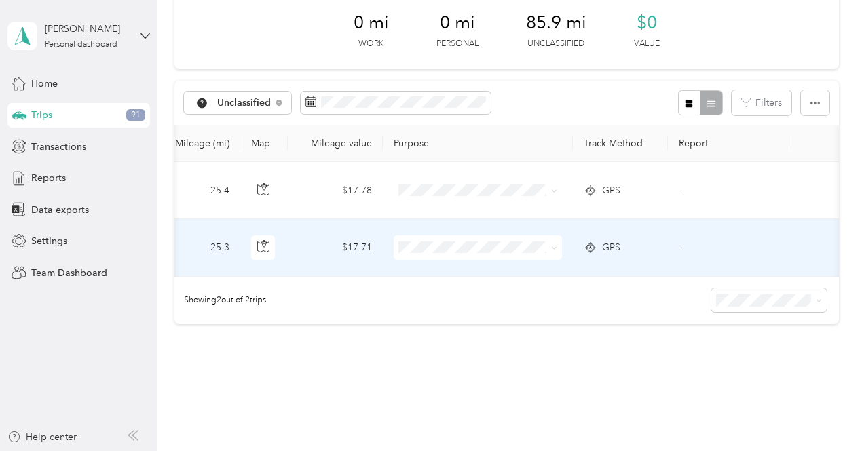
click at [616, 249] on span "GPS" at bounding box center [611, 247] width 18 height 15
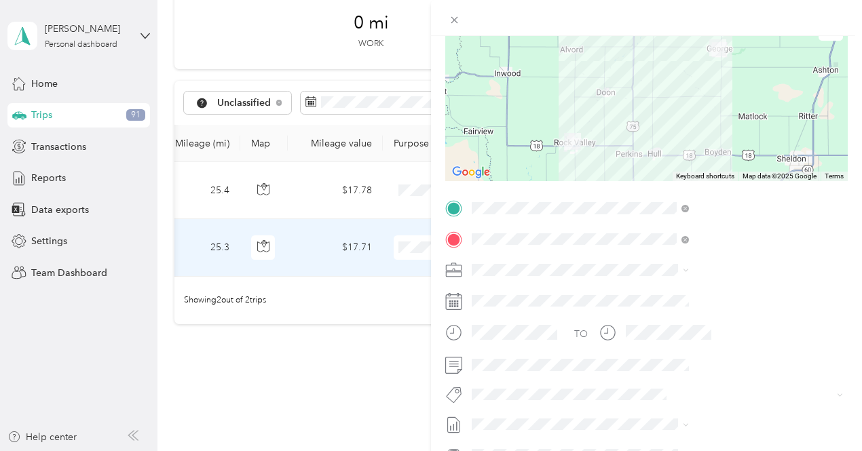
scroll to position [136, 0]
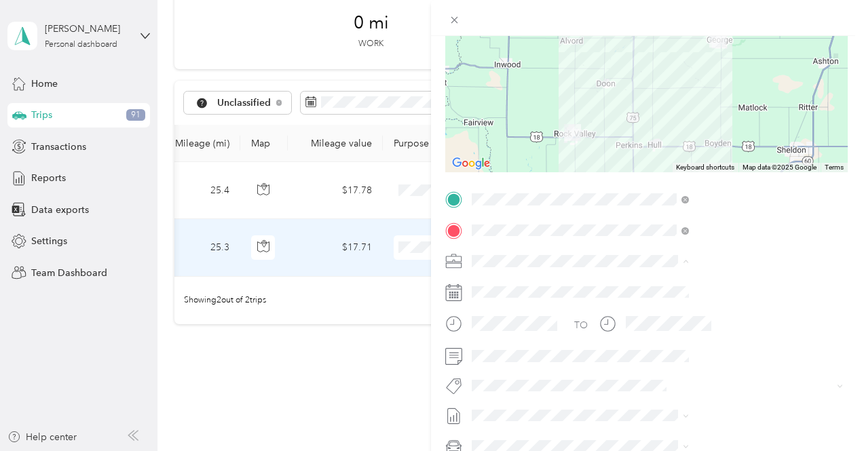
click at [663, 287] on div "Cooperative Farmers Elevator (CFE)" at bounding box center [724, 285] width 208 height 14
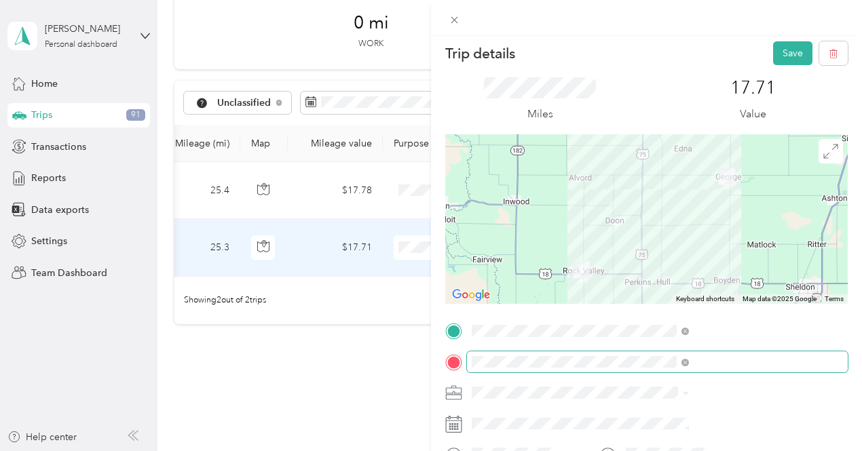
scroll to position [0, 0]
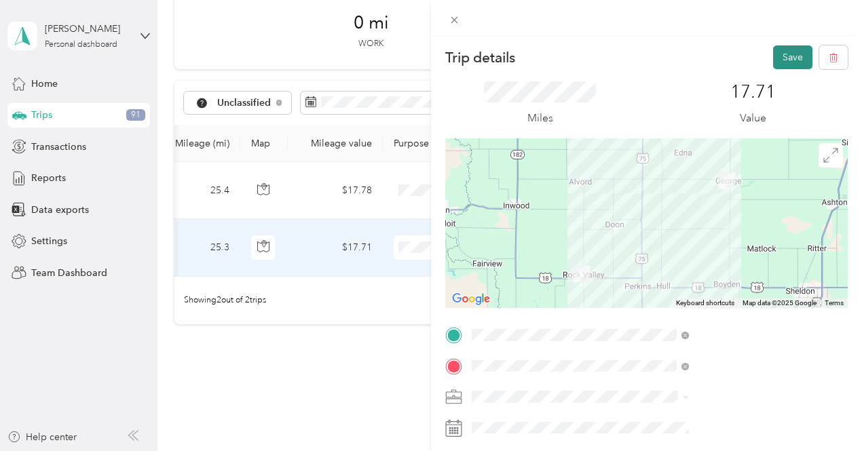
click at [786, 55] on button "Save" at bounding box center [792, 57] width 39 height 24
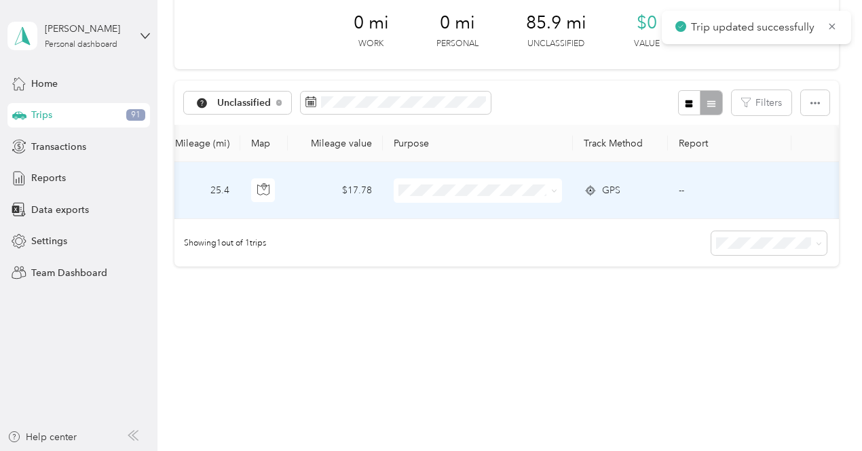
click at [551, 187] on span at bounding box center [554, 191] width 6 height 12
click at [552, 188] on icon at bounding box center [554, 191] width 6 height 6
click at [463, 217] on span "Cooperative Farmers Elevator (CFE)" at bounding box center [503, 215] width 161 height 14
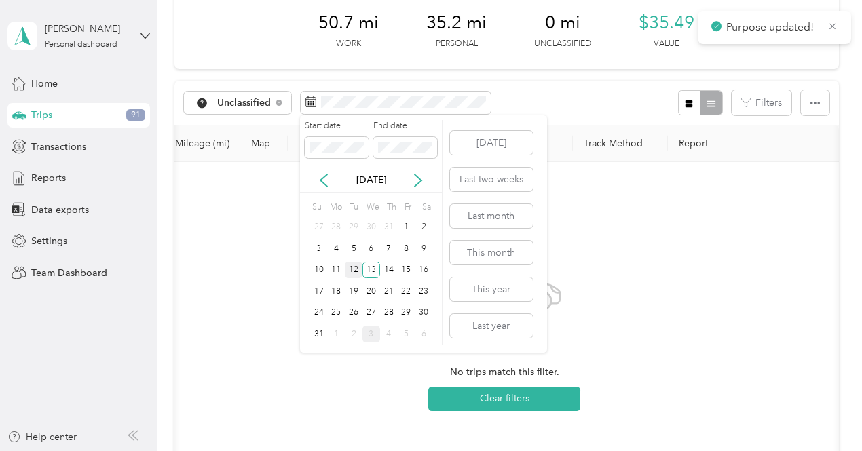
click at [350, 274] on div "12" at bounding box center [354, 270] width 18 height 17
click at [356, 266] on div "12" at bounding box center [354, 270] width 18 height 17
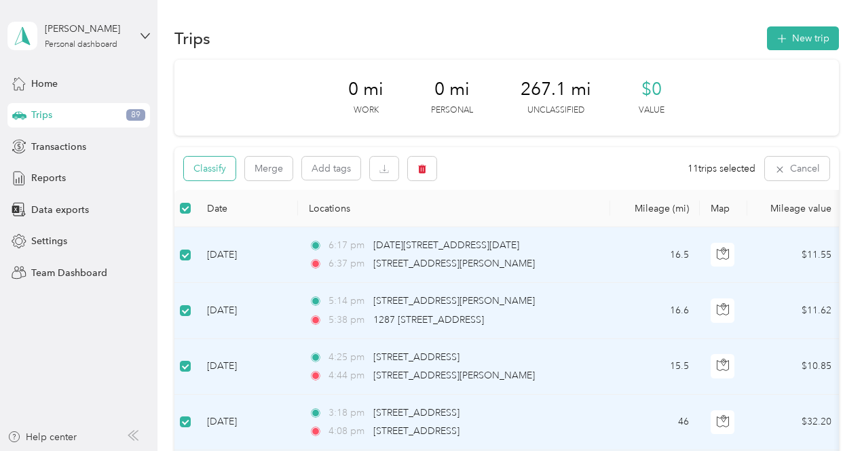
click at [208, 174] on button "Classify" at bounding box center [210, 169] width 52 height 24
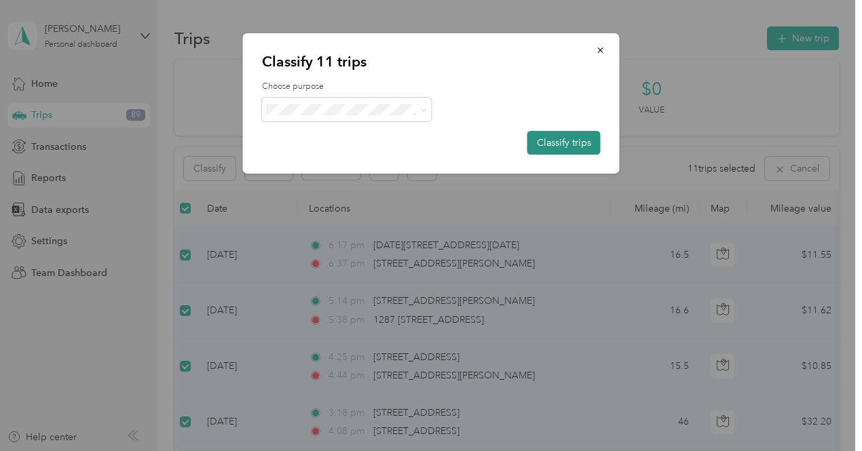
click at [562, 142] on button "Classify trips" at bounding box center [563, 143] width 73 height 24
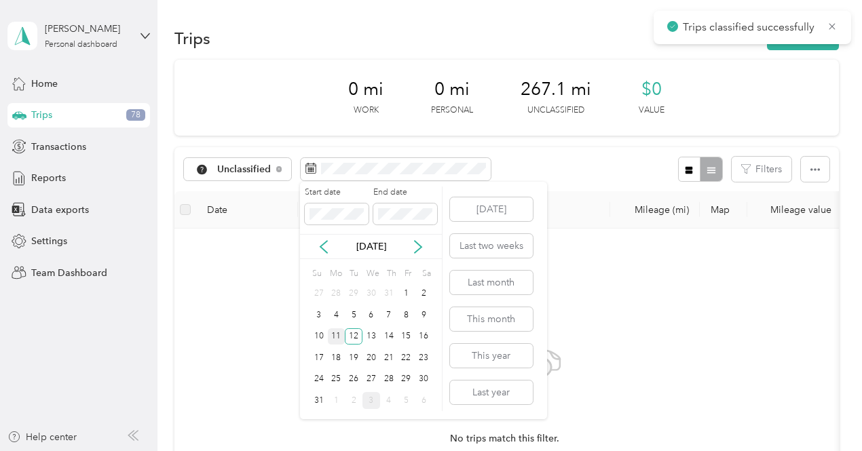
click at [337, 332] on div "11" at bounding box center [337, 336] width 18 height 17
click at [339, 339] on div "11" at bounding box center [337, 336] width 18 height 17
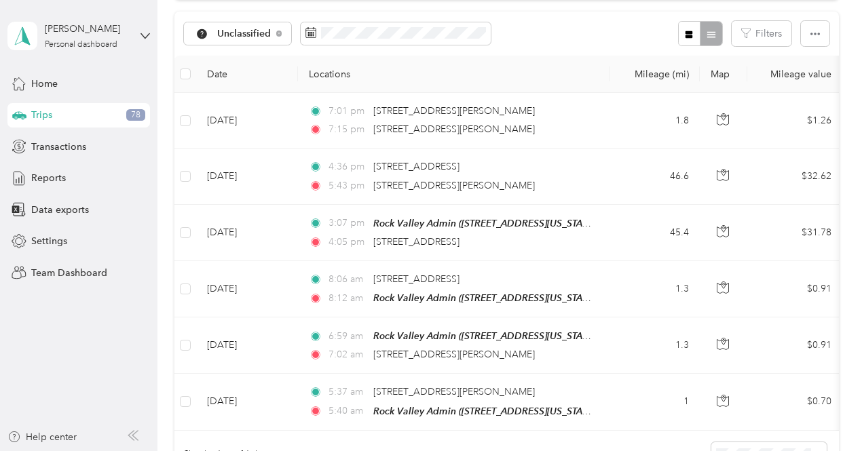
scroll to position [134, 0]
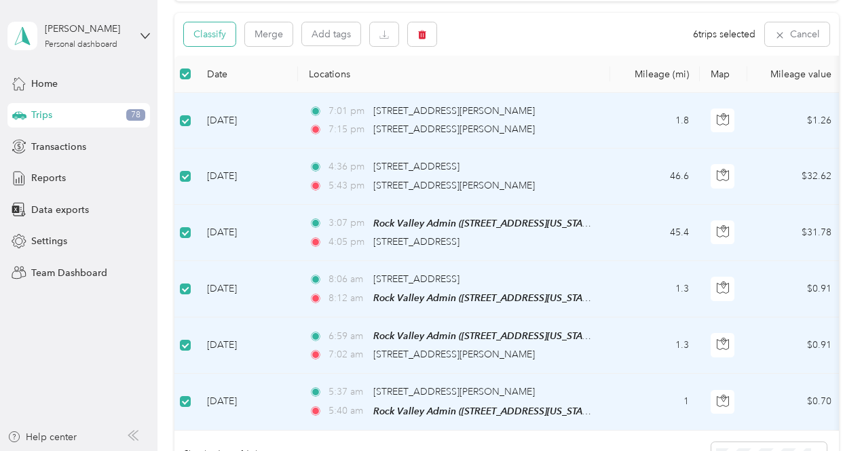
click at [215, 38] on button "Classify" at bounding box center [210, 34] width 52 height 24
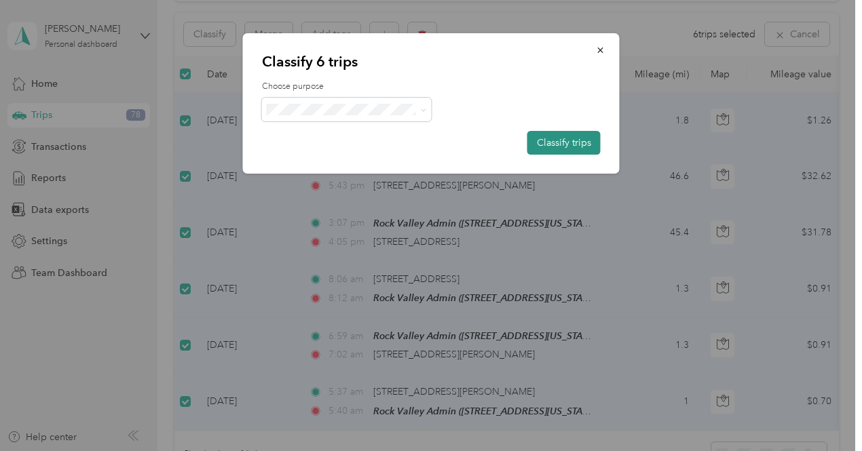
click at [558, 145] on button "Classify trips" at bounding box center [563, 143] width 73 height 24
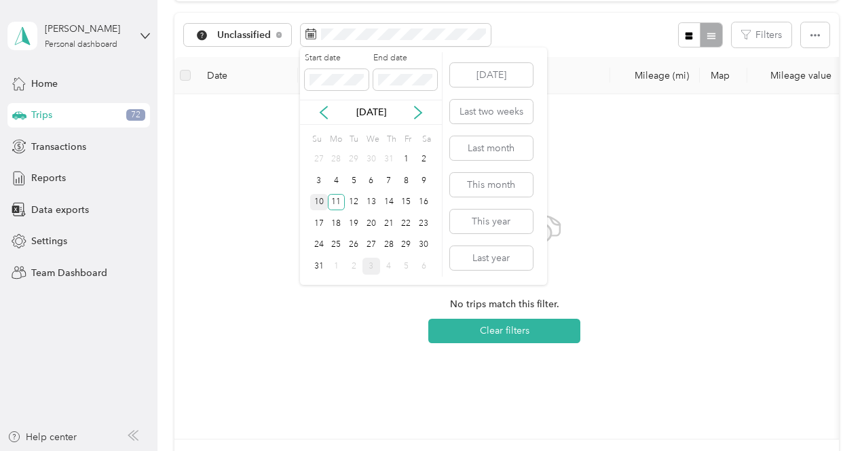
click at [316, 204] on div "10" at bounding box center [319, 202] width 18 height 17
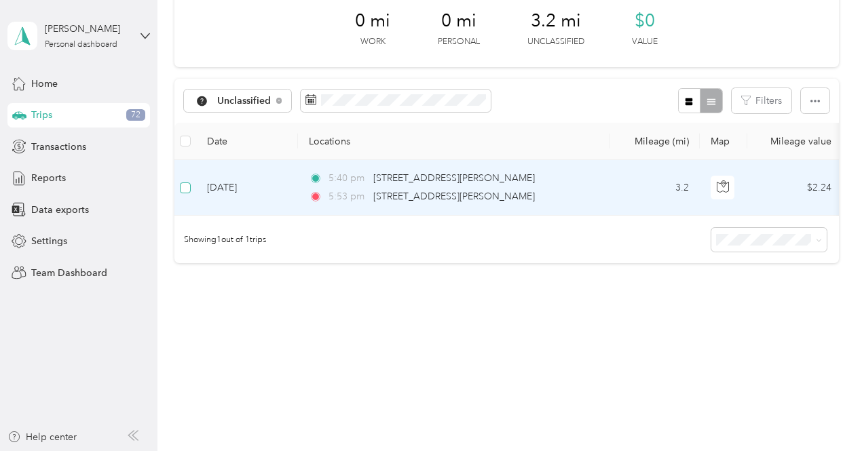
scroll to position [77, 0]
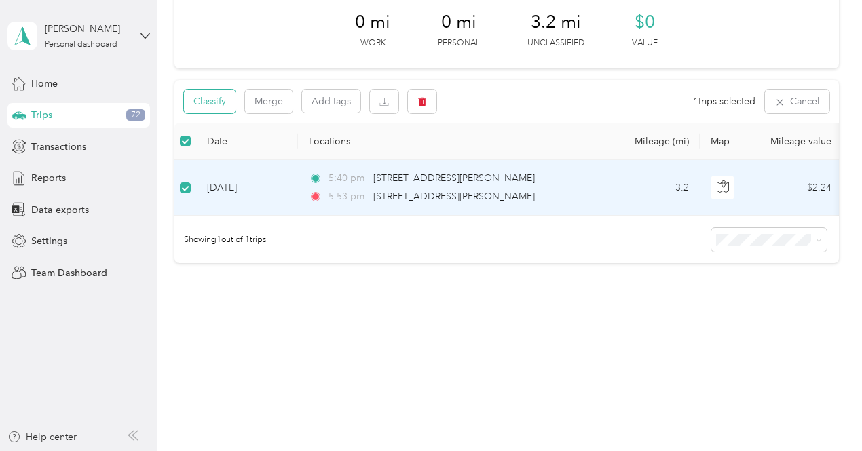
click at [216, 92] on button "Classify" at bounding box center [210, 102] width 52 height 24
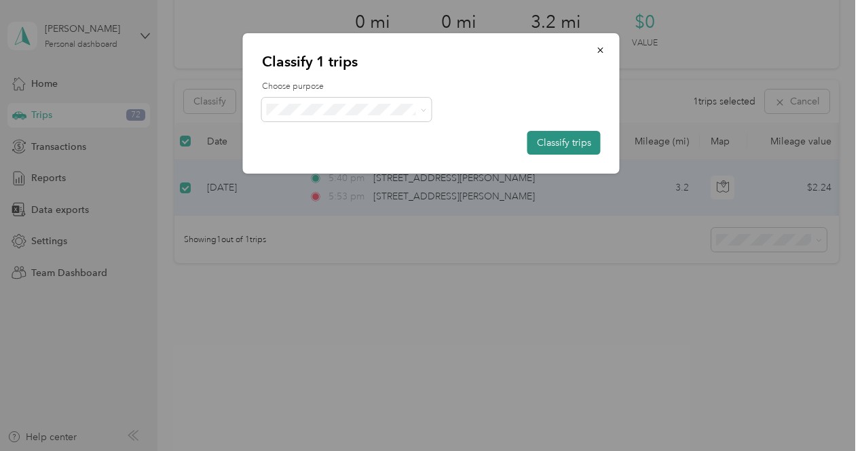
click at [556, 142] on button "Classify trips" at bounding box center [563, 143] width 73 height 24
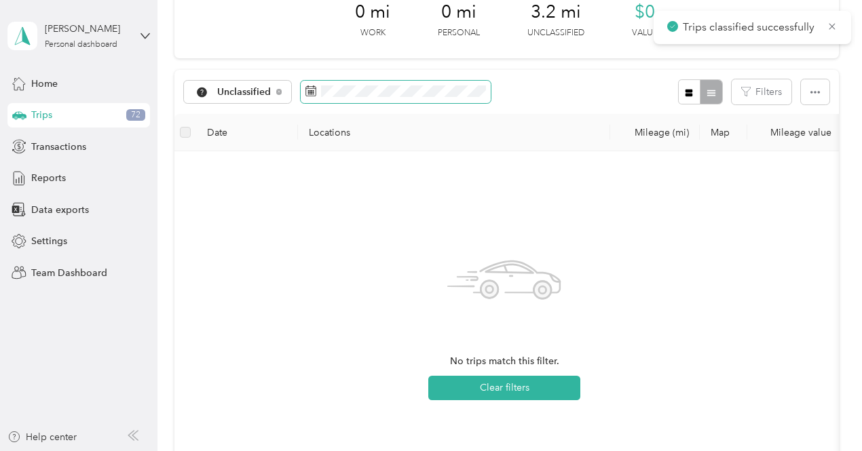
click at [413, 84] on span at bounding box center [396, 92] width 190 height 23
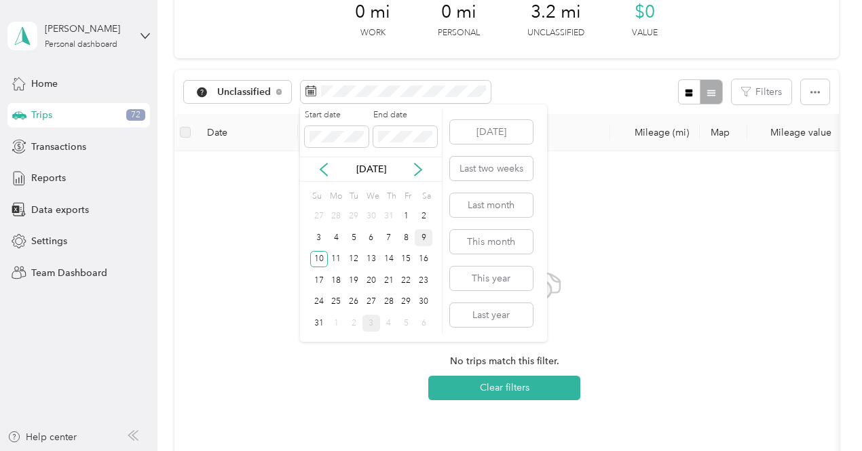
click at [419, 235] on div "9" at bounding box center [424, 237] width 18 height 17
click at [423, 237] on div "9" at bounding box center [424, 237] width 18 height 17
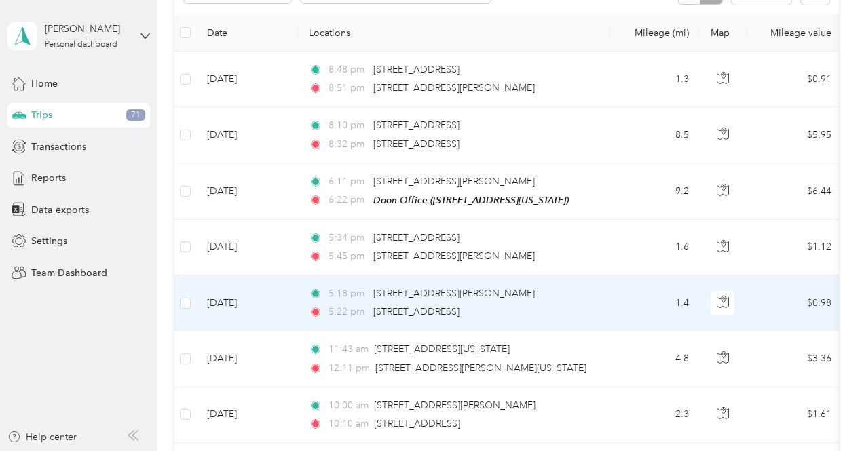
scroll to position [77, 0]
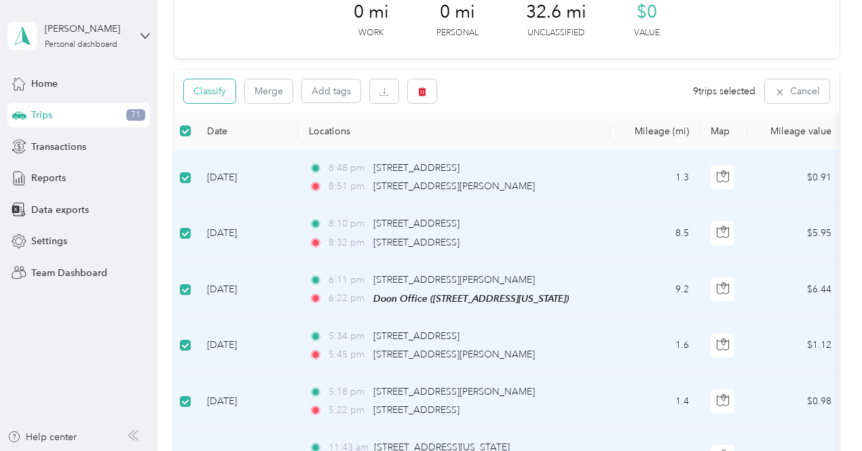
click at [210, 93] on button "Classify" at bounding box center [210, 91] width 52 height 24
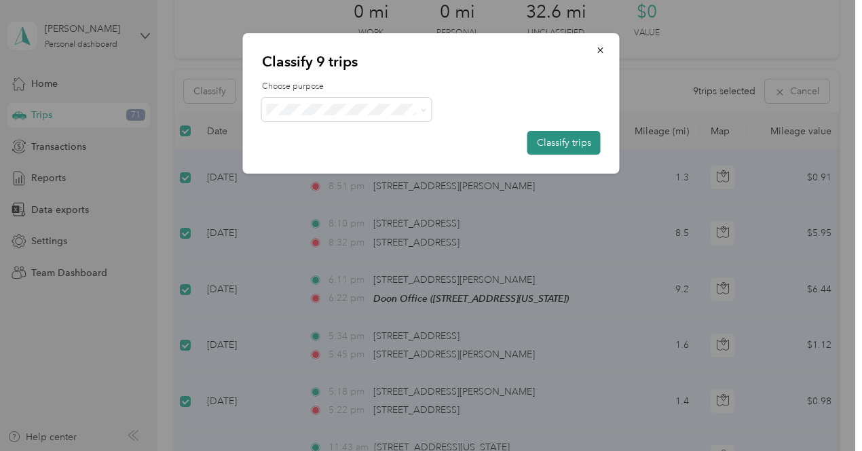
click at [569, 145] on button "Classify trips" at bounding box center [563, 143] width 73 height 24
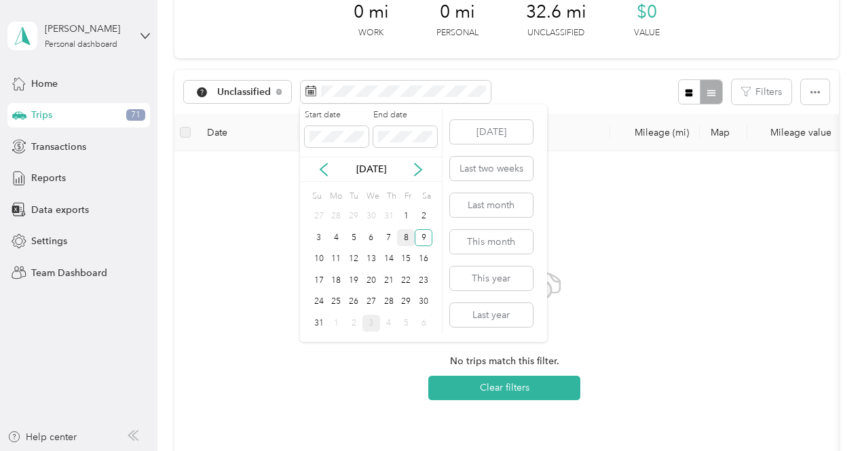
click at [406, 236] on div "8" at bounding box center [406, 237] width 18 height 17
click at [408, 241] on div "8" at bounding box center [406, 237] width 18 height 17
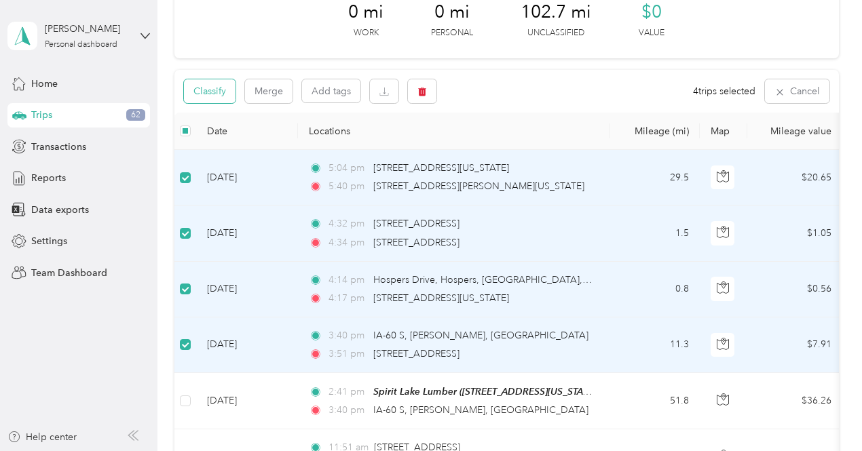
click at [230, 94] on button "Classify" at bounding box center [210, 91] width 52 height 24
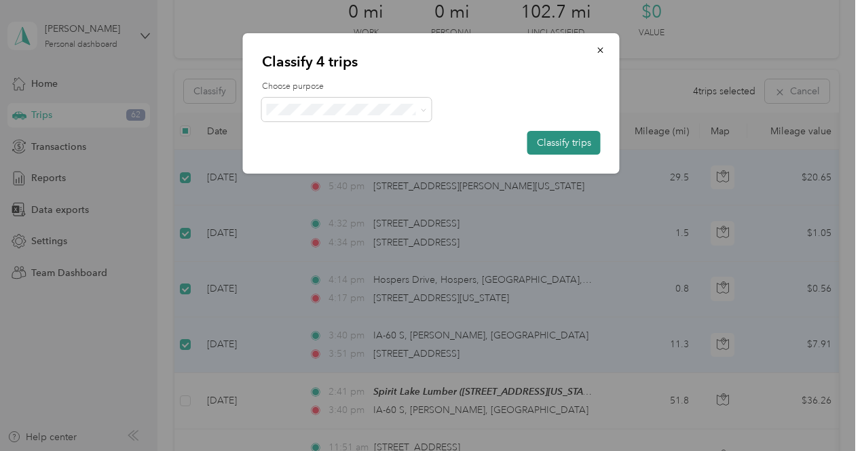
click at [552, 140] on button "Classify trips" at bounding box center [563, 143] width 73 height 24
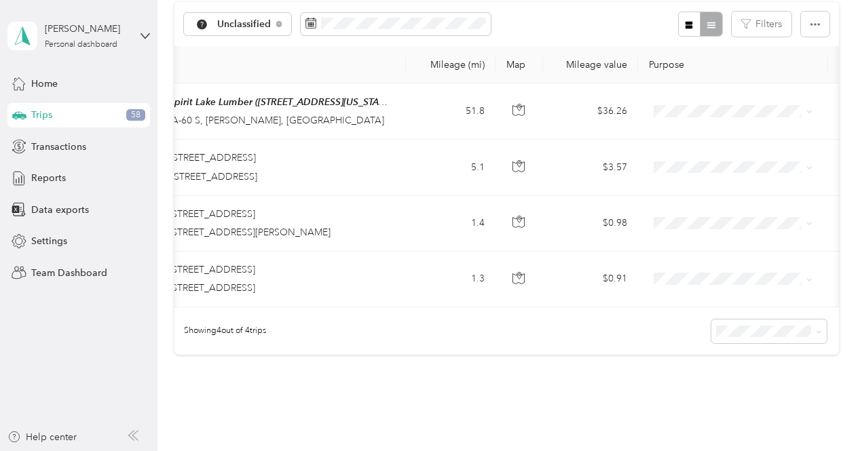
scroll to position [0, 205]
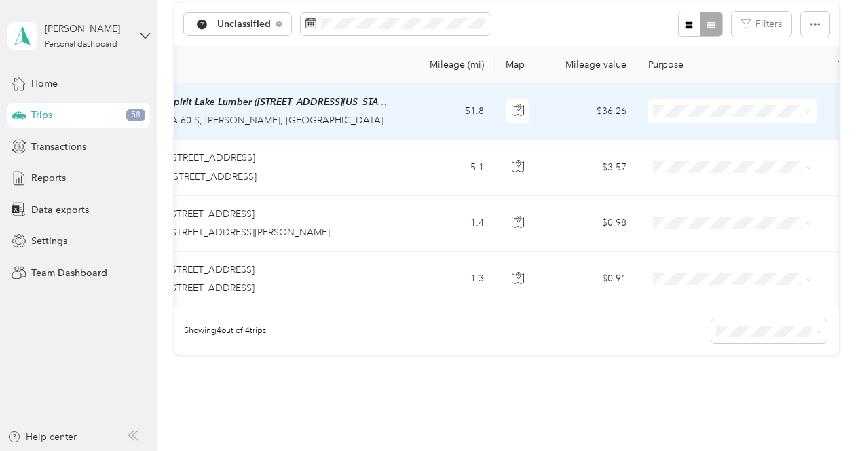
click at [744, 136] on span "Cooperative Farmers Elevator (CFE)" at bounding box center [762, 137] width 161 height 14
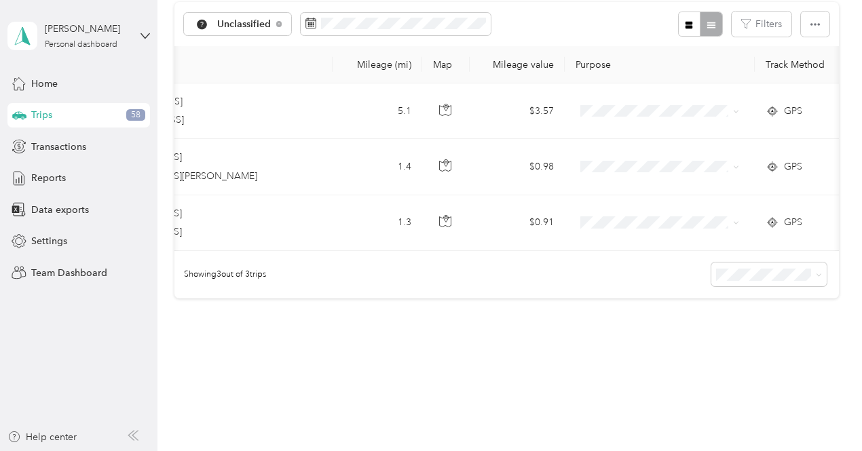
scroll to position [0, 313]
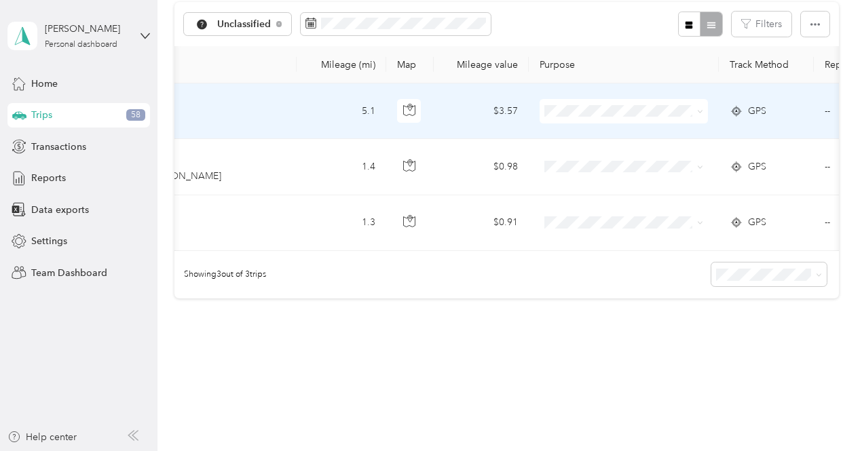
click at [698, 109] on span at bounding box center [700, 111] width 6 height 12
click at [698, 110] on icon at bounding box center [700, 112] width 6 height 6
click at [613, 159] on span "Personal" at bounding box center [653, 160] width 161 height 14
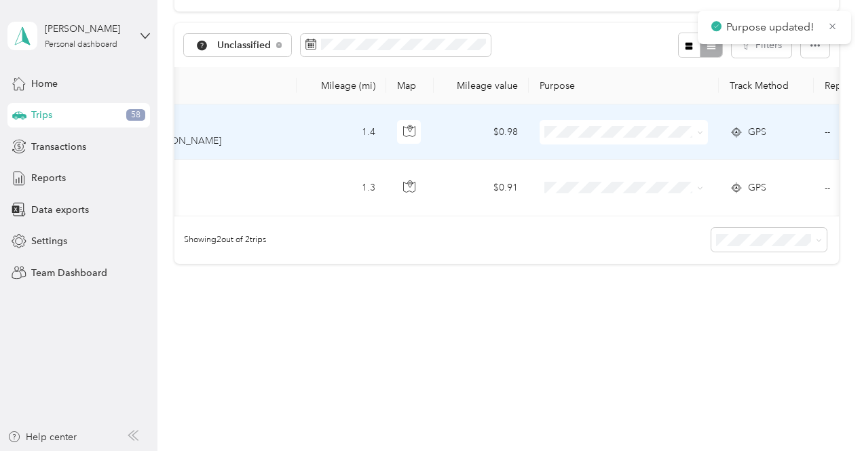
click at [696, 125] on span at bounding box center [697, 132] width 11 height 15
click at [699, 130] on icon at bounding box center [700, 133] width 6 height 6
click at [623, 174] on span "Personal" at bounding box center [653, 171] width 161 height 14
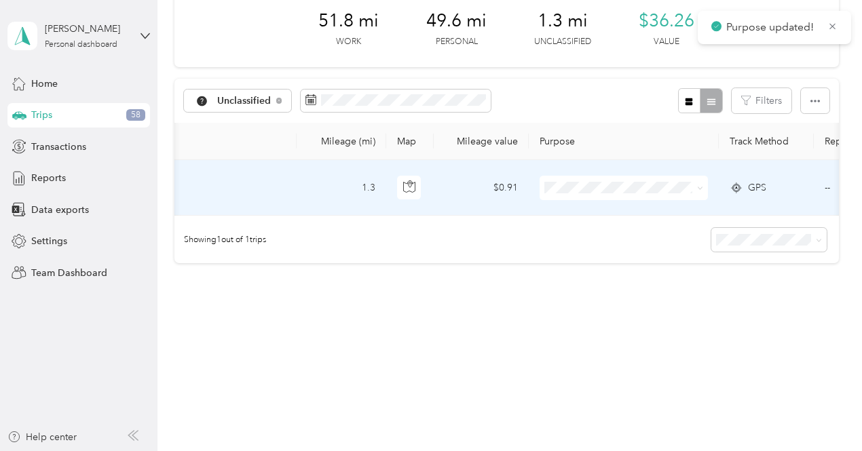
click at [702, 185] on icon at bounding box center [700, 188] width 6 height 6
click at [588, 225] on span "Personal" at bounding box center [653, 227] width 161 height 14
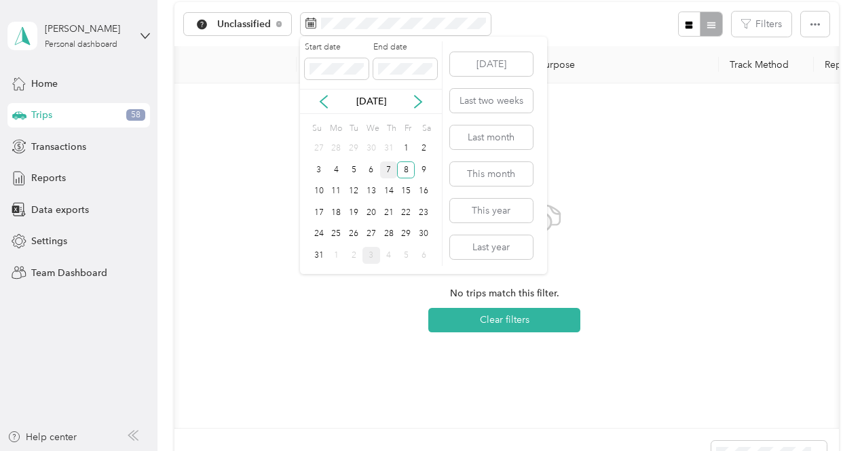
click at [385, 170] on div "7" at bounding box center [389, 169] width 18 height 17
click at [391, 170] on div "7" at bounding box center [389, 169] width 18 height 17
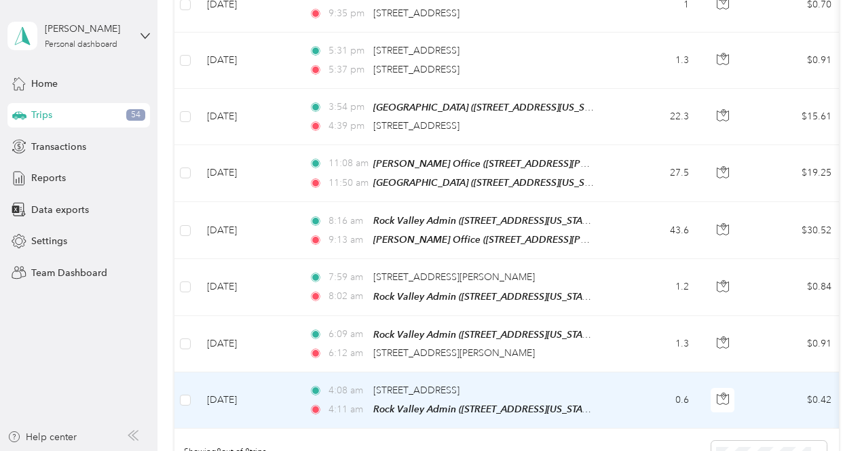
scroll to position [268, 0]
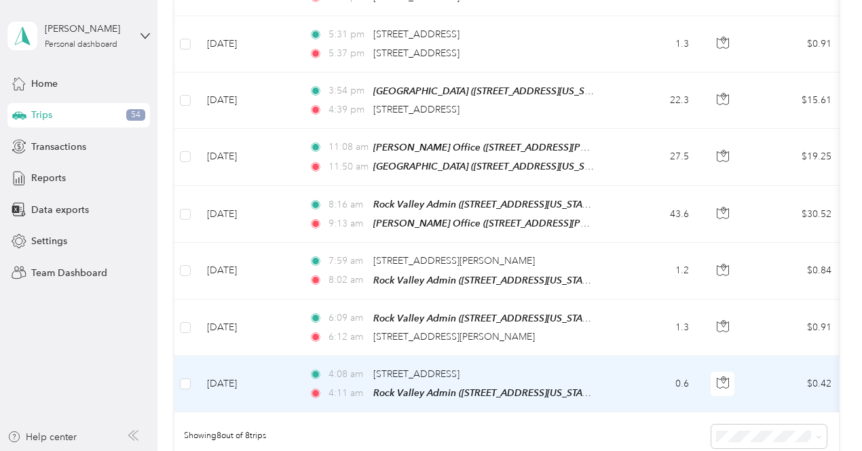
click at [194, 379] on td at bounding box center [185, 384] width 22 height 56
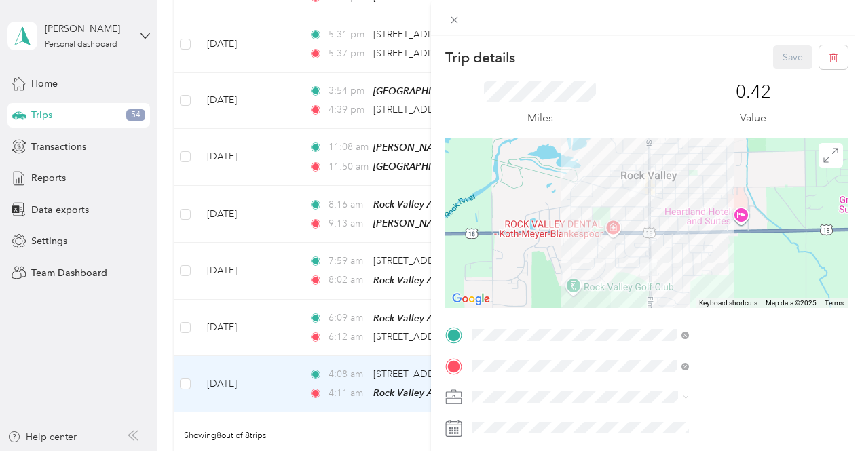
click at [181, 377] on div "Trip details Save This trip cannot be edited because it is either under review,…" at bounding box center [431, 225] width 862 height 451
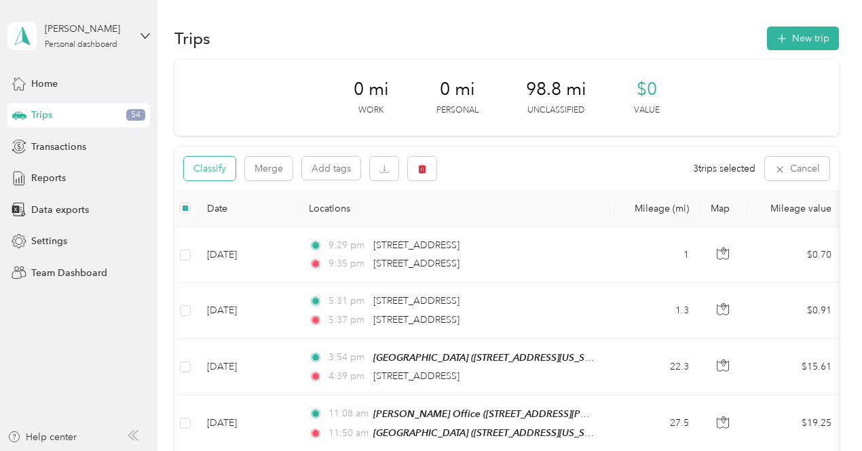
click at [218, 164] on button "Classify" at bounding box center [210, 169] width 52 height 24
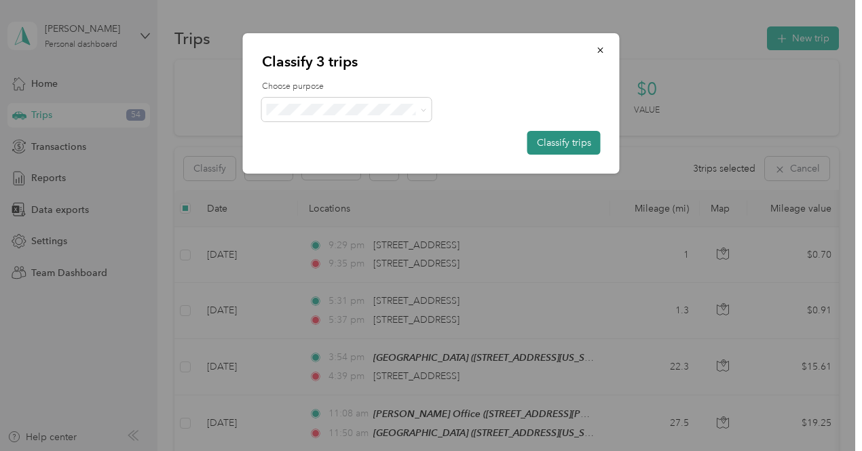
click at [568, 141] on button "Classify trips" at bounding box center [563, 143] width 73 height 24
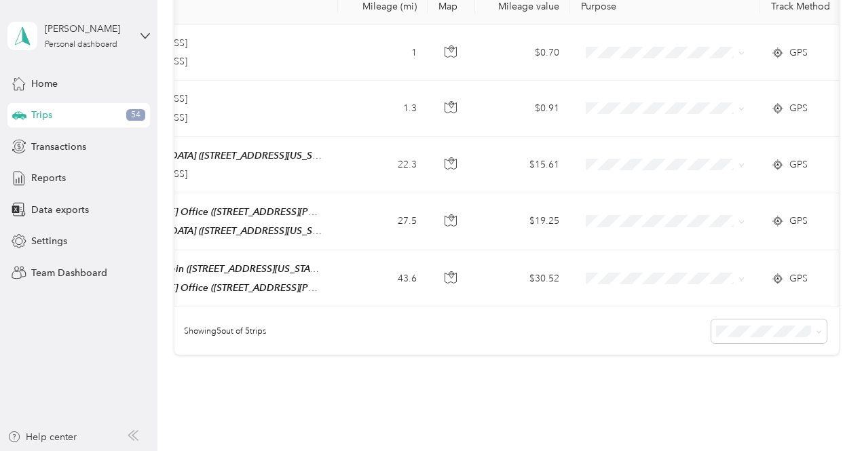
scroll to position [0, 335]
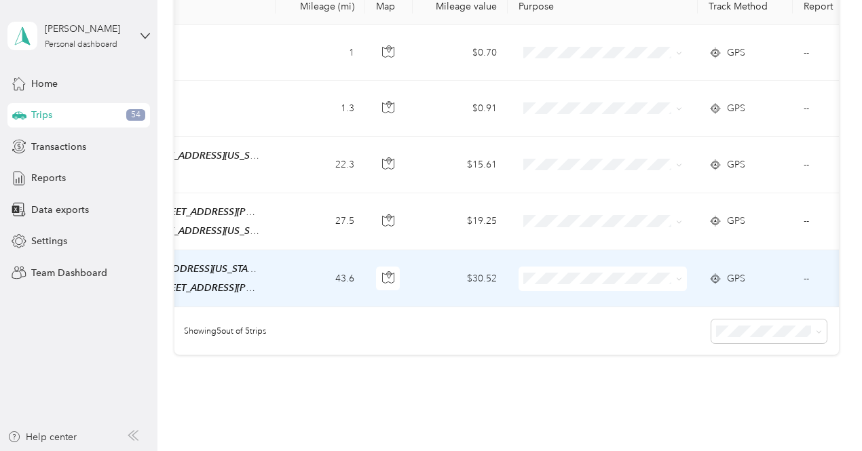
click at [739, 271] on span "GPS" at bounding box center [736, 278] width 18 height 15
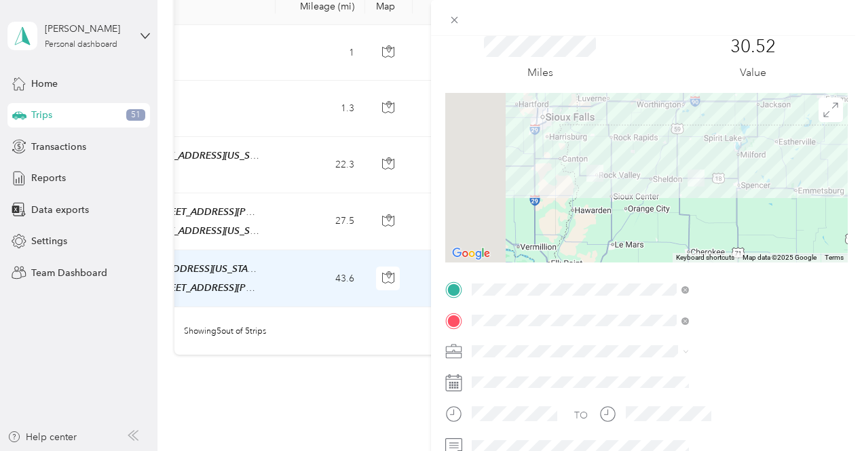
scroll to position [68, 0]
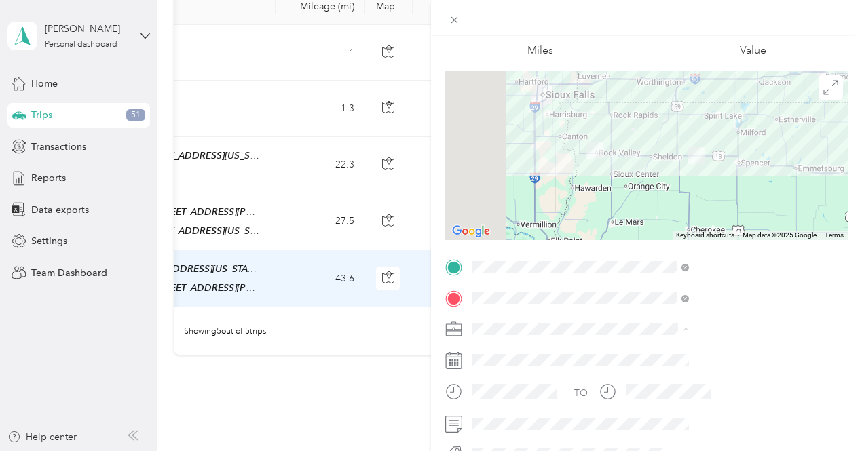
click at [663, 346] on div "Cooperative Farmers Elevator (CFE)" at bounding box center [724, 353] width 208 height 14
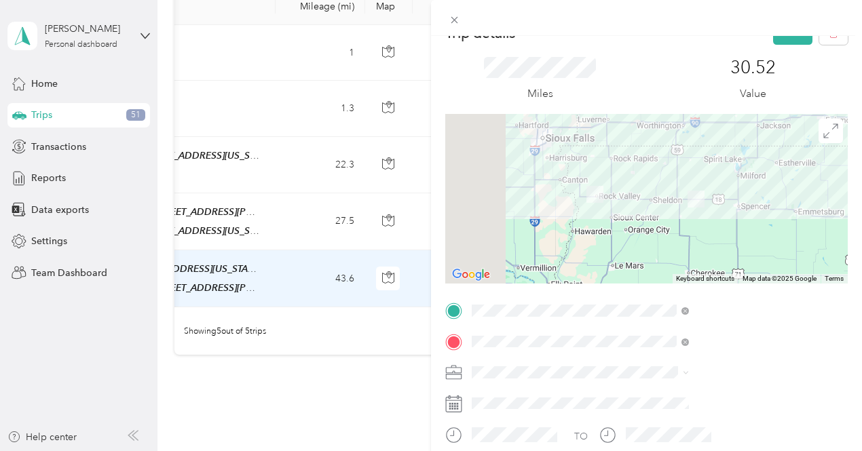
scroll to position [0, 0]
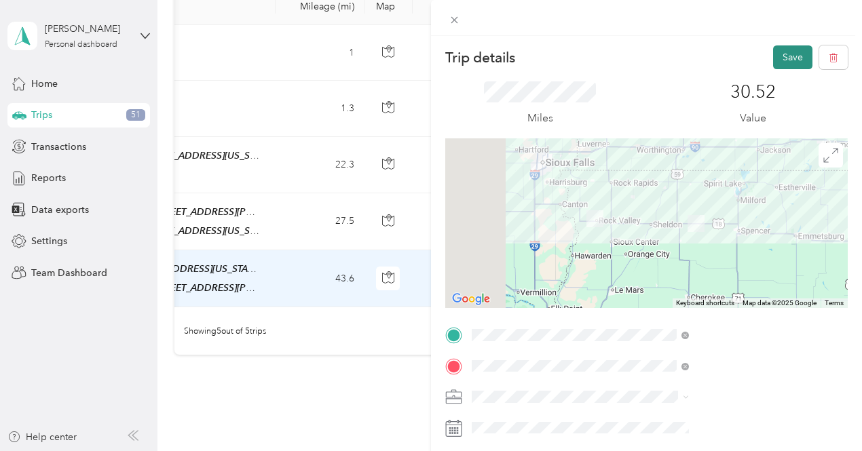
click at [784, 58] on button "Save" at bounding box center [792, 57] width 39 height 24
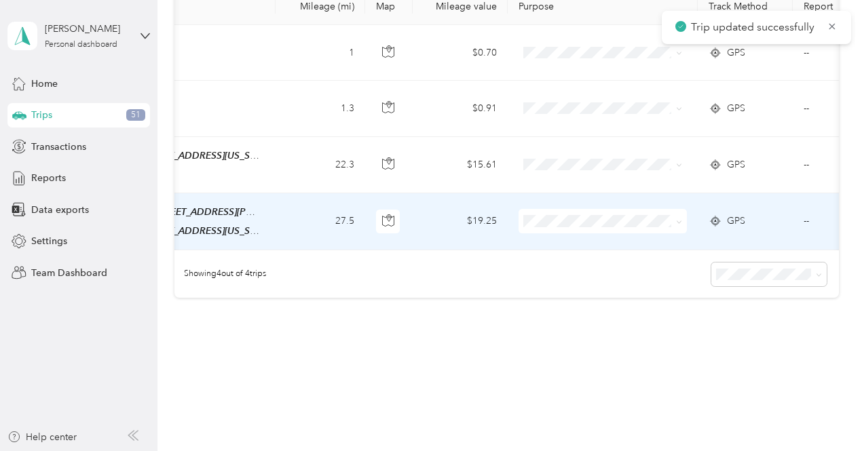
click at [618, 247] on span "Cooperative Farmers Elevator (CFE)" at bounding box center [632, 242] width 161 height 14
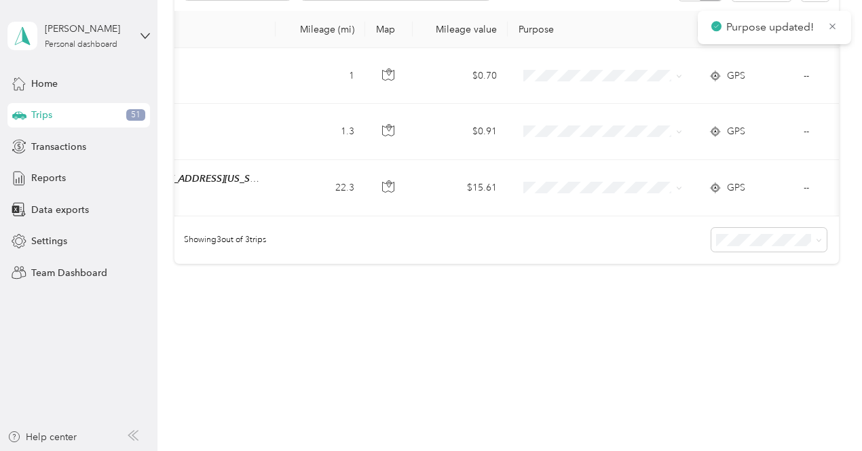
scroll to position [191, 0]
drag, startPoint x: 573, startPoint y: 254, endPoint x: 533, endPoint y: 235, distance: 43.7
click at [536, 253] on div "Showing 3 out of 3 trips" at bounding box center [506, 239] width 664 height 47
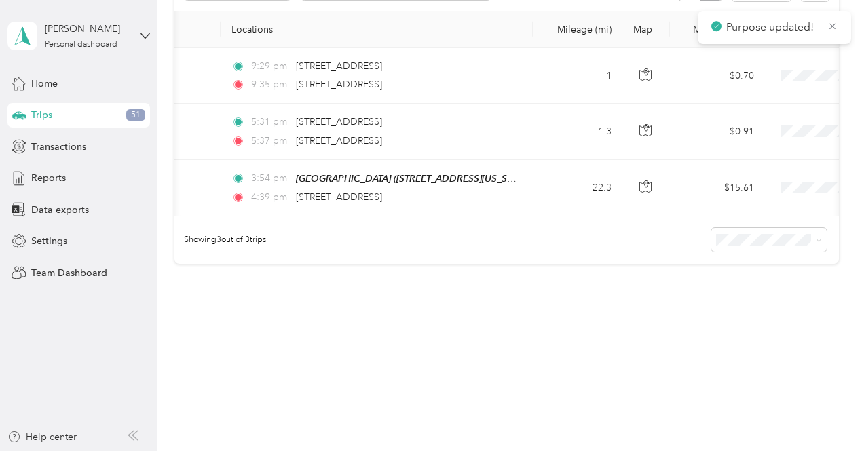
scroll to position [0, 0]
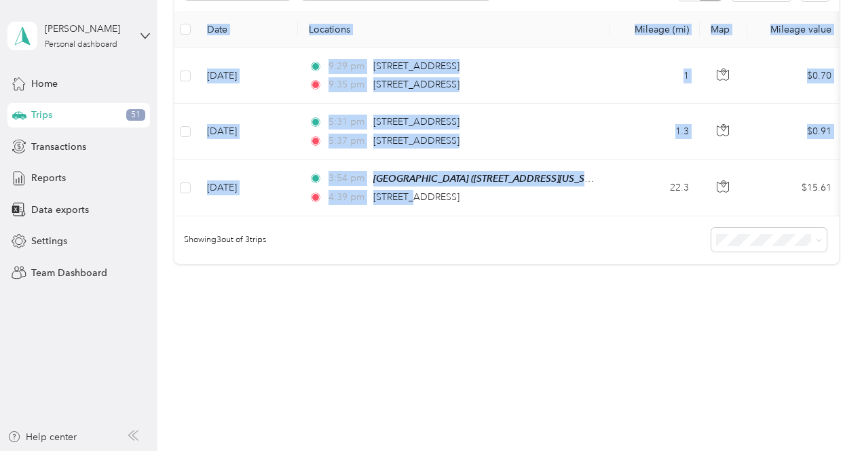
drag, startPoint x: 413, startPoint y: 204, endPoint x: 482, endPoint y: 208, distance: 70.0
click at [482, 208] on div "Date Locations Mileage (mi) Map Mileage value Purpose Track Method Report [DATE…" at bounding box center [506, 114] width 664 height 206
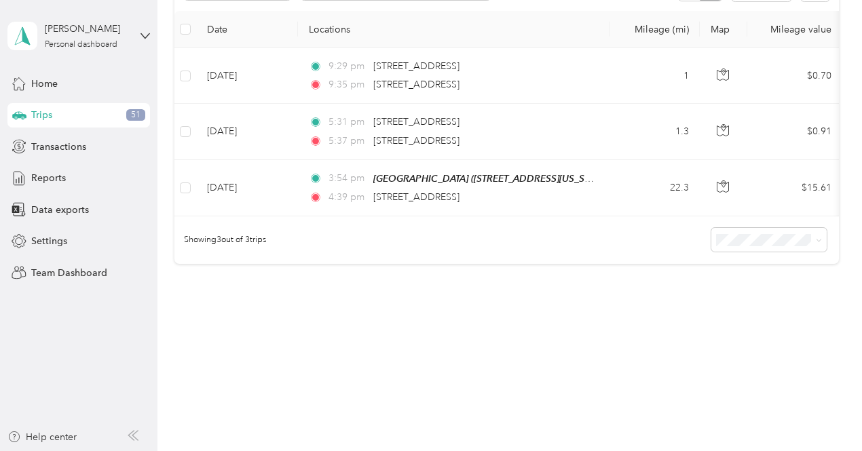
click at [451, 240] on div "Showing 3 out of 3 trips" at bounding box center [506, 239] width 664 height 47
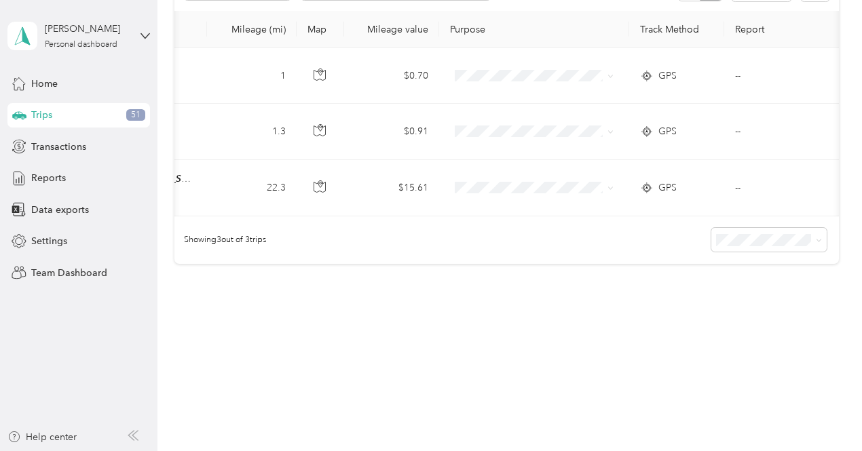
scroll to position [0, 427]
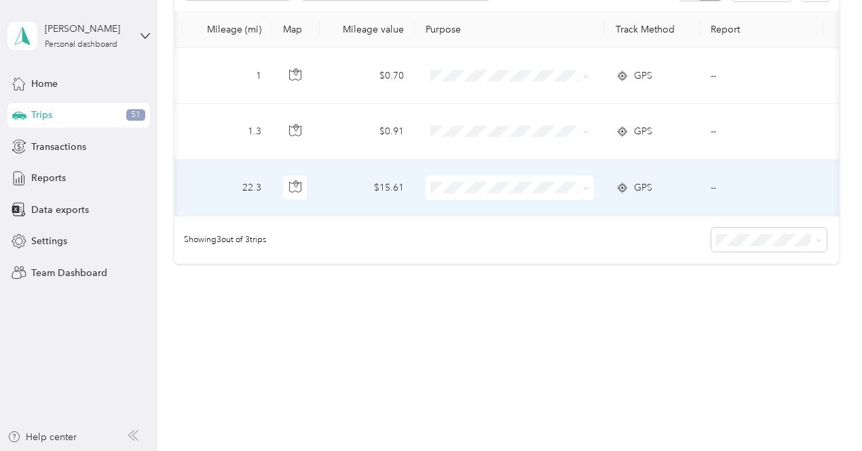
click at [644, 180] on span "GPS" at bounding box center [643, 187] width 18 height 15
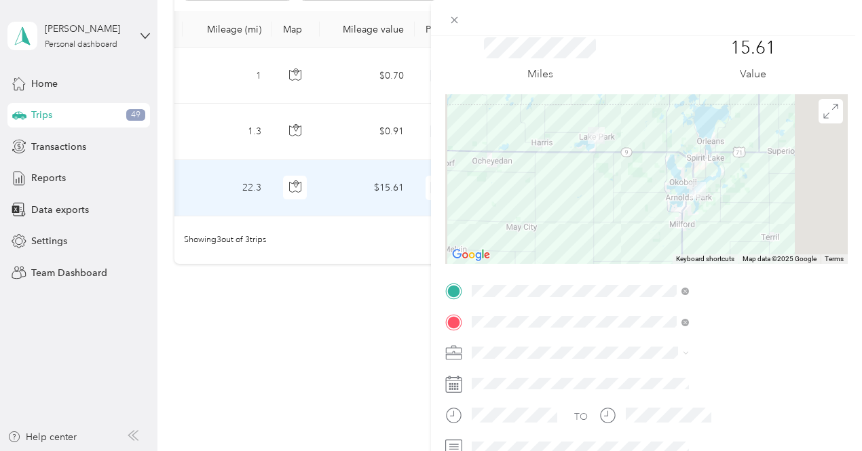
scroll to position [68, 0]
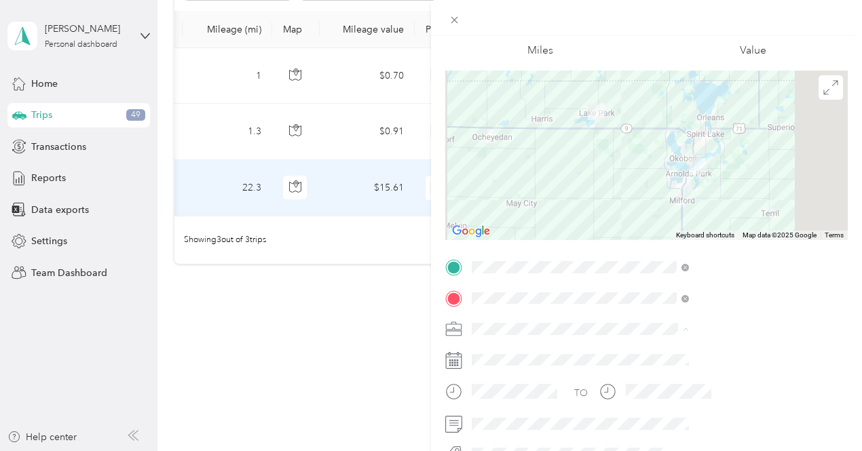
click at [654, 351] on span "Cooperative Farmers Elevator (CFE)" at bounding box center [696, 353] width 153 height 12
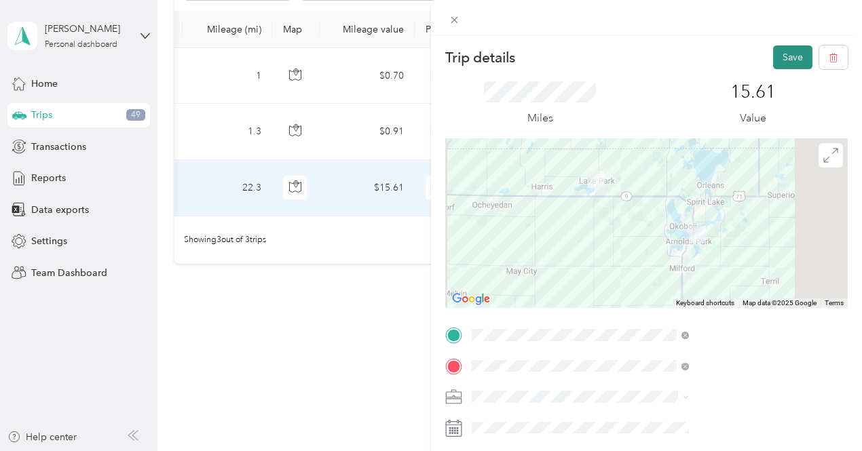
click at [782, 56] on button "Save" at bounding box center [792, 57] width 39 height 24
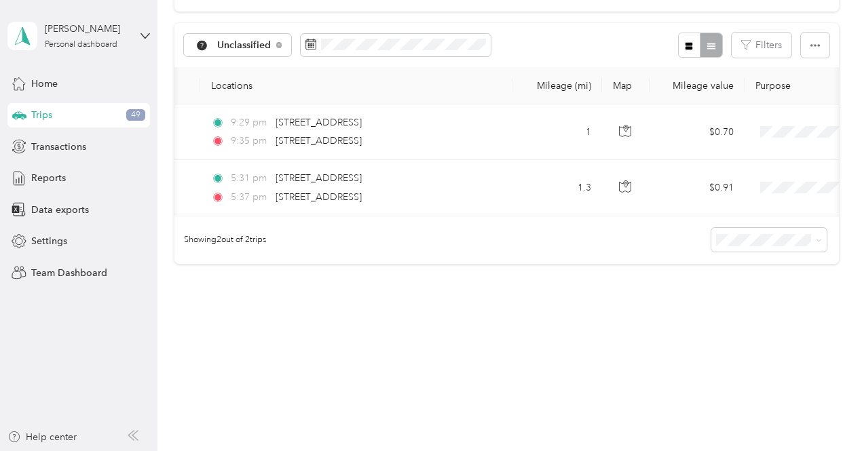
scroll to position [0, 94]
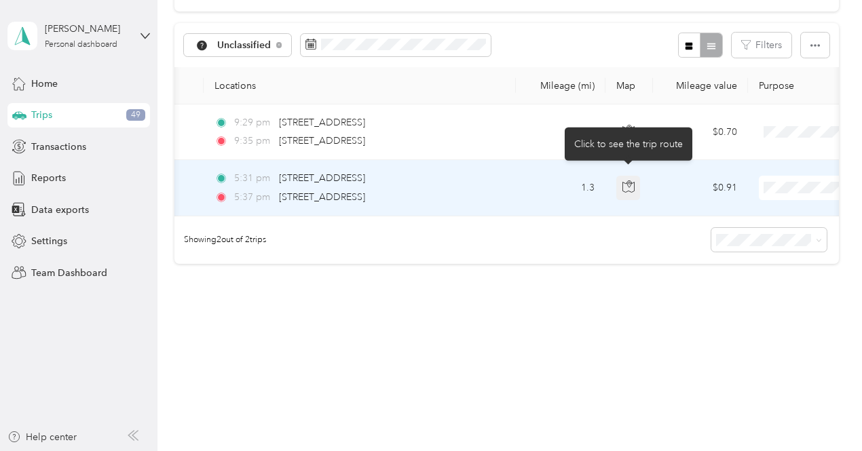
click at [617, 177] on button "button" at bounding box center [628, 188] width 24 height 24
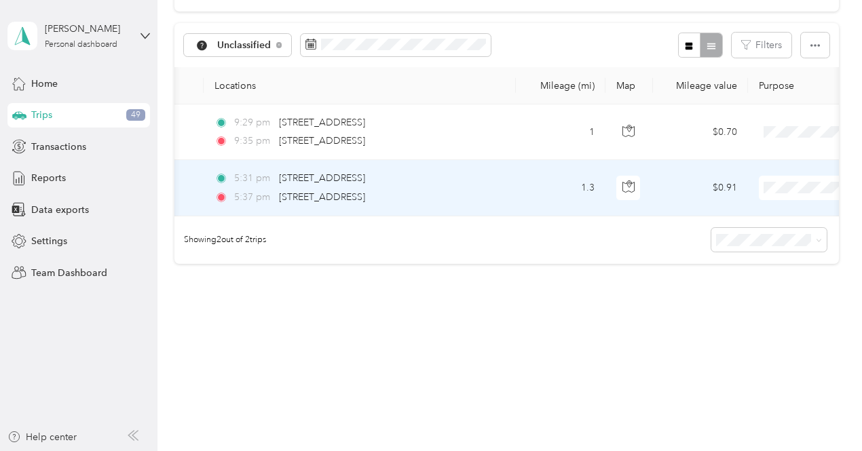
click at [487, 203] on td "5:31 pm [STREET_ADDRESS] 5:37 pm [STREET_ADDRESS]" at bounding box center [360, 188] width 312 height 56
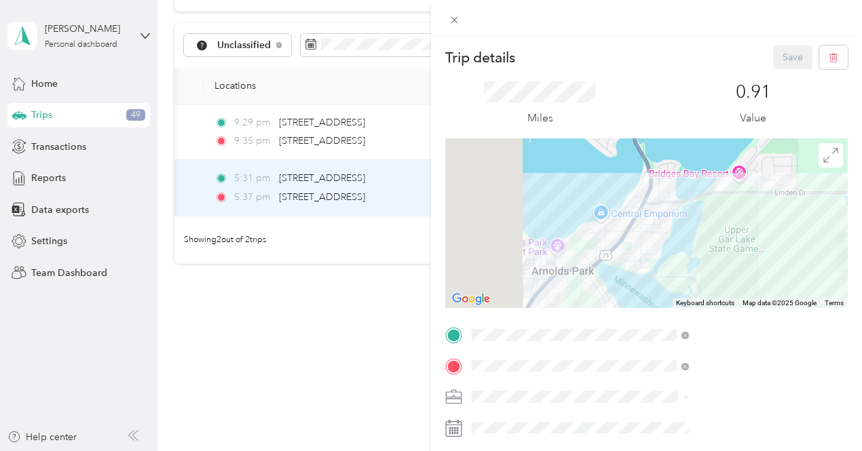
click at [322, 275] on div "Trip details Save This trip cannot be edited because it is either under review,…" at bounding box center [431, 225] width 862 height 451
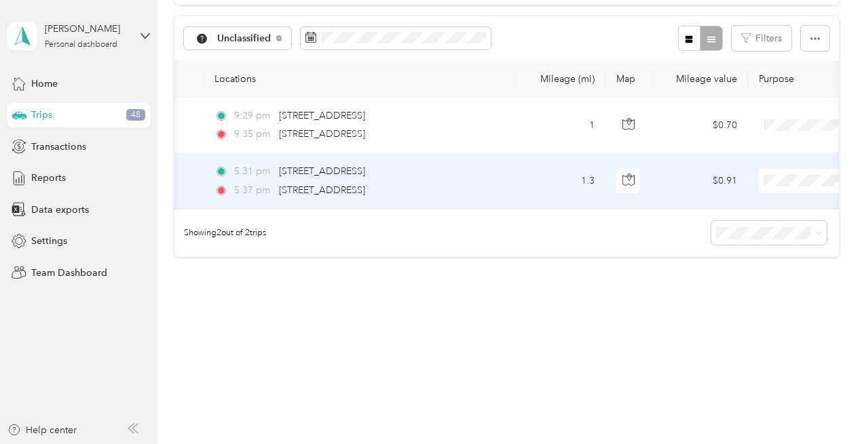
click at [742, 229] on span "Personal" at bounding box center [807, 227] width 161 height 14
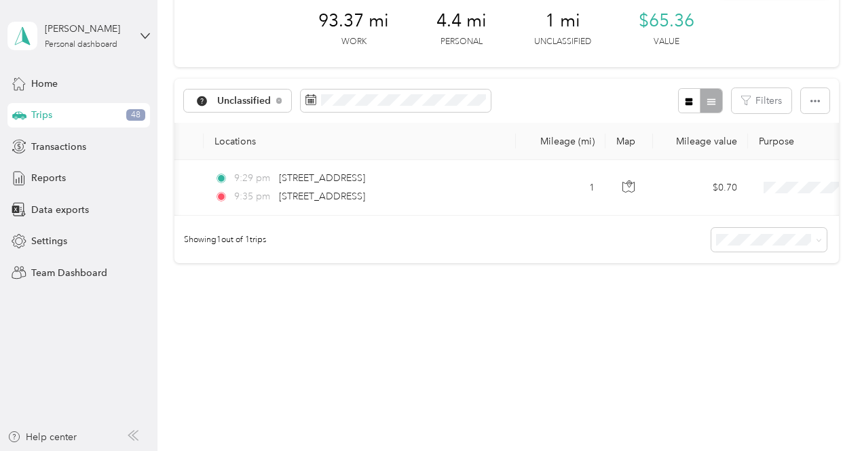
scroll to position [79, 0]
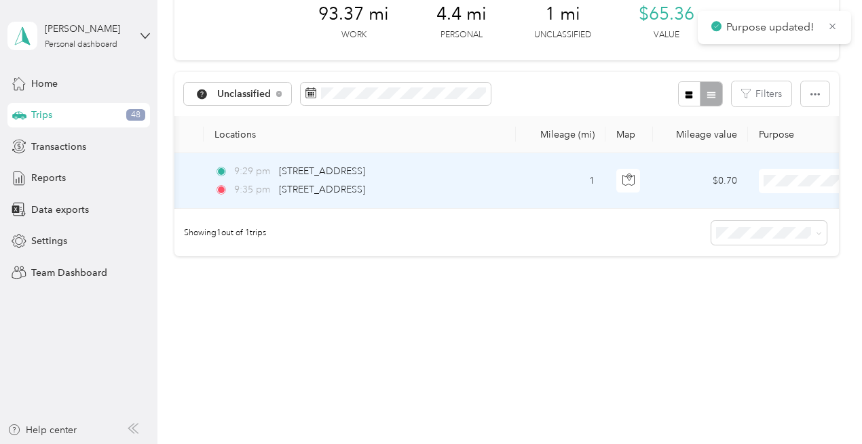
click at [738, 225] on span "Personal" at bounding box center [807, 225] width 161 height 14
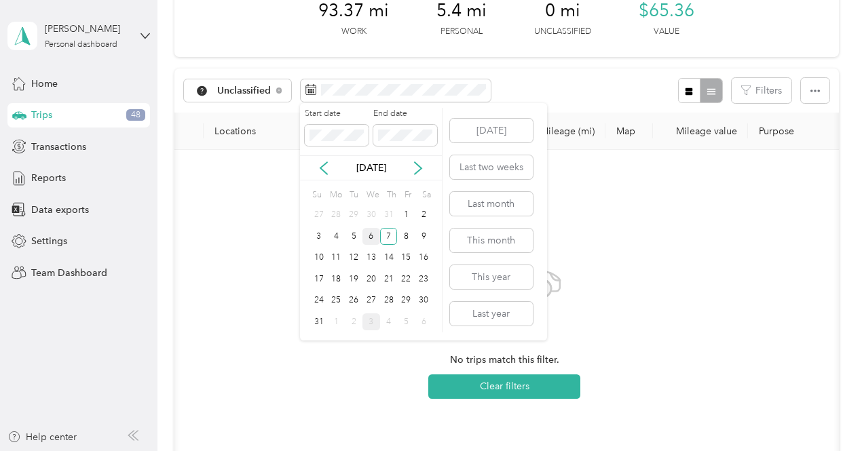
click at [370, 233] on div "6" at bounding box center [371, 236] width 18 height 17
click at [370, 234] on div "6" at bounding box center [371, 236] width 18 height 17
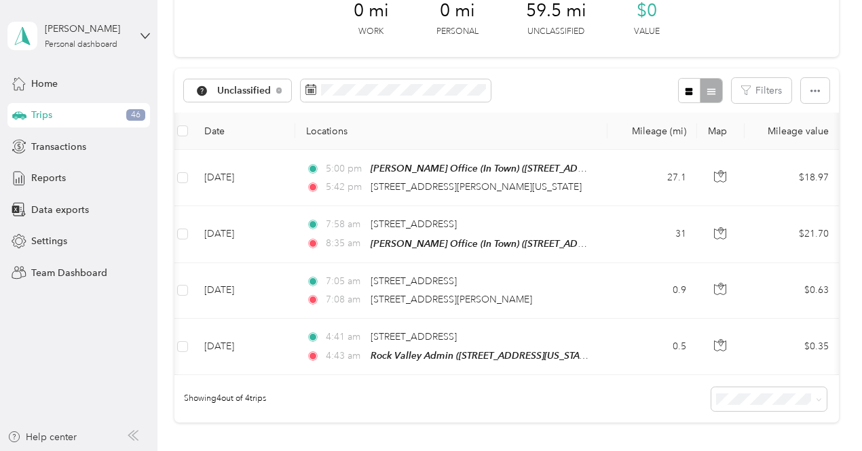
scroll to position [0, 1]
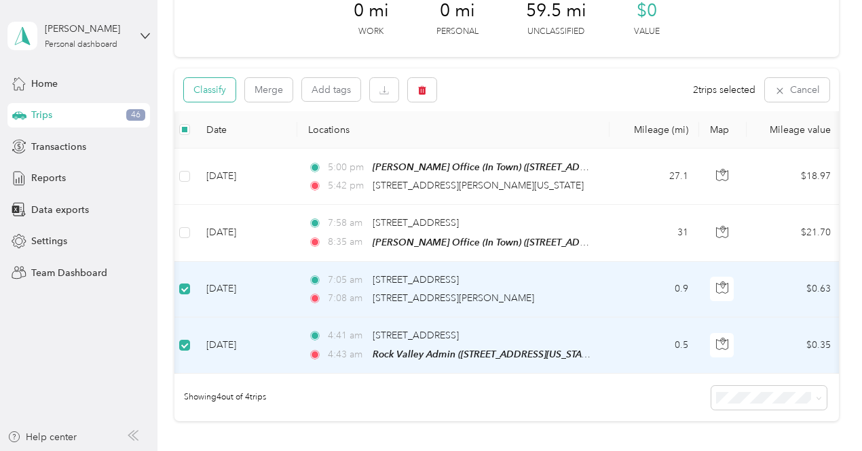
click at [222, 80] on button "Classify" at bounding box center [210, 90] width 52 height 24
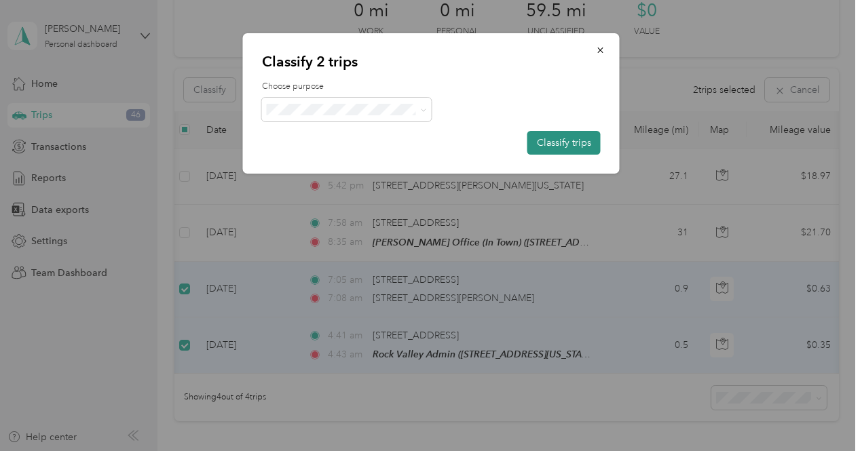
click at [571, 142] on button "Classify trips" at bounding box center [563, 143] width 73 height 24
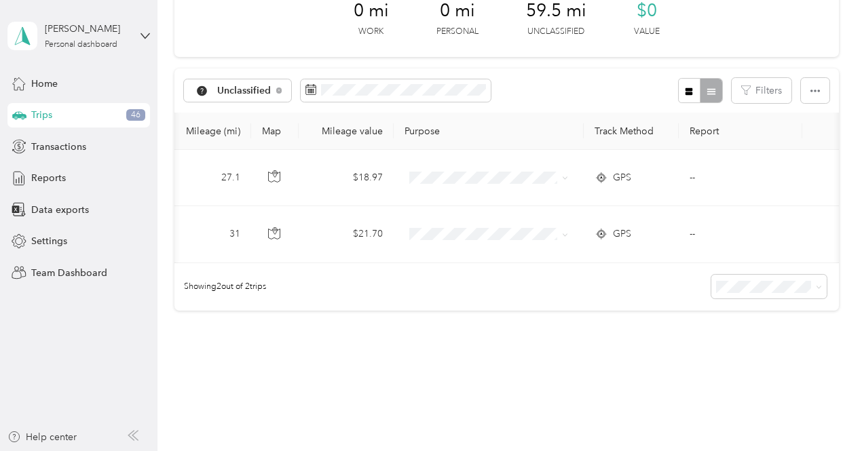
scroll to position [0, 463]
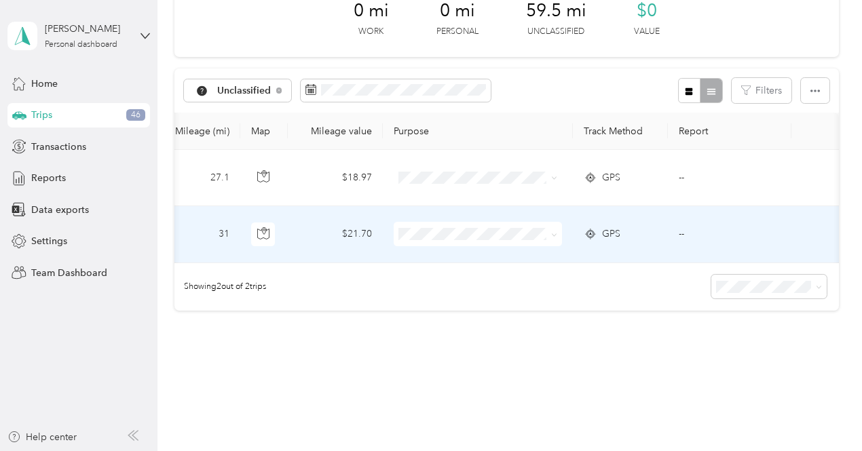
click at [605, 234] on span "GPS" at bounding box center [611, 234] width 18 height 15
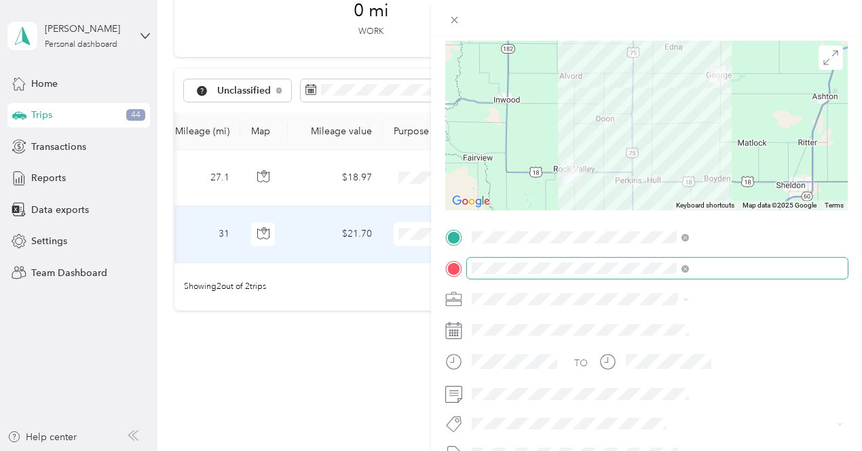
scroll to position [136, 0]
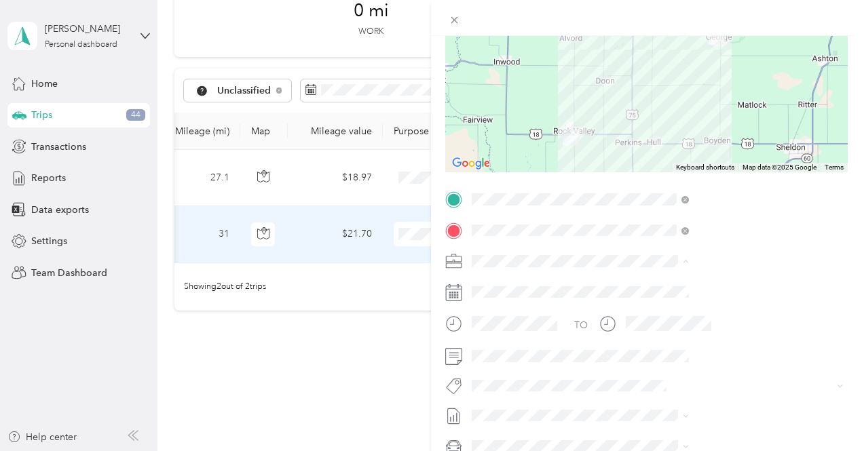
click at [649, 288] on div "Cooperative Farmers Elevator (CFE)" at bounding box center [724, 285] width 208 height 14
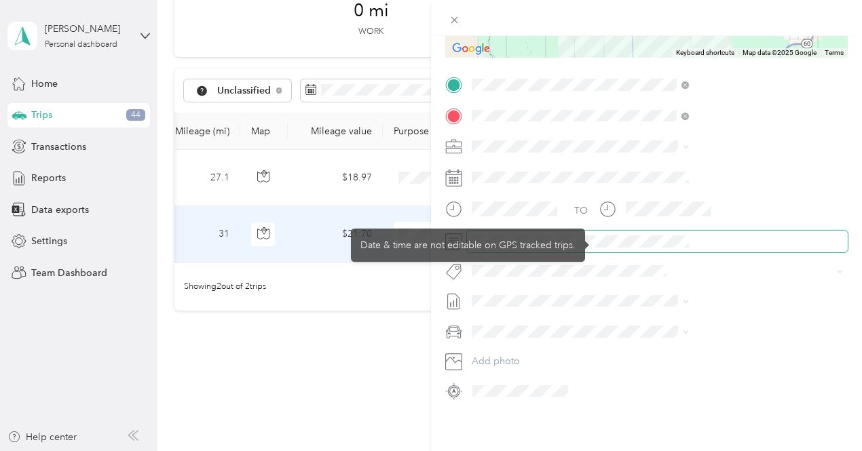
scroll to position [0, 0]
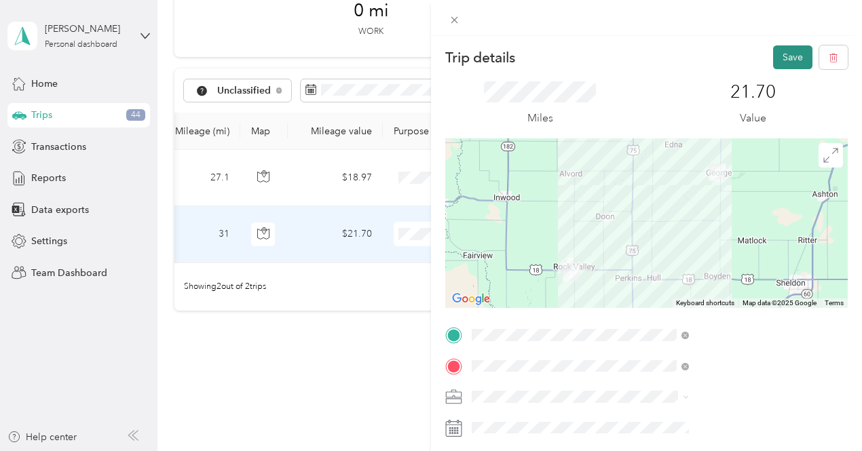
click at [782, 53] on button "Save" at bounding box center [792, 57] width 39 height 24
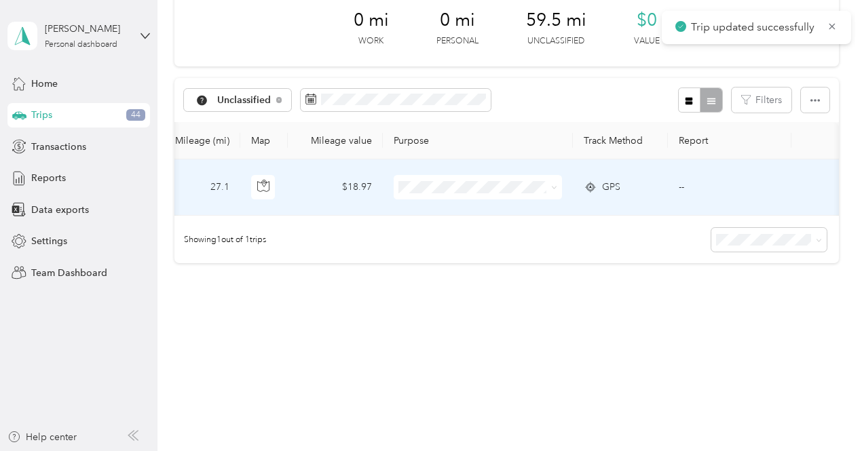
click at [463, 205] on span "Cooperative Farmers Elevator (CFE)" at bounding box center [503, 202] width 161 height 14
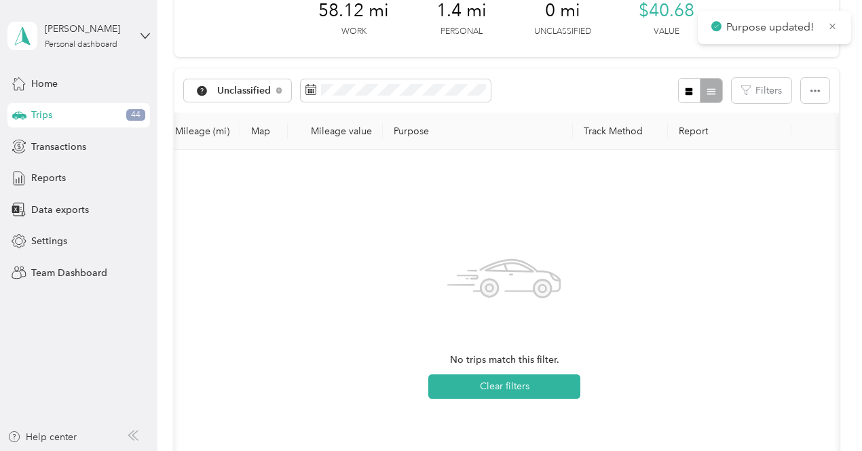
click at [465, 178] on div "No trips match this filter. Clear filters" at bounding box center [504, 322] width 638 height 323
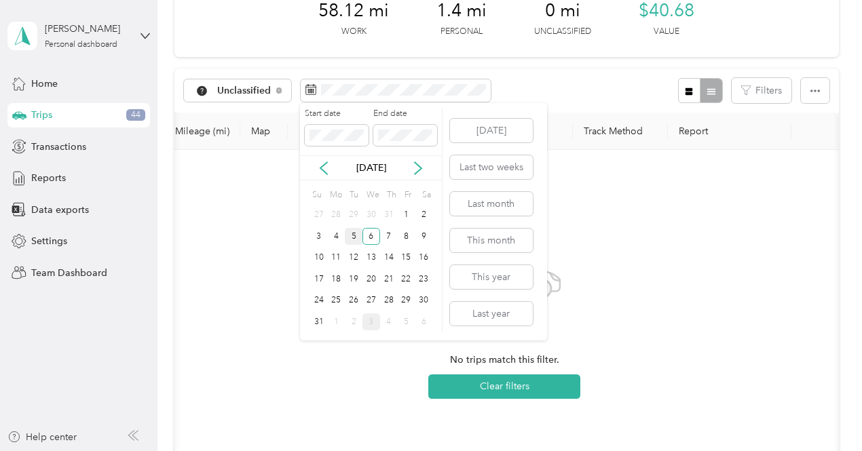
click at [358, 235] on div "5" at bounding box center [354, 236] width 18 height 17
click at [357, 235] on div "5" at bounding box center [354, 236] width 18 height 17
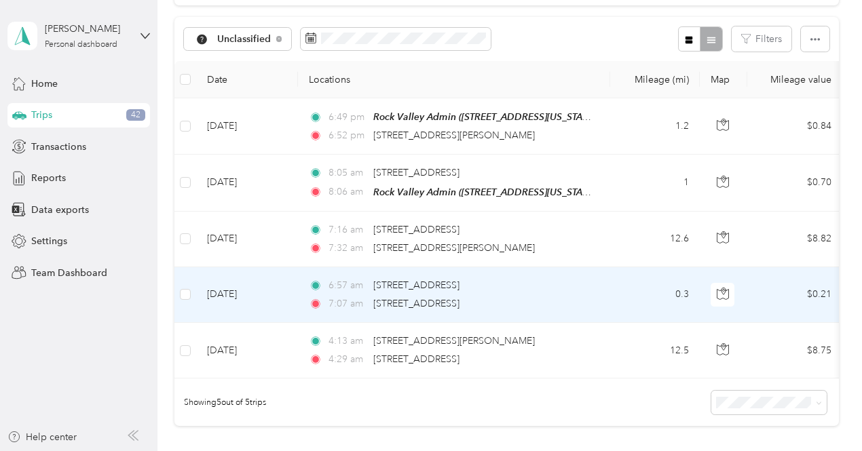
scroll to position [147, 0]
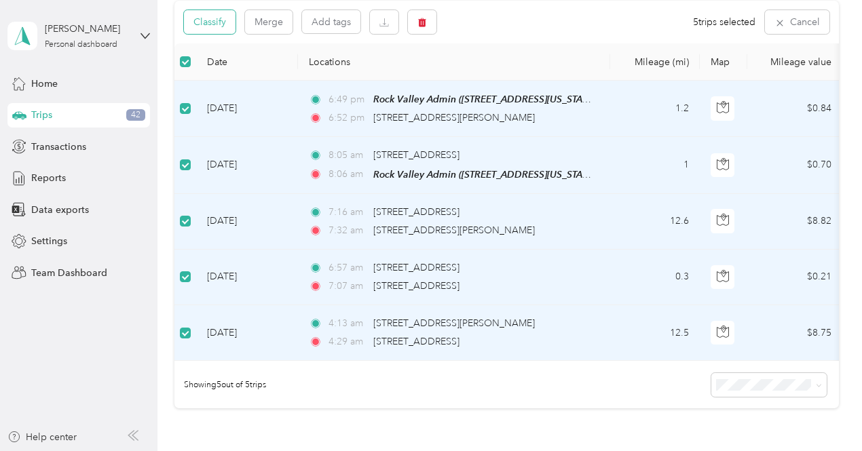
click at [216, 22] on button "Classify" at bounding box center [210, 22] width 52 height 24
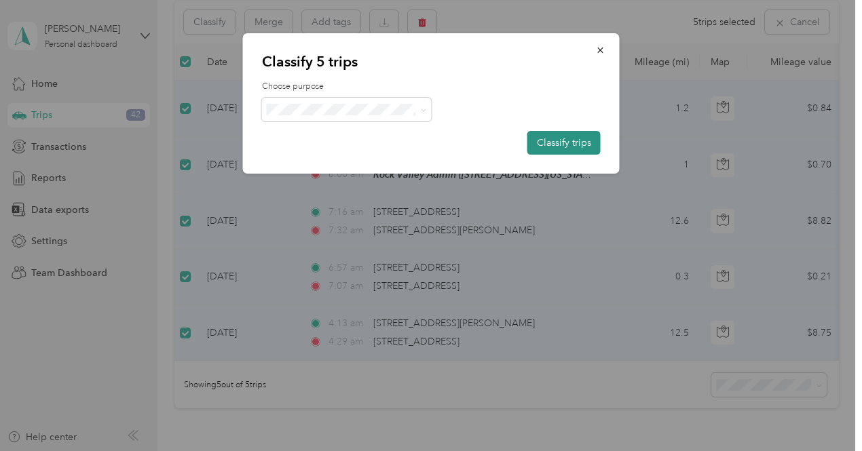
click at [566, 147] on button "Classify trips" at bounding box center [563, 143] width 73 height 24
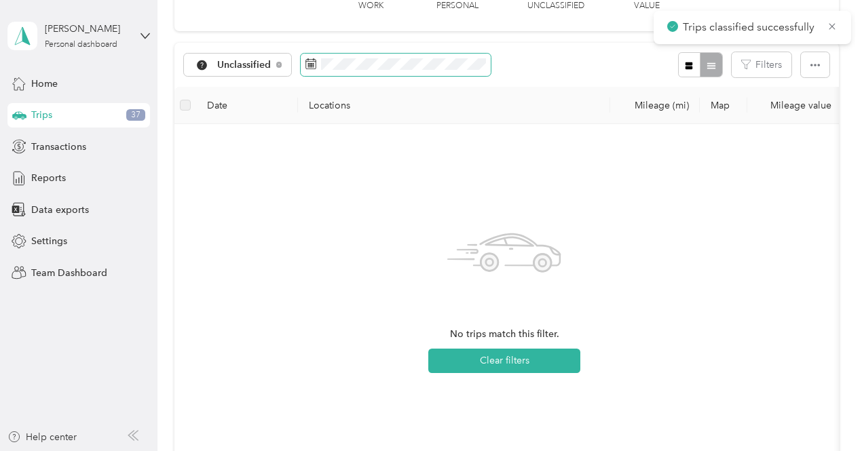
scroll to position [79, 0]
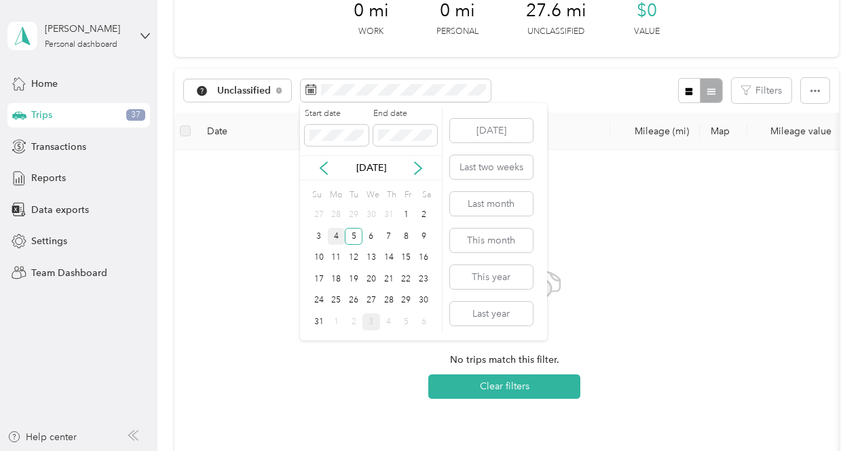
click at [333, 240] on div "4" at bounding box center [337, 236] width 18 height 17
click at [335, 237] on div "4" at bounding box center [337, 236] width 18 height 17
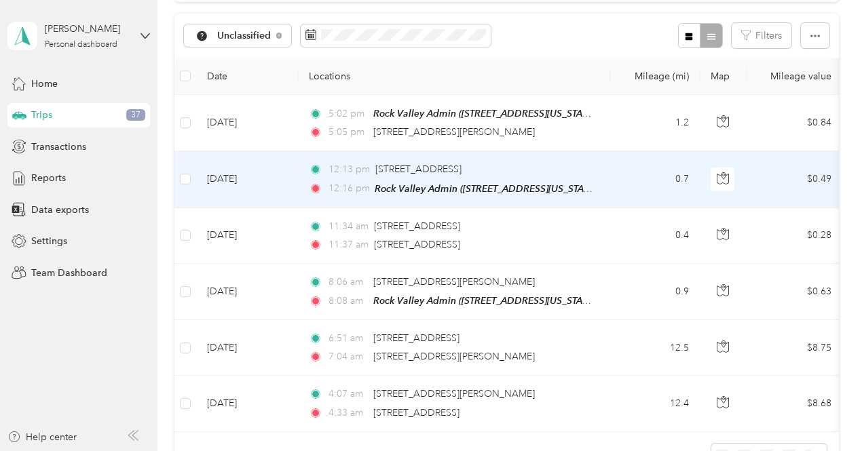
scroll to position [79, 0]
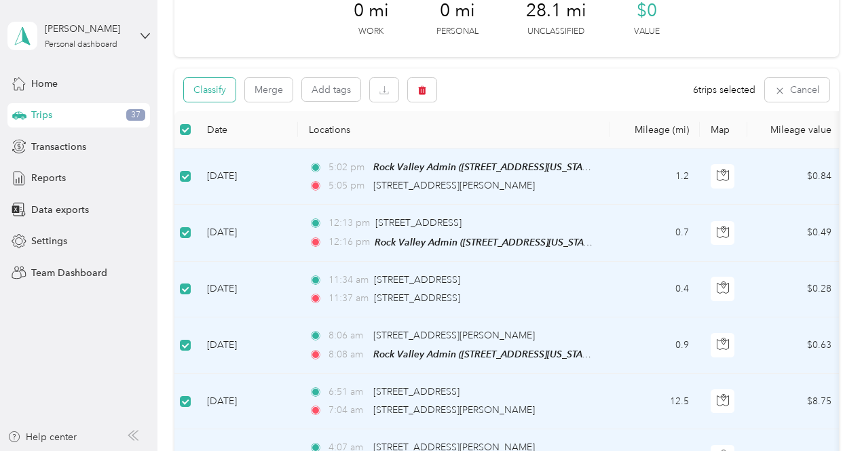
click at [222, 97] on button "Classify" at bounding box center [210, 90] width 52 height 24
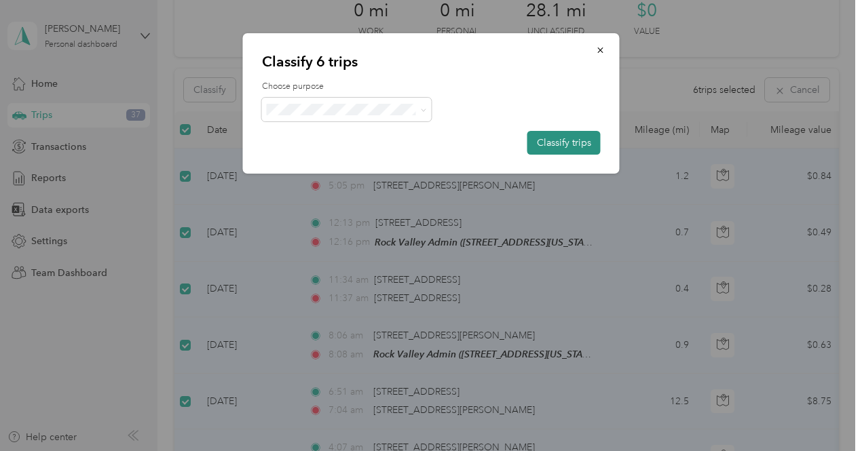
click at [564, 145] on button "Classify trips" at bounding box center [563, 143] width 73 height 24
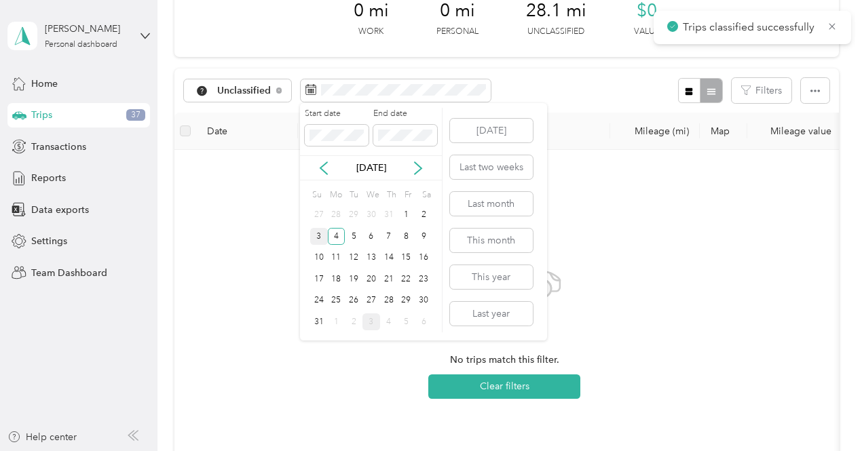
click at [318, 234] on div "3" at bounding box center [319, 236] width 18 height 17
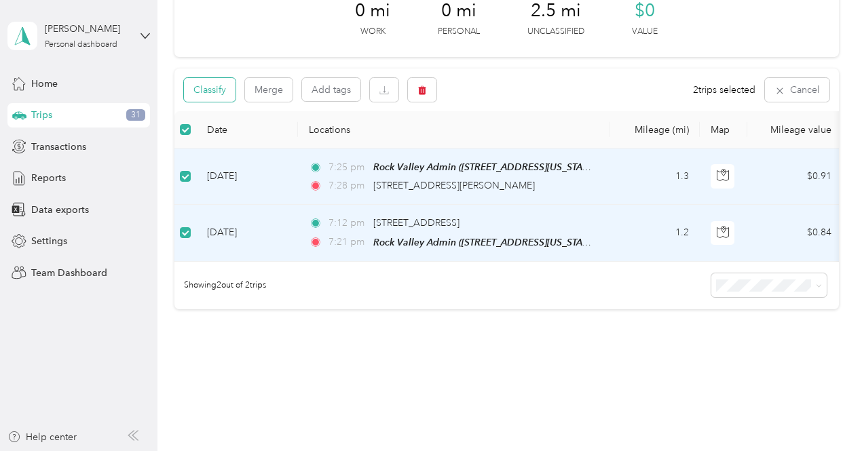
click at [221, 90] on button "Classify" at bounding box center [210, 90] width 52 height 24
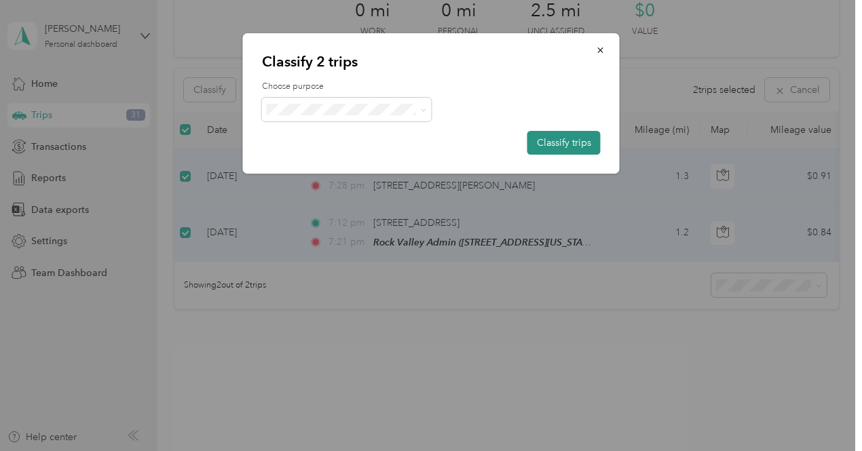
click at [575, 143] on button "Classify trips" at bounding box center [563, 143] width 73 height 24
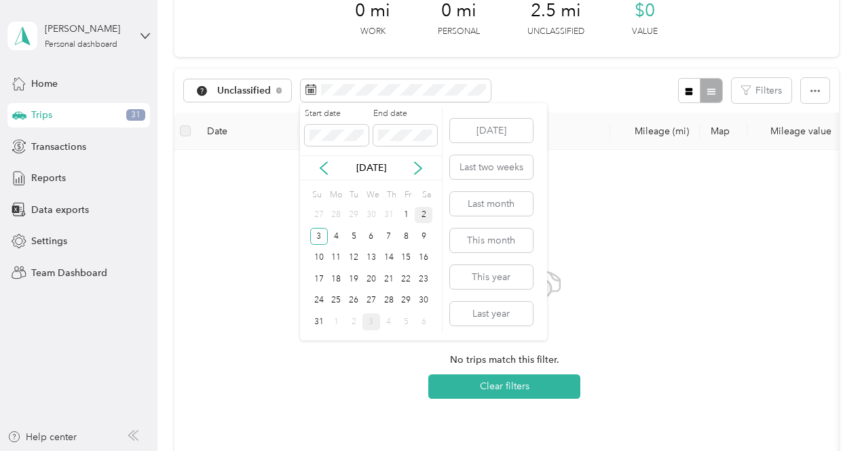
click at [425, 216] on div "2" at bounding box center [424, 215] width 18 height 17
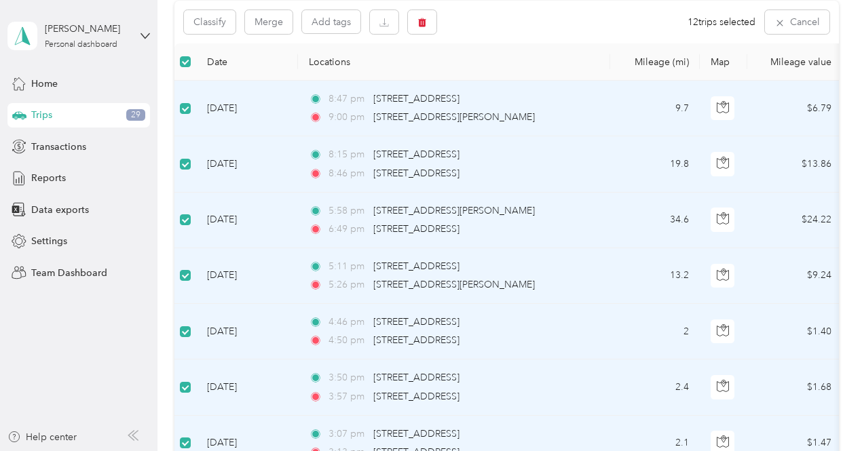
scroll to position [79, 0]
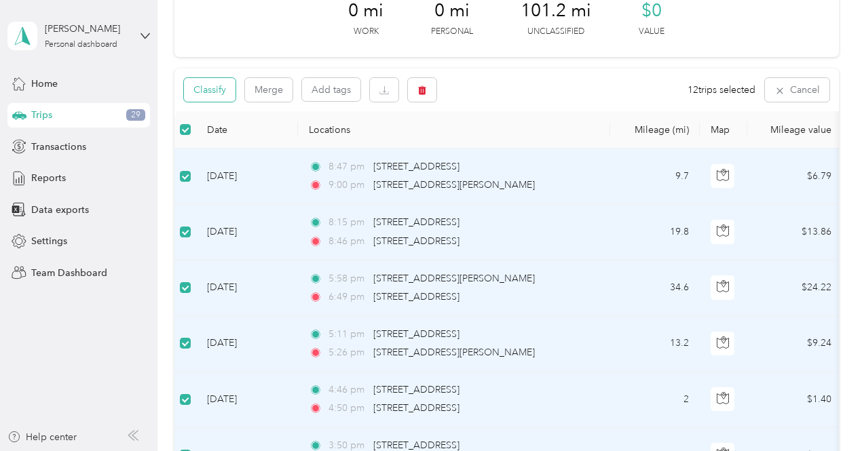
click at [212, 93] on button "Classify" at bounding box center [210, 90] width 52 height 24
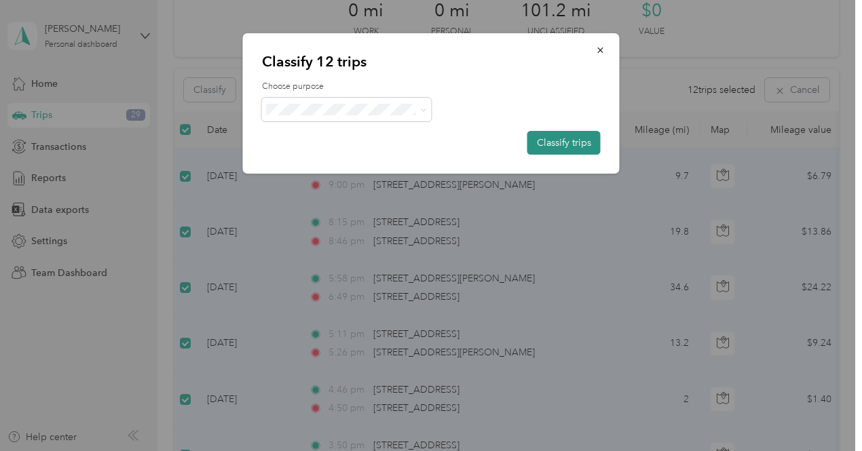
click at [562, 140] on button "Classify trips" at bounding box center [563, 143] width 73 height 24
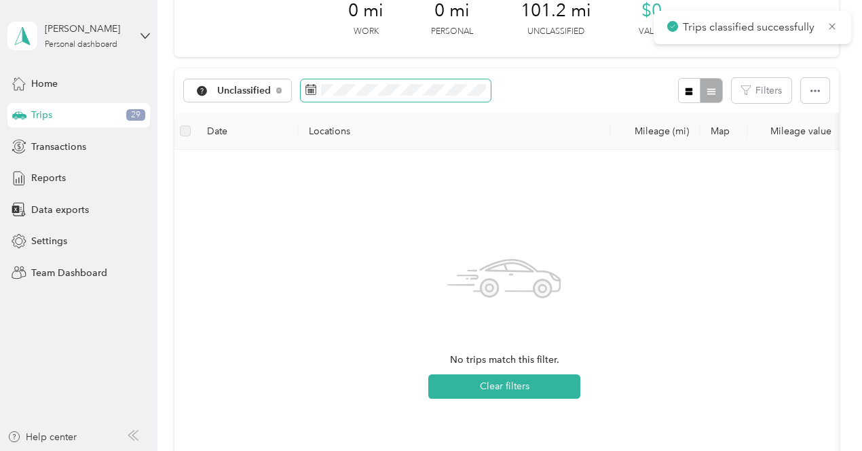
click at [412, 98] on span at bounding box center [396, 90] width 190 height 23
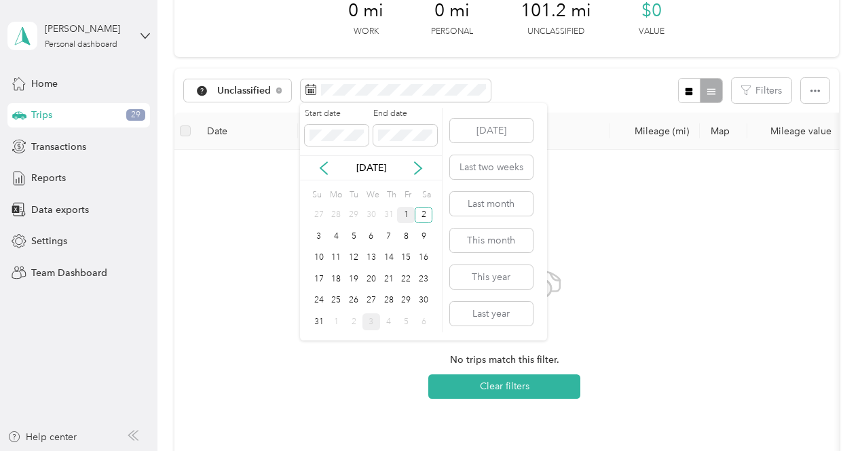
click at [406, 218] on div "1" at bounding box center [406, 215] width 18 height 17
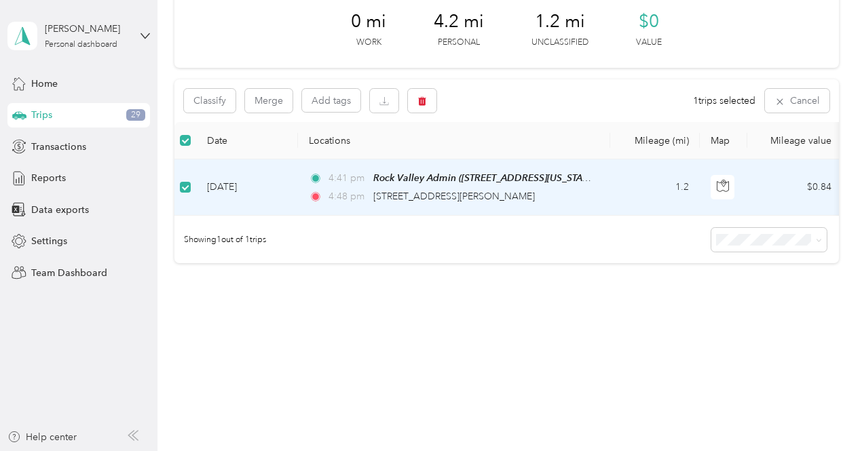
scroll to position [77, 0]
click at [221, 94] on button "Classify" at bounding box center [210, 101] width 52 height 24
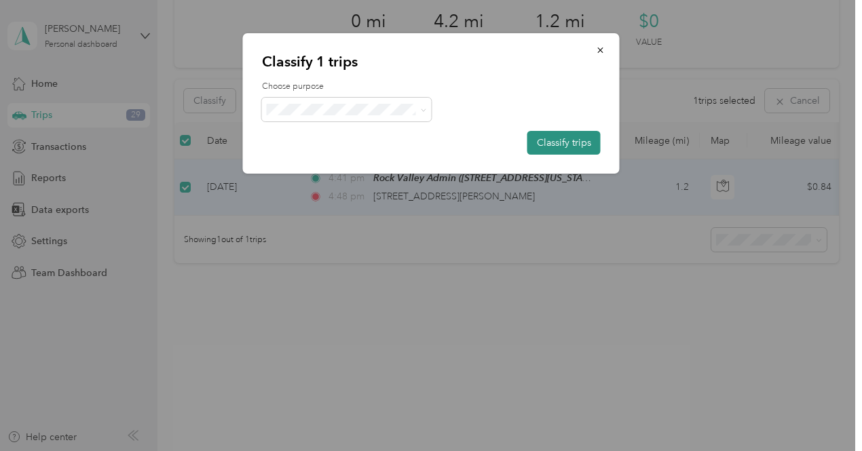
click at [570, 147] on button "Classify trips" at bounding box center [563, 143] width 73 height 24
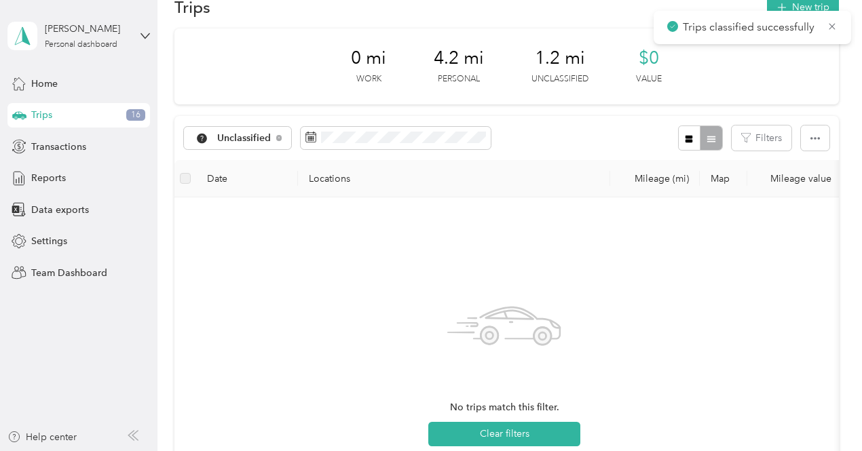
scroll to position [0, 0]
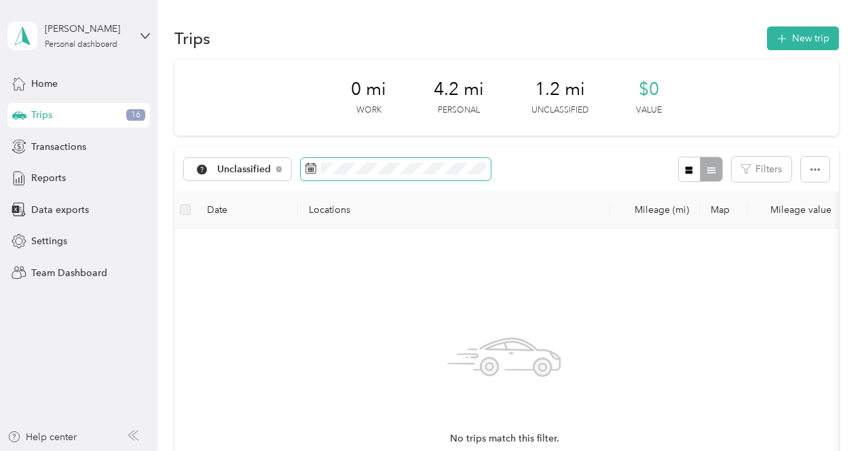
click at [459, 175] on span at bounding box center [396, 169] width 190 height 23
click at [94, 111] on div "Trips 16" at bounding box center [78, 115] width 142 height 24
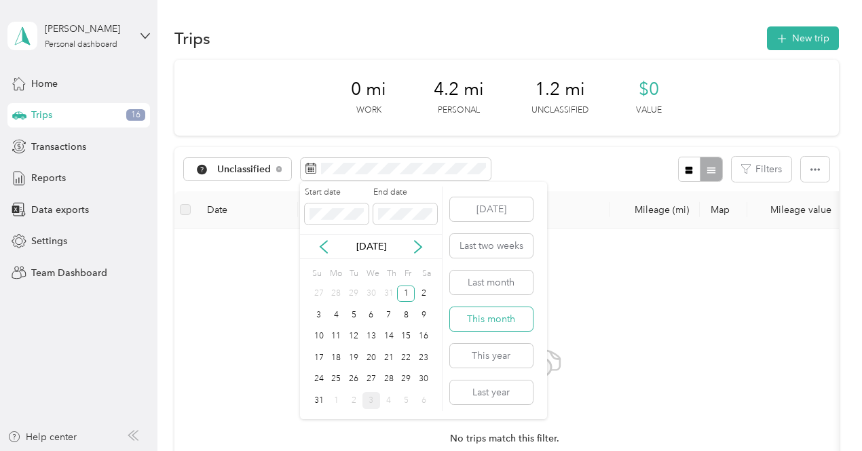
click at [490, 321] on button "This month" at bounding box center [491, 319] width 83 height 24
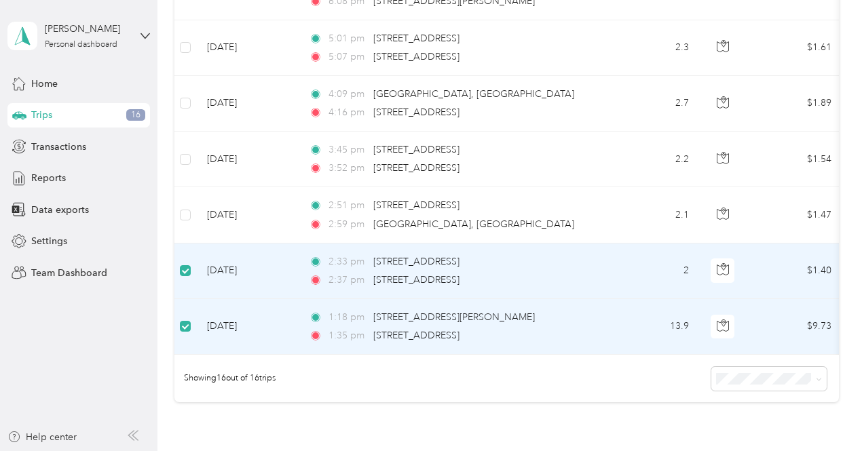
scroll to position [745, 0]
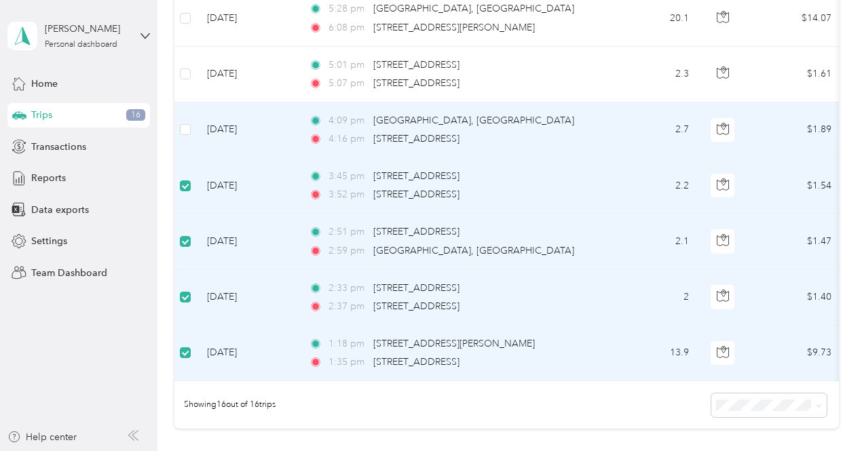
click at [195, 128] on tr "[DATE] 4:09 pm [GEOGRAPHIC_DATA], [GEOGRAPHIC_DATA] 4:16 pm 2–[STREET_ADDRESS] …" at bounding box center [736, 130] width 1124 height 56
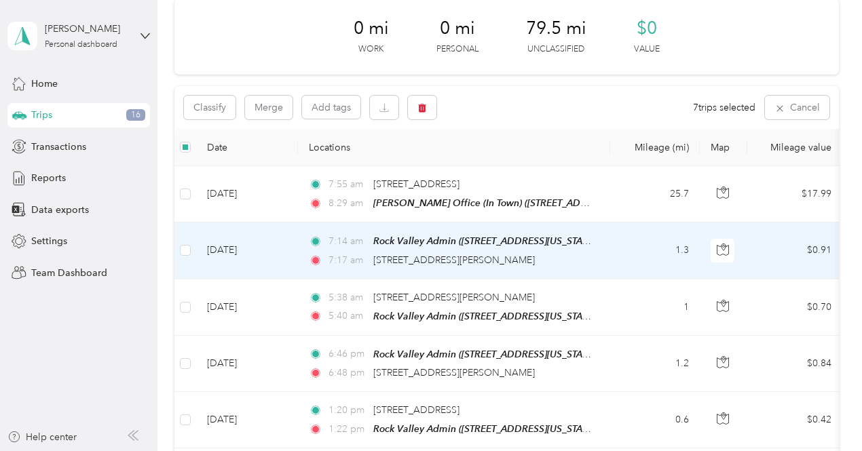
scroll to position [0, 0]
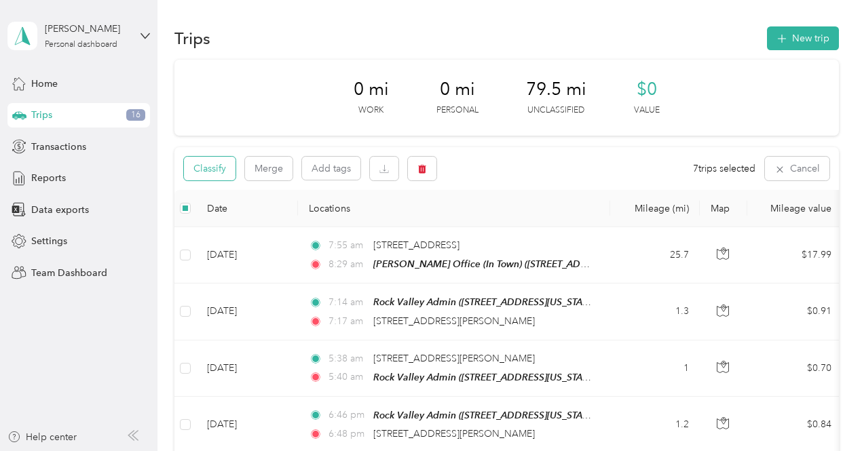
click at [210, 177] on button "Classify" at bounding box center [210, 169] width 52 height 24
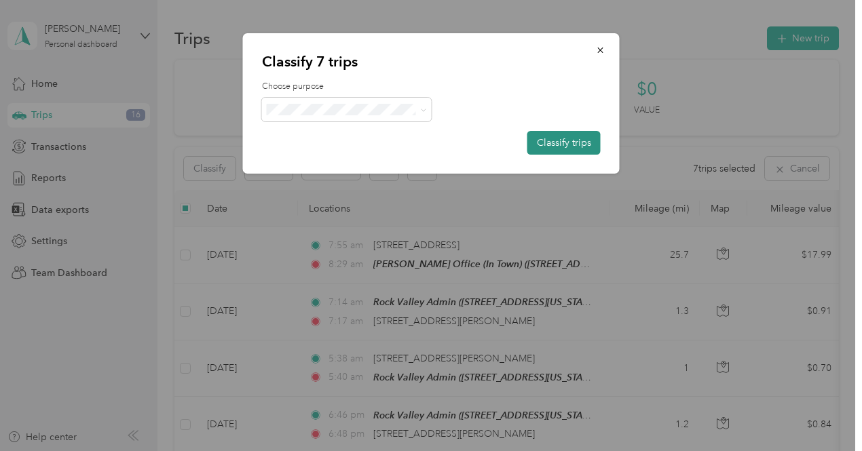
click at [560, 140] on button "Classify trips" at bounding box center [563, 143] width 73 height 24
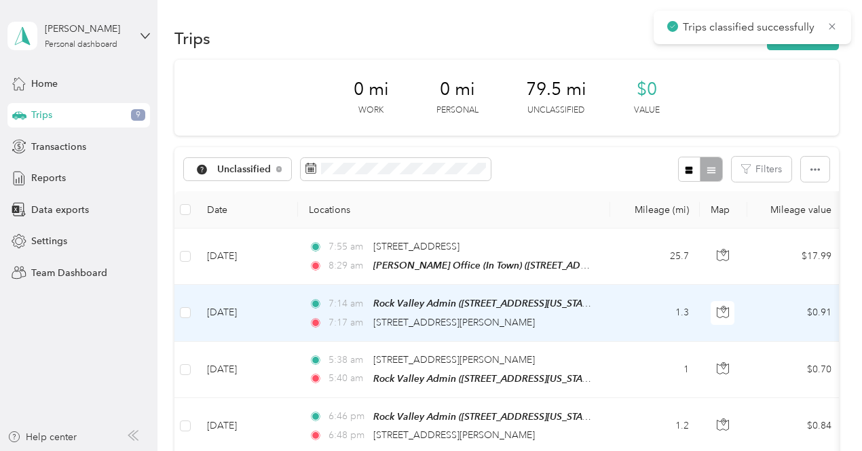
scroll to position [68, 0]
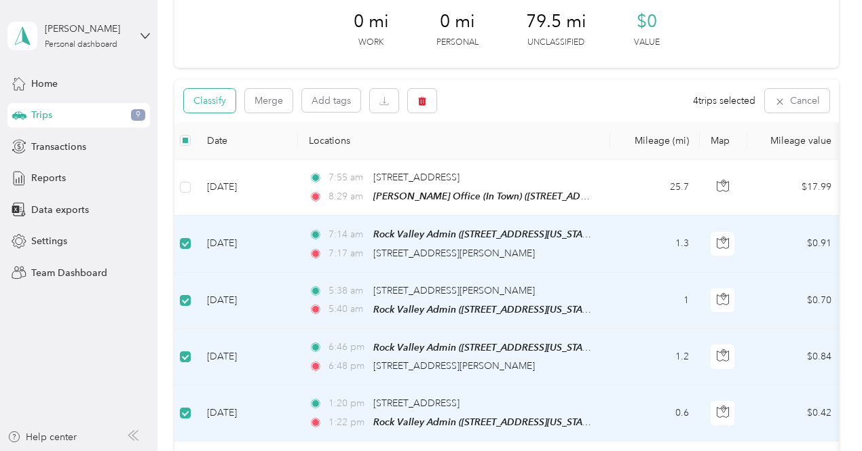
click at [224, 104] on button "Classify" at bounding box center [210, 101] width 52 height 24
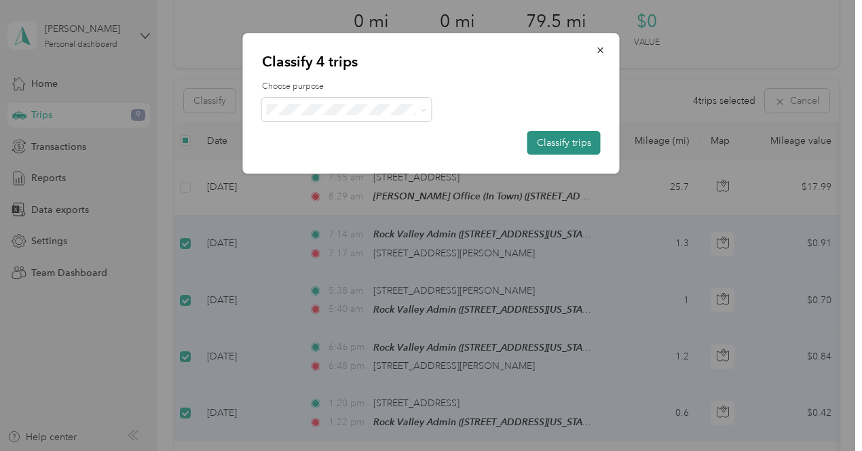
click at [566, 140] on button "Classify trips" at bounding box center [563, 143] width 73 height 24
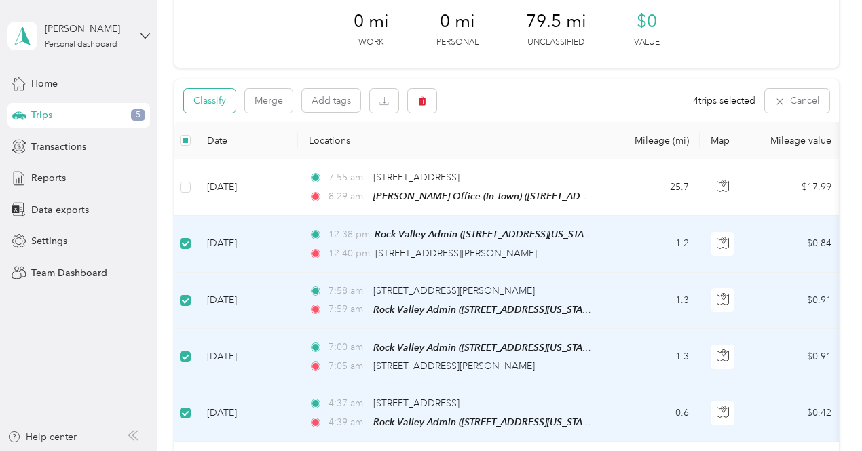
click at [218, 98] on button "Classify" at bounding box center [210, 101] width 52 height 24
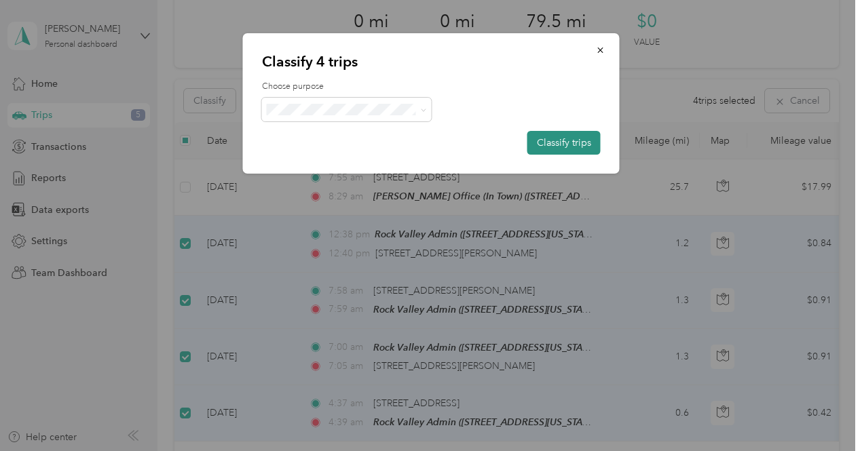
click at [573, 140] on button "Classify trips" at bounding box center [563, 143] width 73 height 24
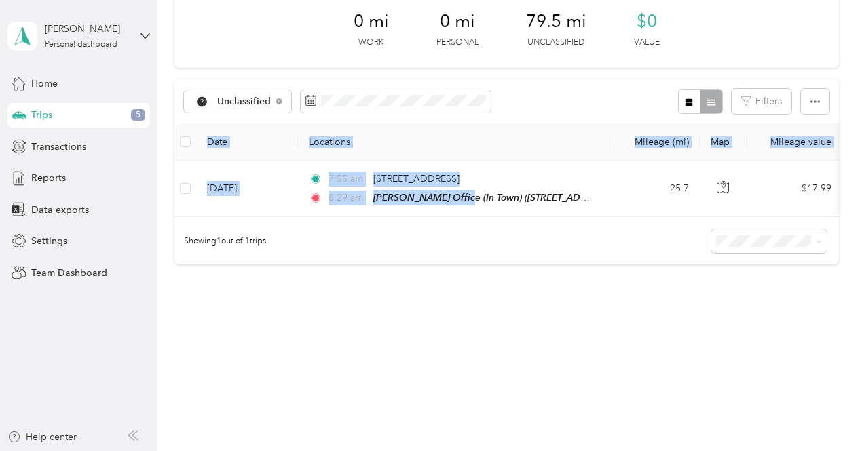
drag, startPoint x: 453, startPoint y: 216, endPoint x: 499, endPoint y: 220, distance: 45.6
click at [499, 217] on div "Date Locations Mileage (mi) Map Mileage value Purpose Track Method Report [DATE…" at bounding box center [506, 170] width 664 height 94
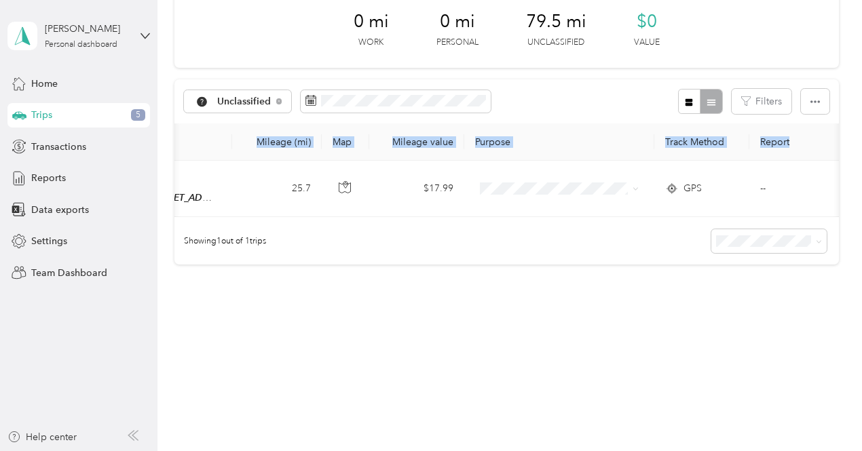
scroll to position [0, 390]
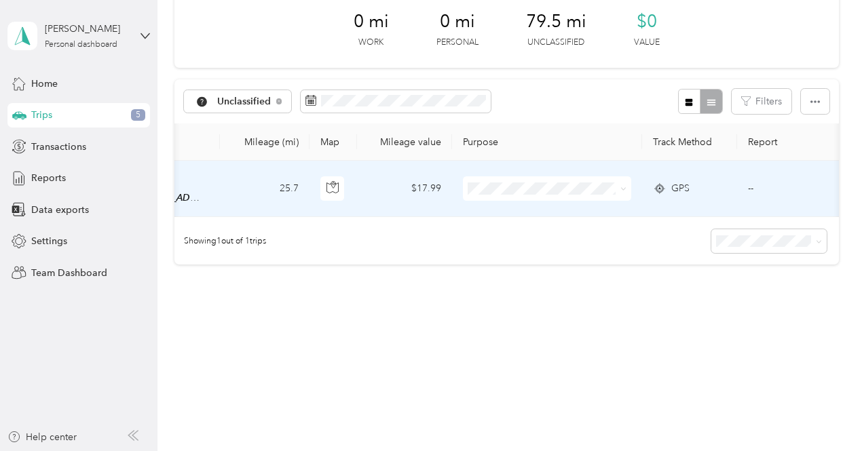
click at [677, 191] on span "GPS" at bounding box center [680, 188] width 18 height 15
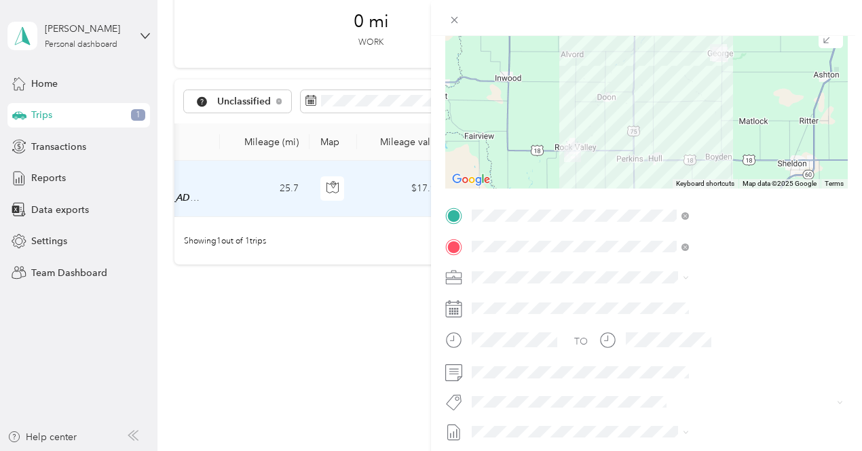
scroll to position [136, 0]
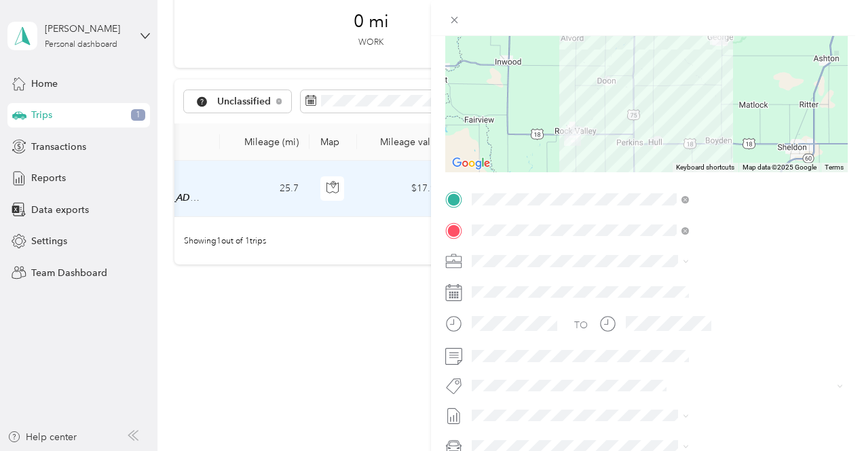
click at [653, 284] on span "Cooperative Farmers Elevator (CFE)" at bounding box center [696, 280] width 153 height 12
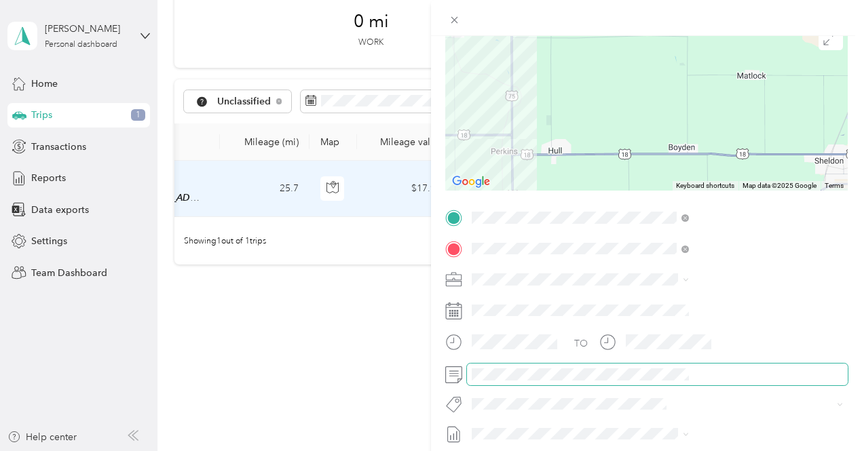
scroll to position [0, 0]
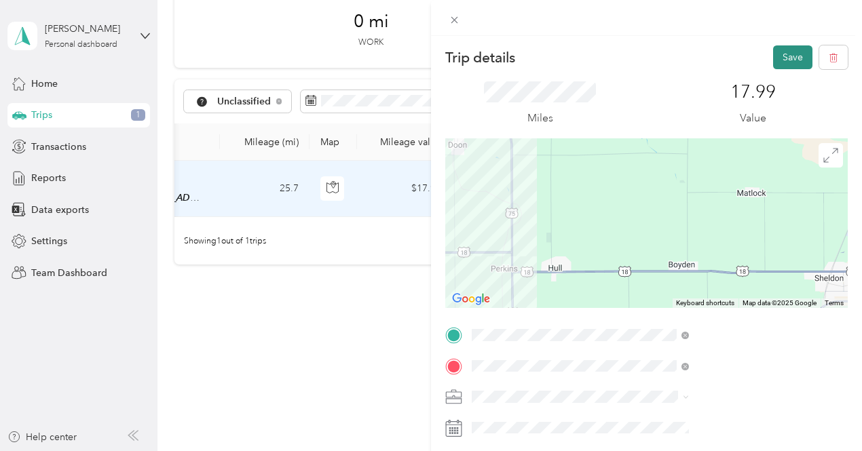
click at [786, 59] on button "Save" at bounding box center [792, 57] width 39 height 24
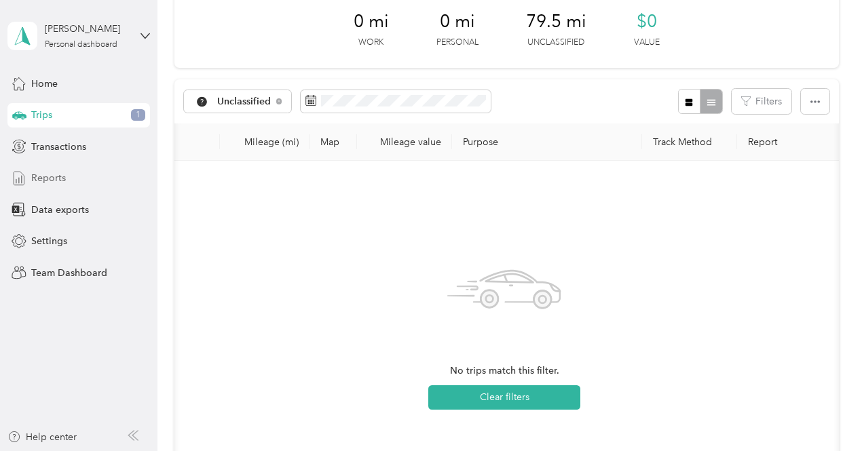
click at [56, 183] on span "Reports" at bounding box center [48, 178] width 35 height 14
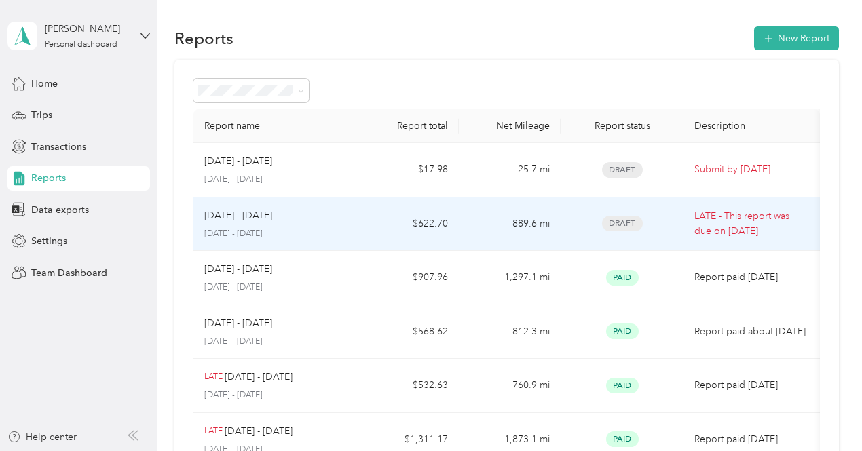
click at [256, 220] on p "[DATE] - [DATE]" at bounding box center [238, 215] width 68 height 15
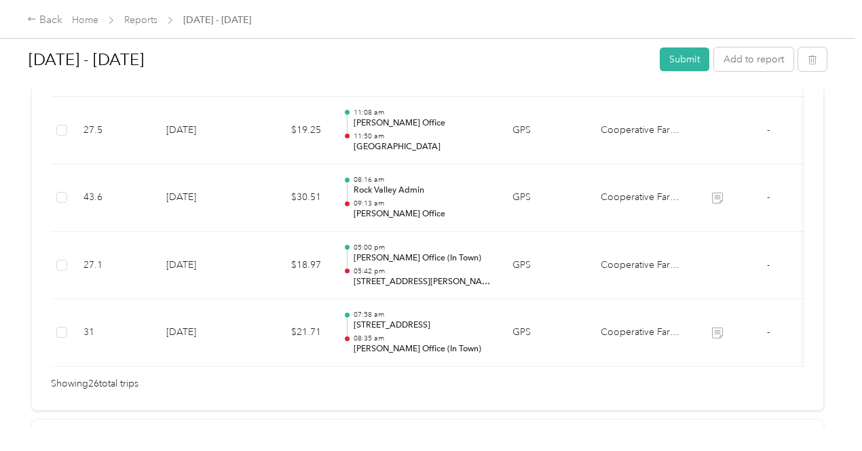
scroll to position [1920, 0]
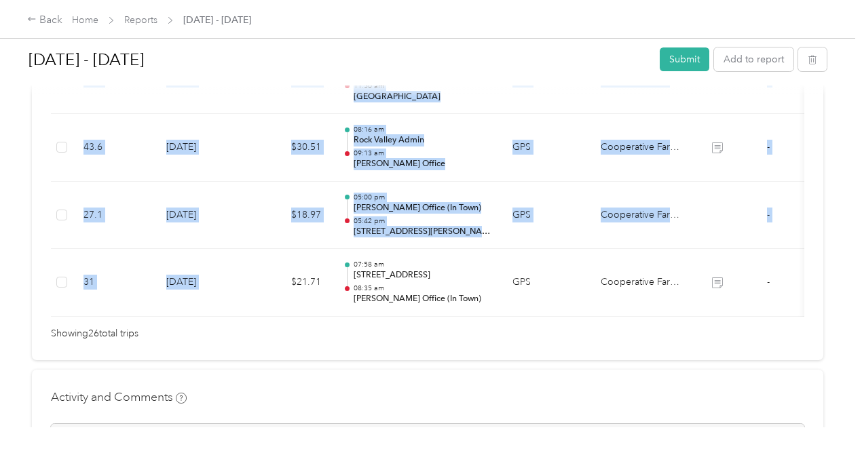
drag, startPoint x: 286, startPoint y: 316, endPoint x: 415, endPoint y: 318, distance: 129.6
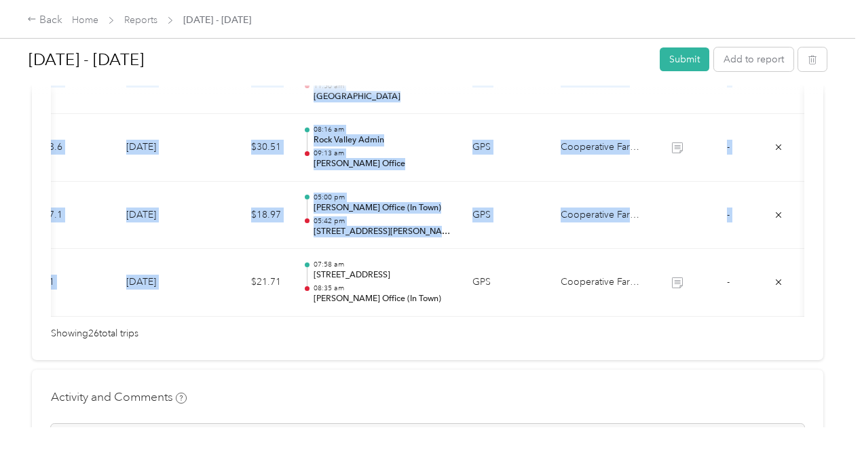
scroll to position [0, 0]
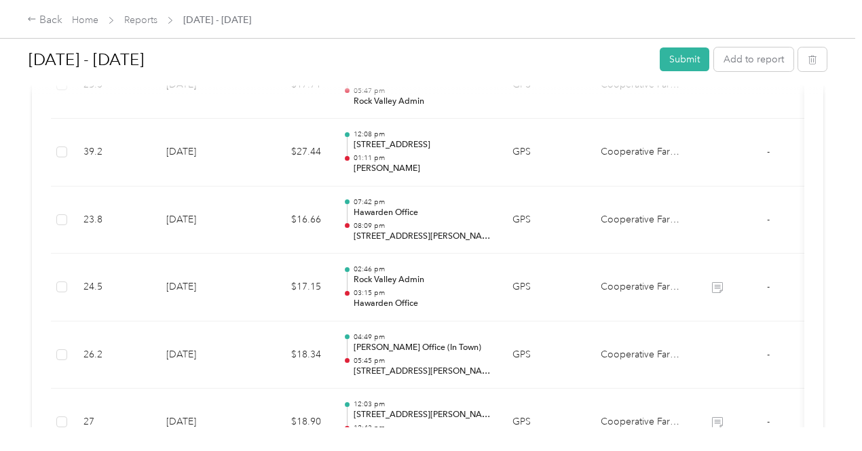
drag, startPoint x: 641, startPoint y: 216, endPoint x: 602, endPoint y: 223, distance: 39.4
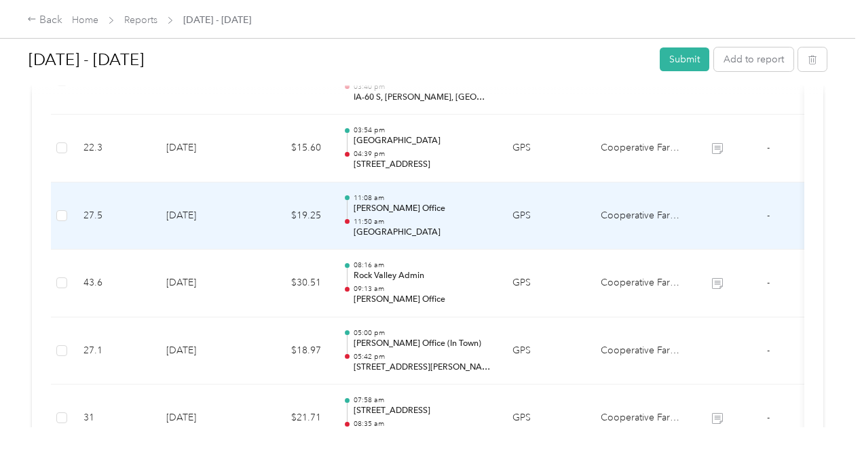
scroll to position [1717, 0]
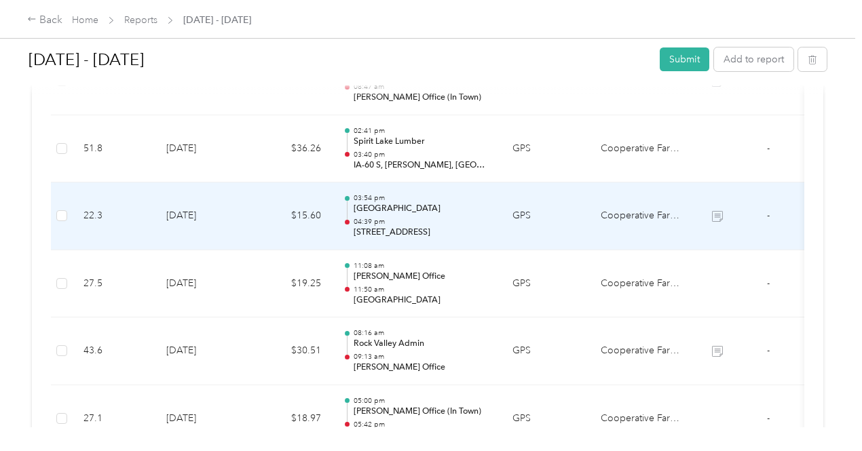
click at [426, 222] on p "04:39 pm" at bounding box center [422, 221] width 137 height 9
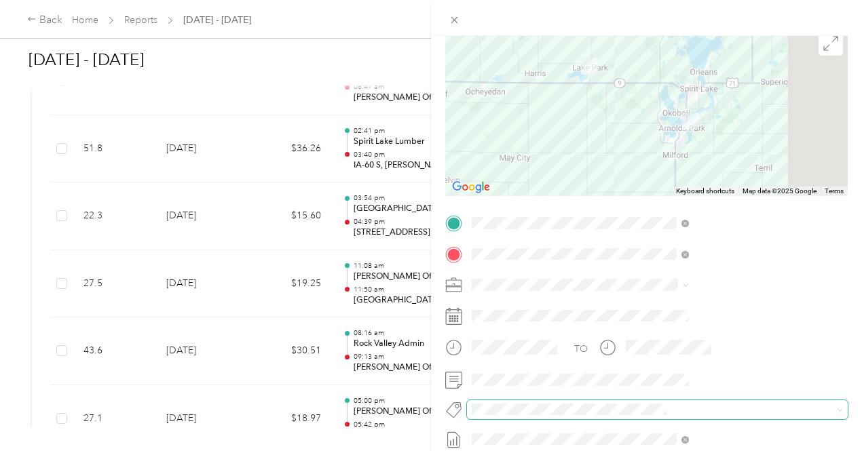
scroll to position [136, 0]
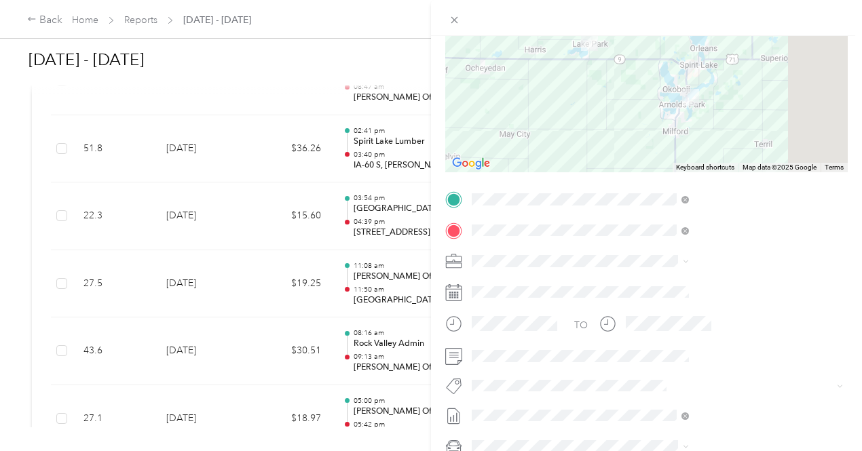
click at [442, 279] on div "Trip details Save This trip cannot be edited because it is either under review,…" at bounding box center [431, 225] width 862 height 451
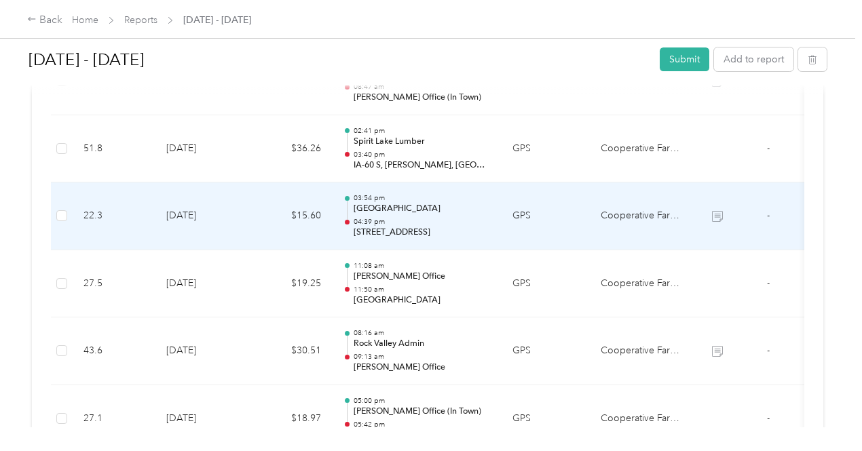
click at [463, 191] on td "03:54 pm [GEOGRAPHIC_DATA] Office 04:39 pm [STREET_ADDRESS]" at bounding box center [417, 217] width 170 height 68
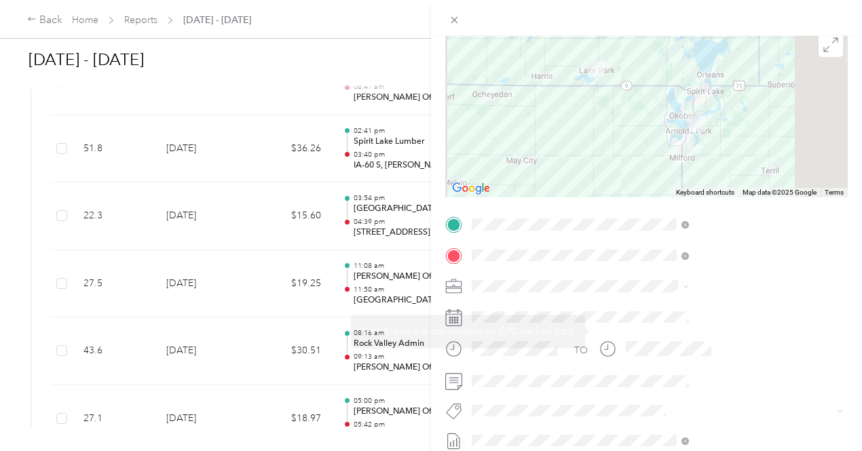
scroll to position [204, 0]
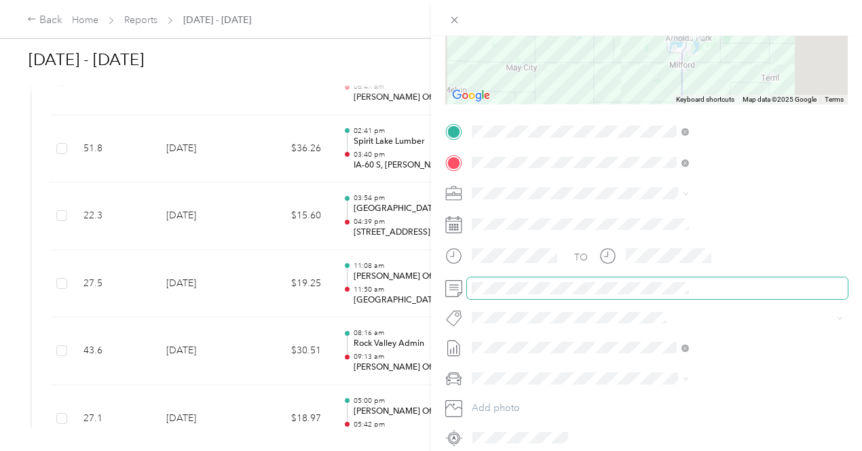
click at [605, 291] on div at bounding box center [646, 289] width 402 height 22
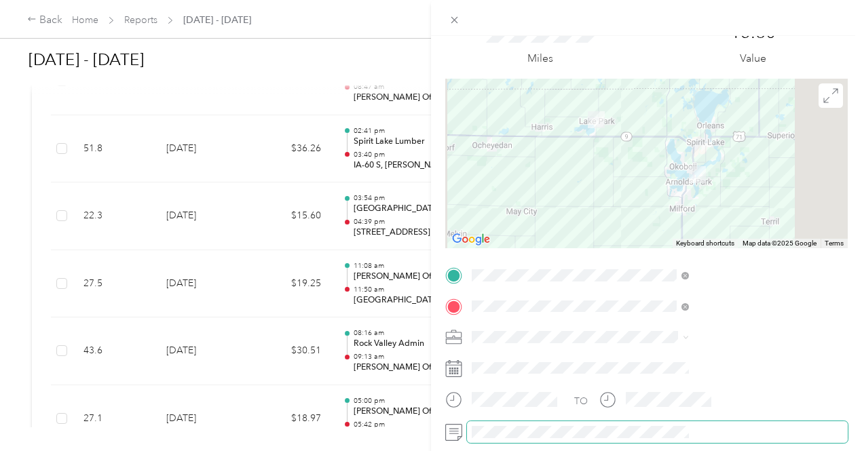
scroll to position [0, 0]
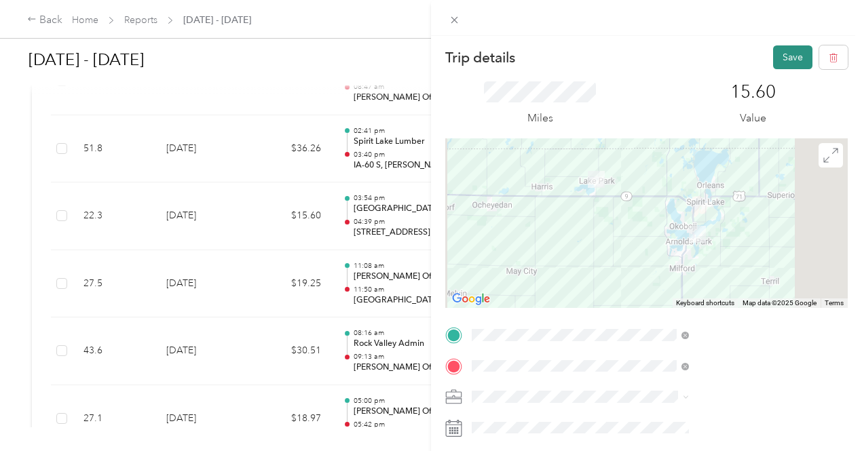
click at [780, 58] on button "Save" at bounding box center [792, 57] width 39 height 24
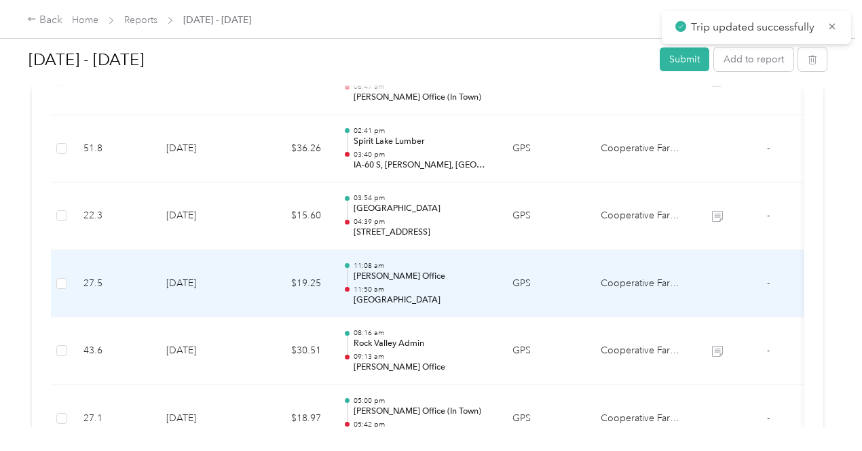
click at [446, 281] on p "[PERSON_NAME] Office" at bounding box center [422, 277] width 137 height 12
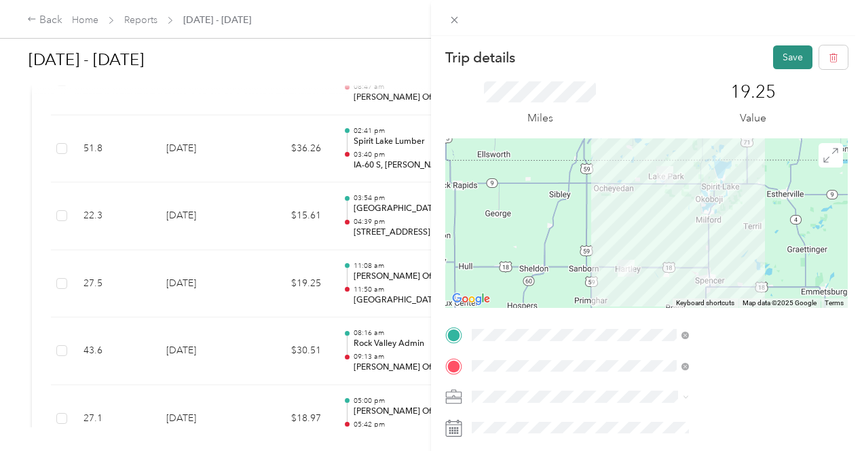
click at [782, 62] on button "Save" at bounding box center [792, 57] width 39 height 24
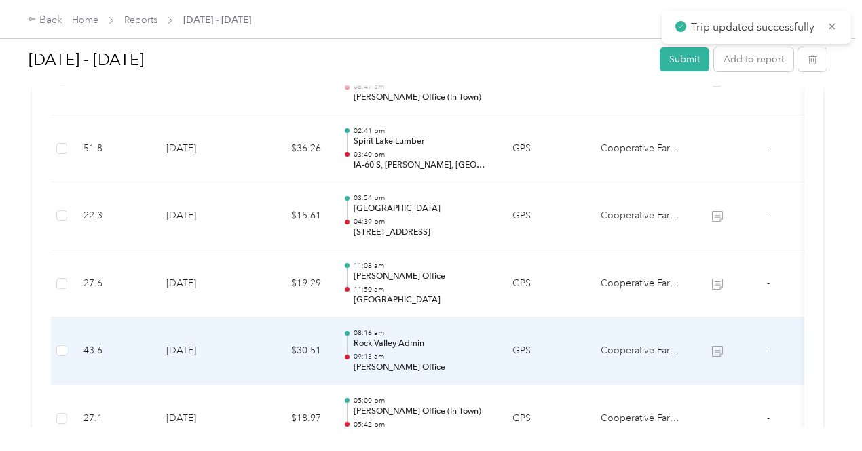
click at [444, 359] on p "09:13 am" at bounding box center [422, 356] width 137 height 9
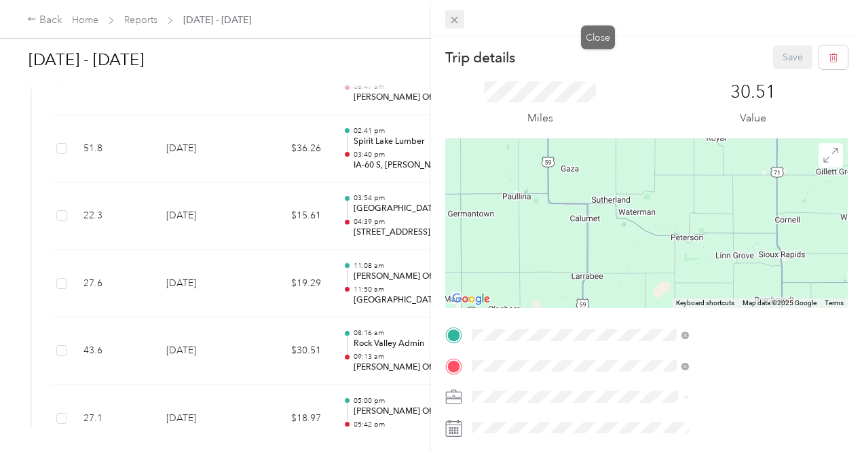
click at [460, 17] on icon at bounding box center [454, 20] width 12 height 12
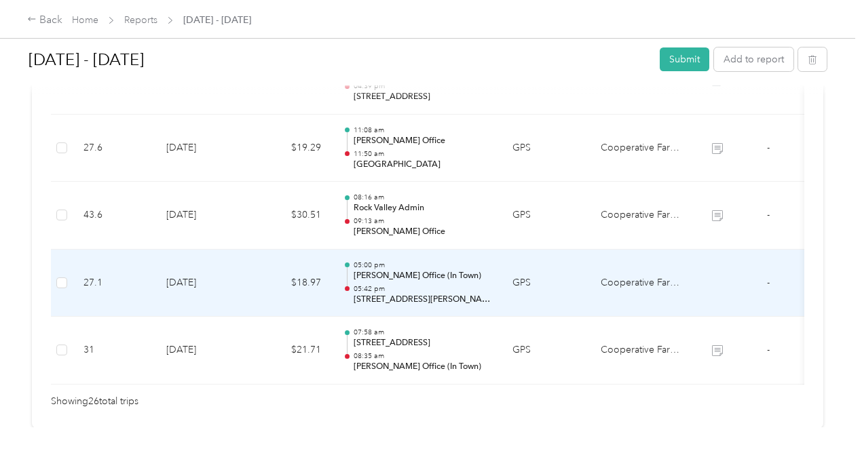
scroll to position [1920, 0]
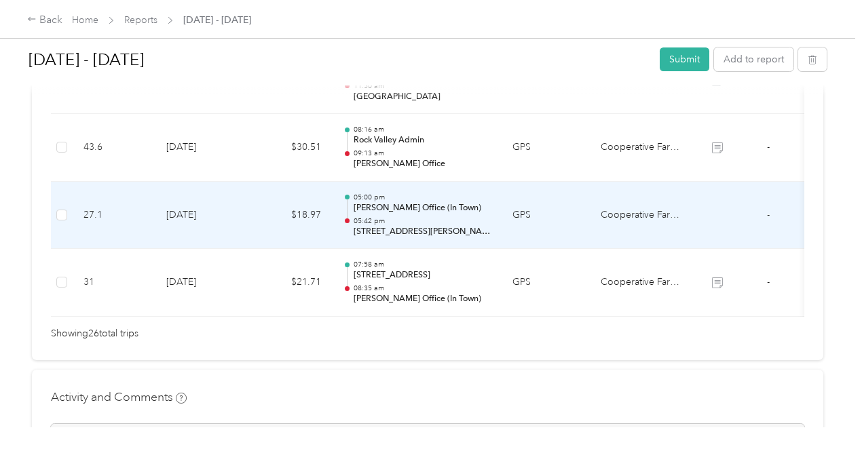
click at [460, 208] on p "[PERSON_NAME] Office (In Town)" at bounding box center [422, 208] width 137 height 12
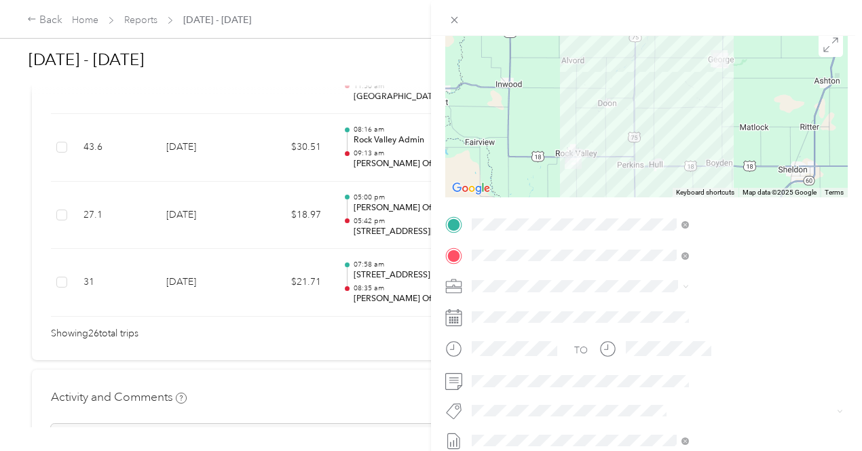
scroll to position [136, 0]
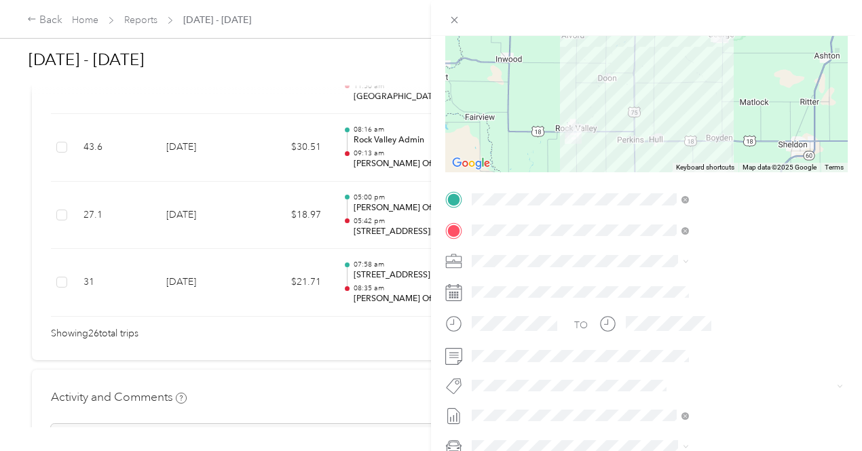
click at [474, 255] on div "Trip details Save This trip cannot be edited because it is either under review,…" at bounding box center [431, 225] width 862 height 451
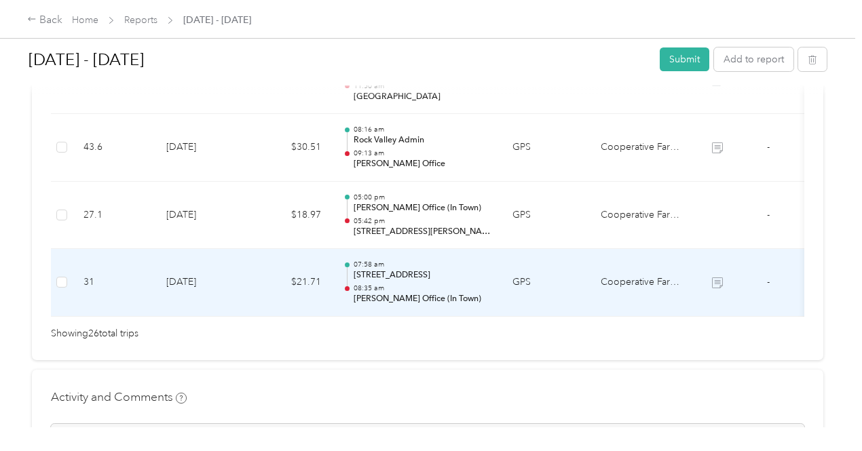
click at [480, 305] on td "07:58 am 453–[STREET_ADDRESS] 08:35 am [PERSON_NAME] Office (In Town)" at bounding box center [417, 283] width 170 height 68
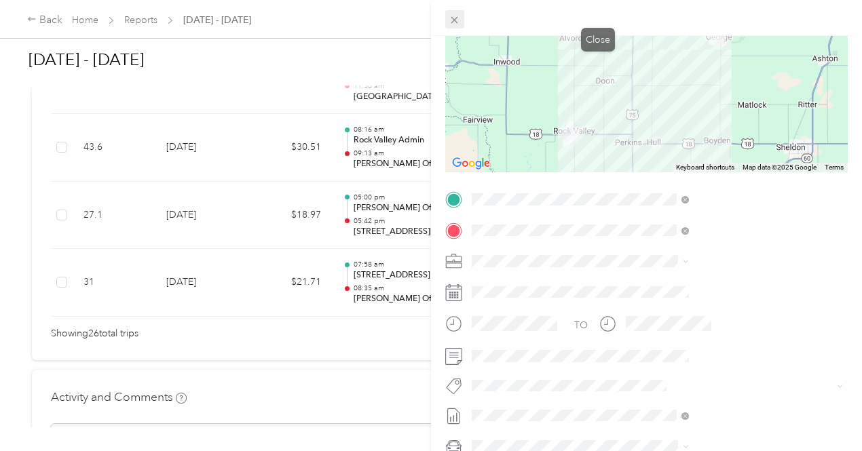
click at [464, 26] on span at bounding box center [454, 19] width 19 height 19
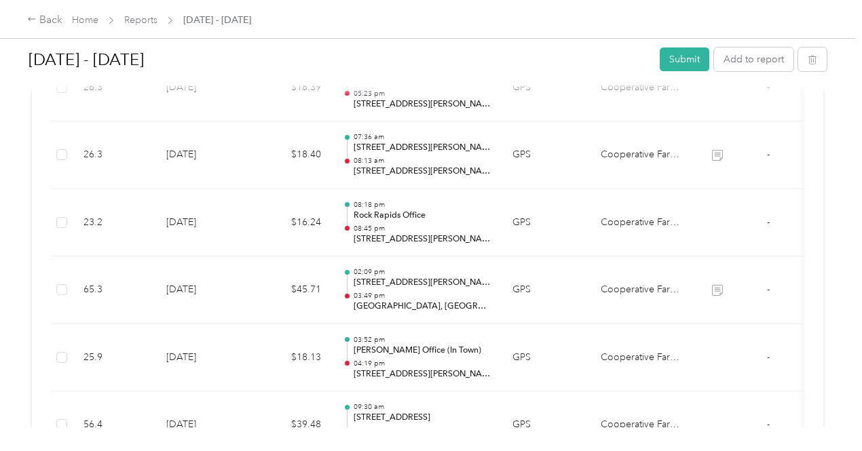
scroll to position [0, 0]
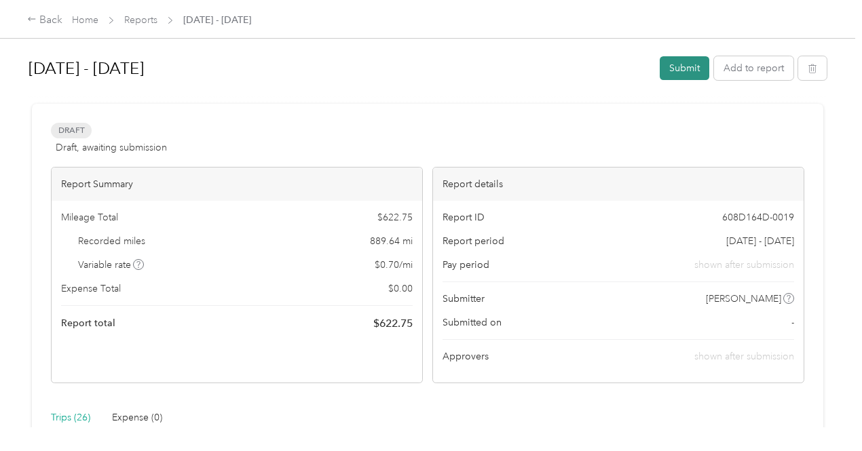
click at [681, 66] on button "Submit" at bounding box center [685, 68] width 50 height 24
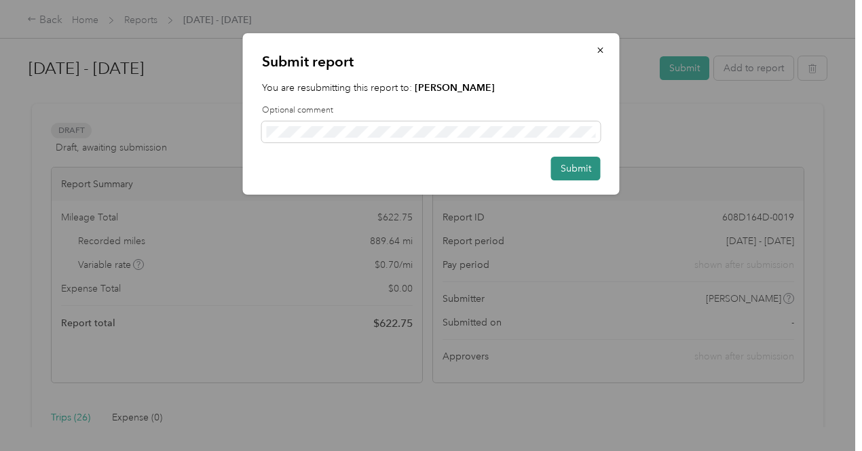
click at [564, 176] on button "Submit" at bounding box center [576, 169] width 50 height 24
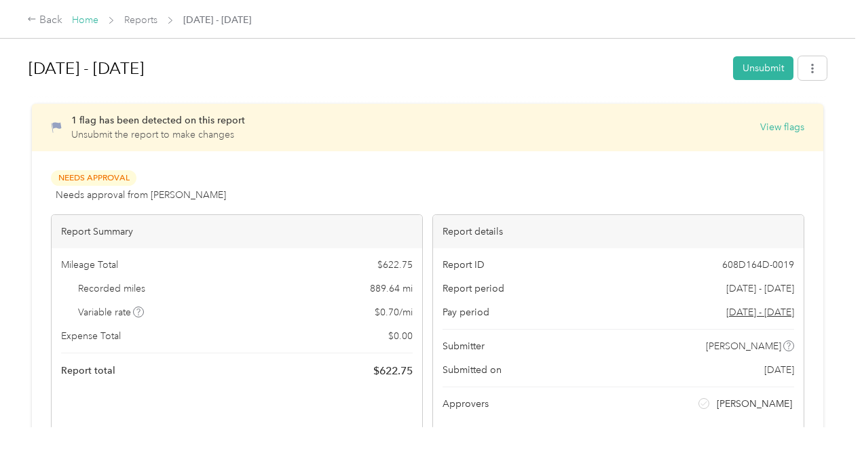
click at [80, 19] on link "Home" at bounding box center [85, 20] width 26 height 12
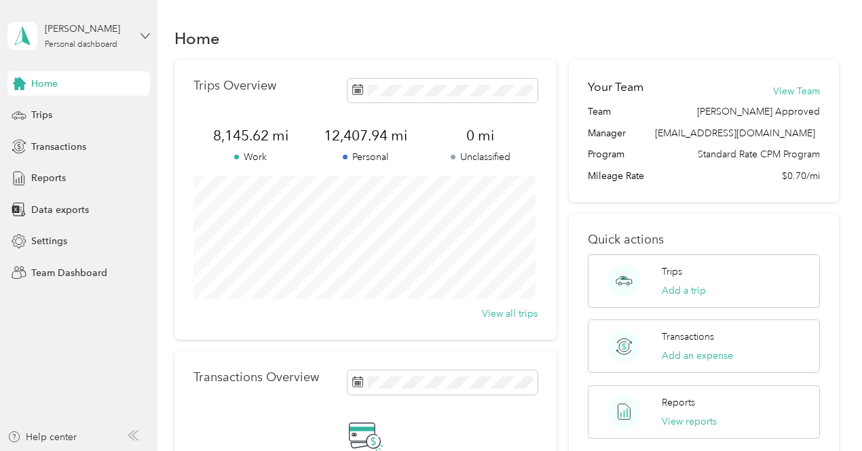
click at [147, 33] on icon at bounding box center [144, 35] width 9 height 9
click at [83, 116] on div "Team dashboard" at bounding box center [150, 110] width 267 height 24
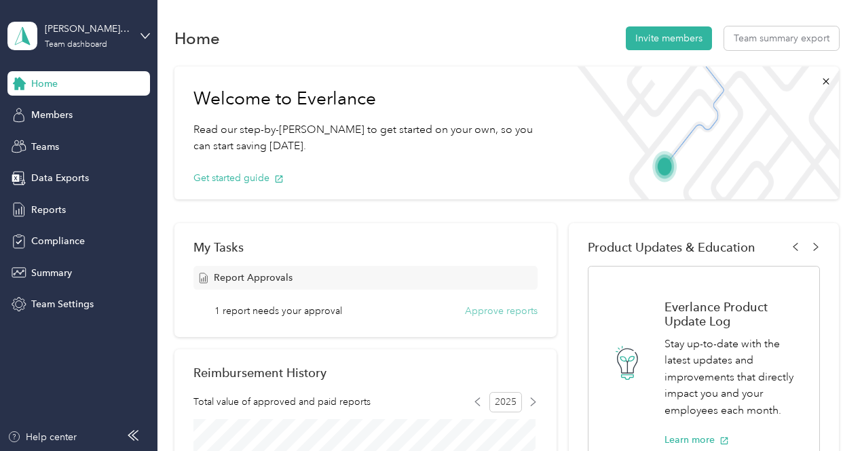
click at [486, 316] on button "Approve reports" at bounding box center [501, 311] width 73 height 14
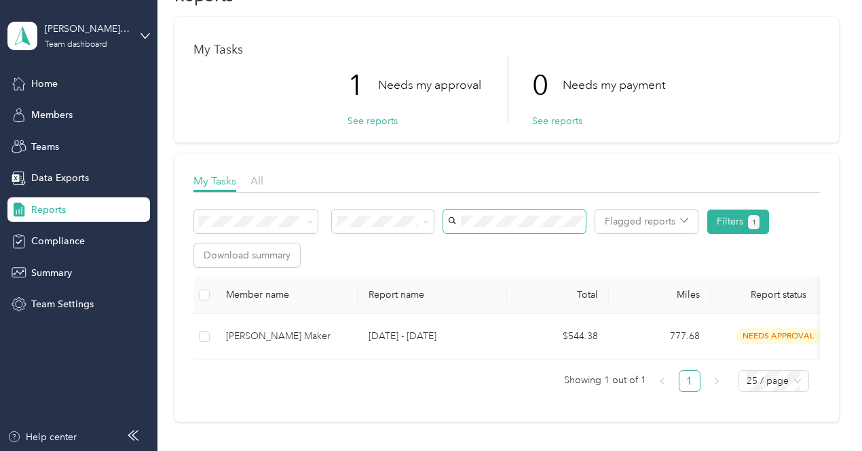
scroll to position [68, 0]
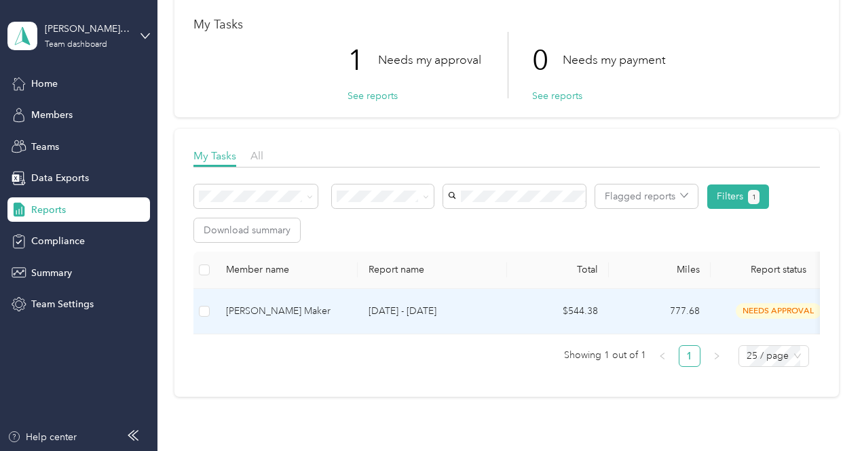
click at [266, 311] on div "[PERSON_NAME] Maker" at bounding box center [286, 311] width 121 height 15
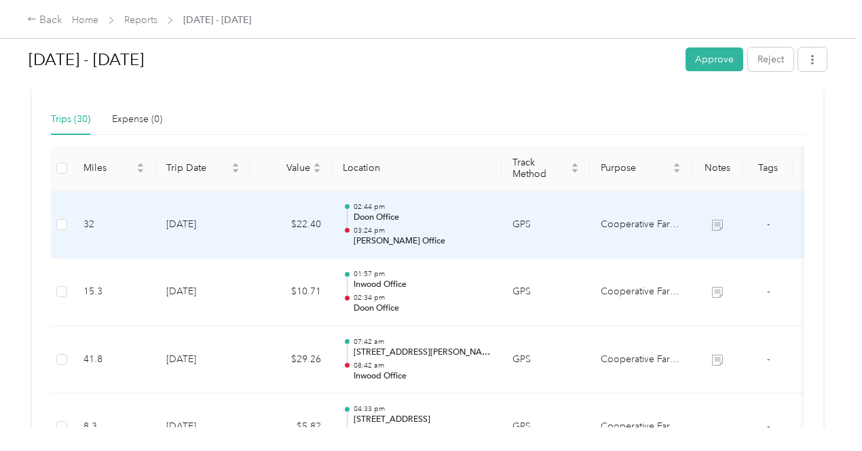
scroll to position [264, 0]
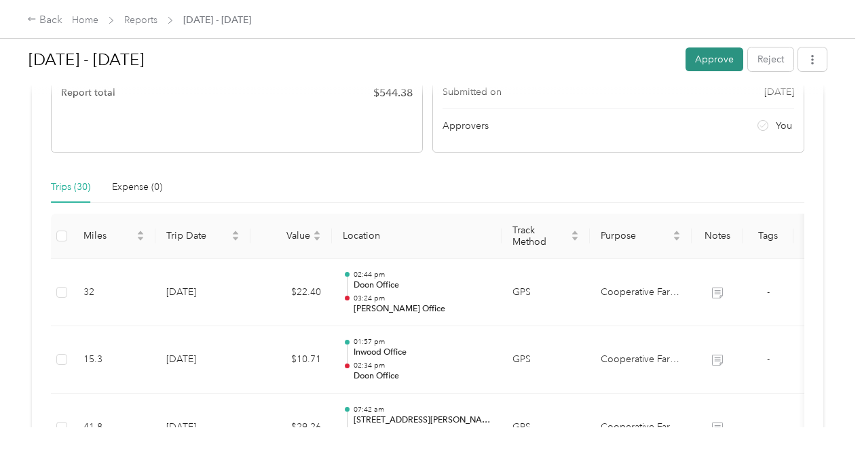
click at [719, 58] on button "Approve" at bounding box center [714, 59] width 58 height 24
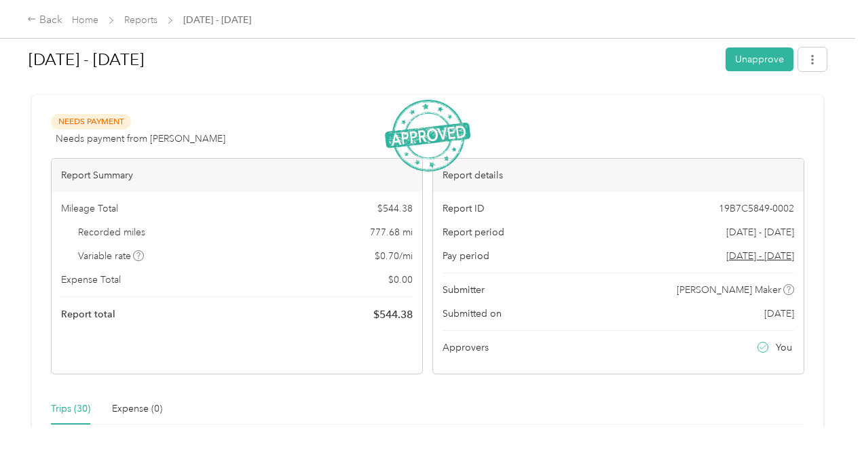
scroll to position [0, 0]
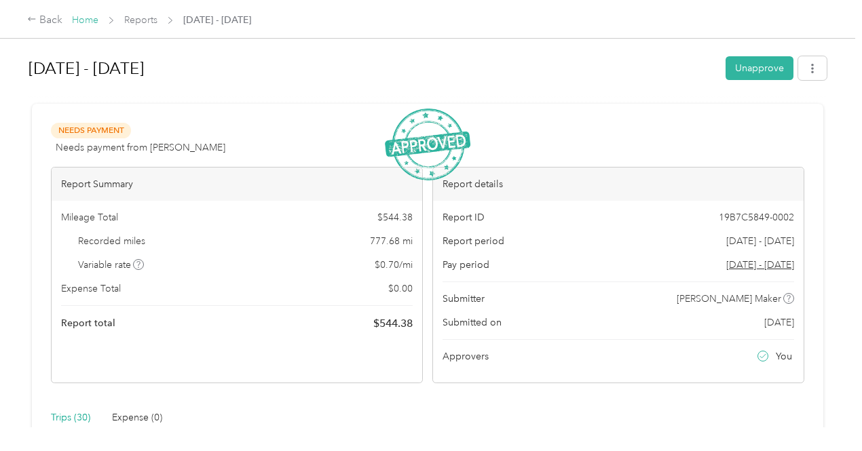
click at [85, 17] on link "Home" at bounding box center [85, 20] width 26 height 12
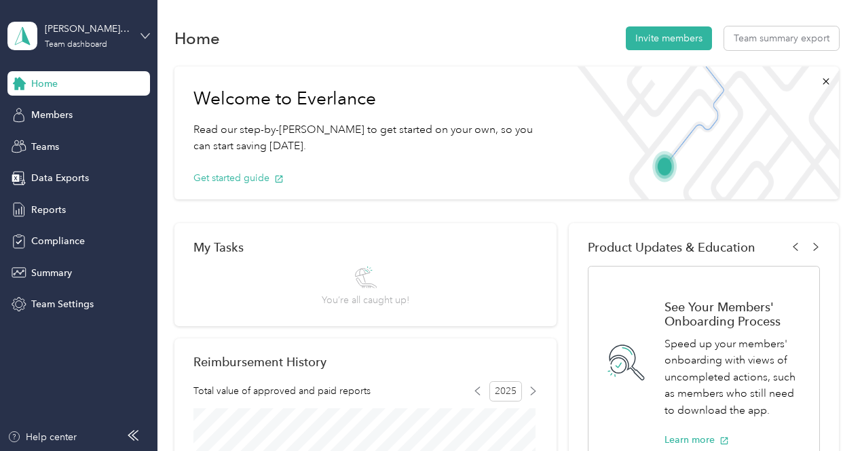
click at [144, 38] on icon at bounding box center [144, 35] width 9 height 9
click at [64, 177] on div "Log out" at bounding box center [150, 173] width 267 height 24
